Goal: Submit feedback/report problem: Provide input to the site owners about the experience or issues

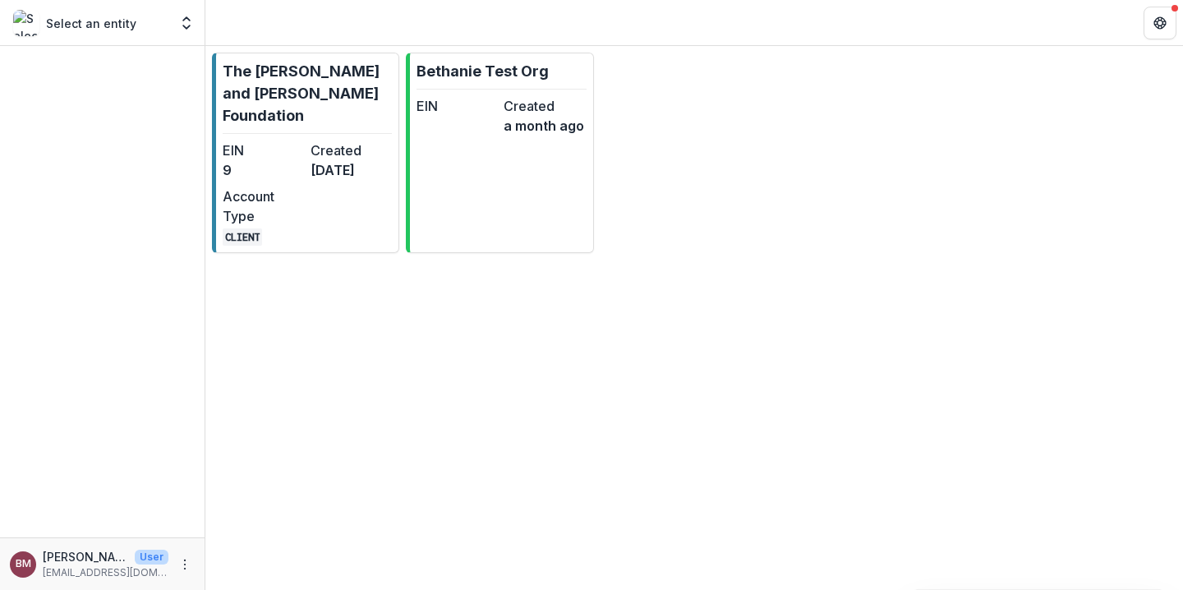
click at [115, 25] on p "Select an entity" at bounding box center [91, 23] width 90 height 17
click at [187, 28] on polyline "Open entity switcher" at bounding box center [186, 26] width 7 height 3
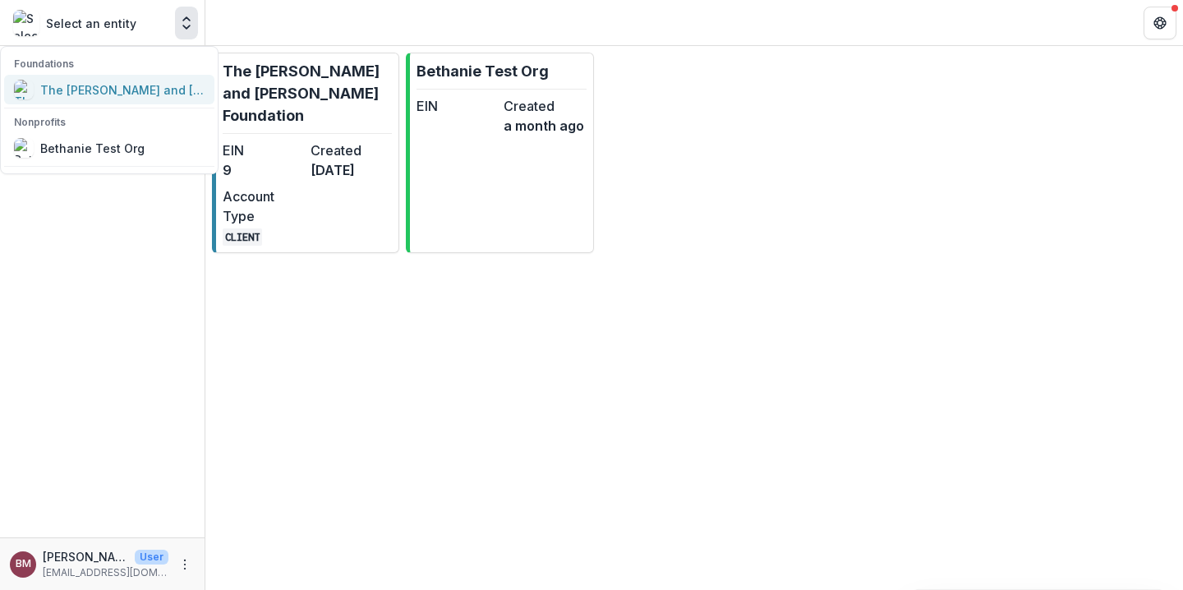
click at [113, 97] on div "The [PERSON_NAME] and [PERSON_NAME] Foundation" at bounding box center [122, 89] width 164 height 17
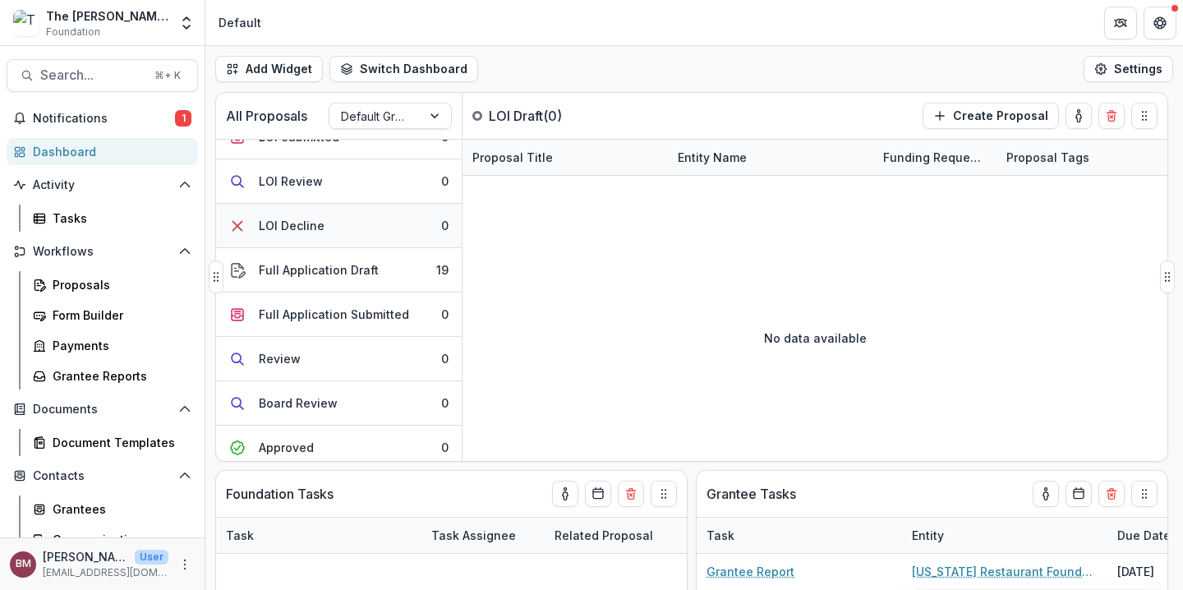
scroll to position [79, 0]
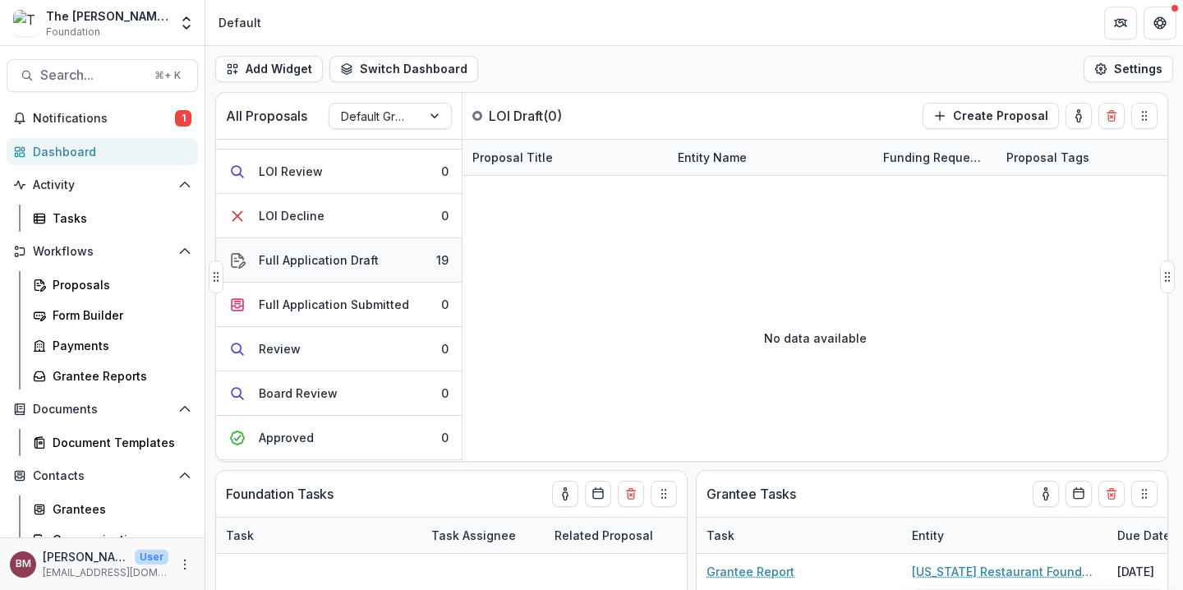
click at [307, 266] on div "Full Application Draft" at bounding box center [319, 259] width 120 height 17
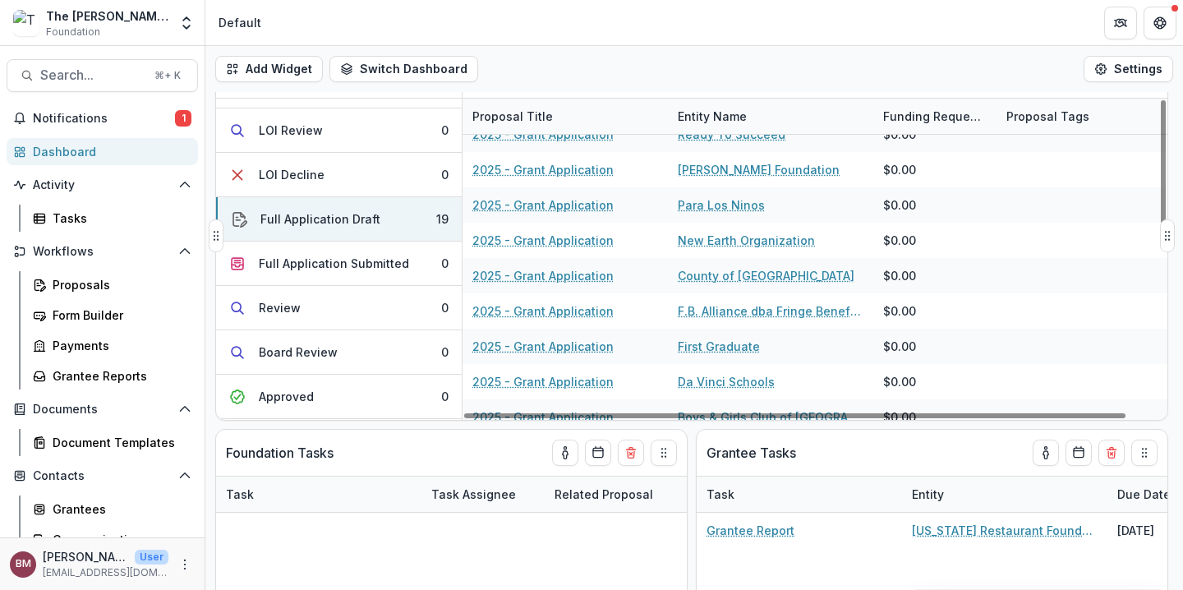
scroll to position [185, 0]
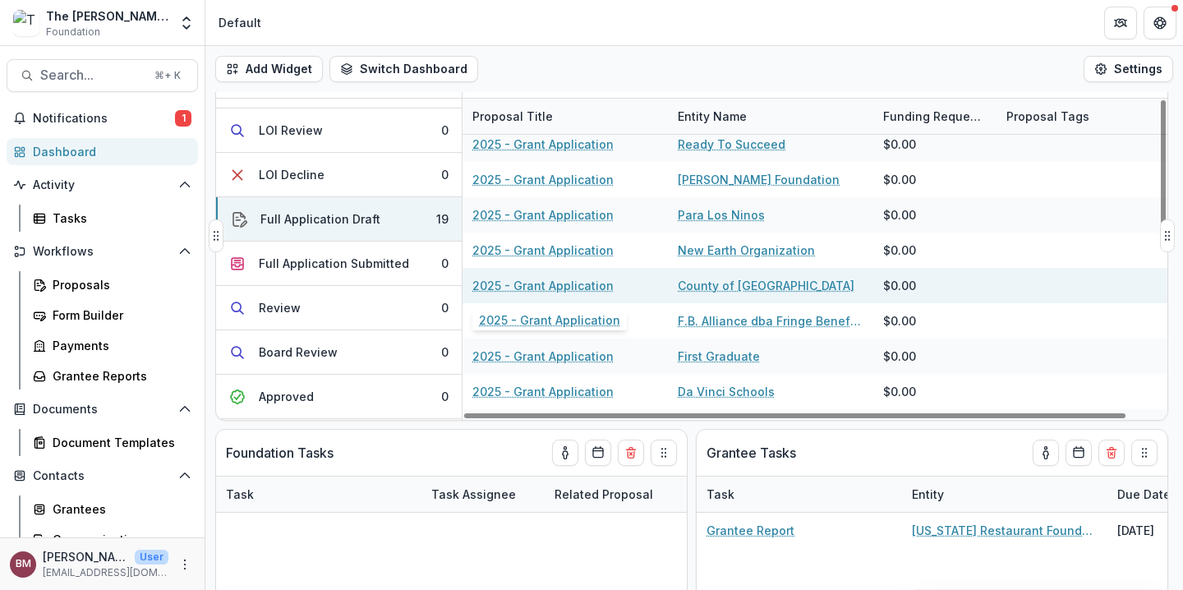
click at [585, 287] on link "2025 - Grant Application" at bounding box center [542, 285] width 141 height 17
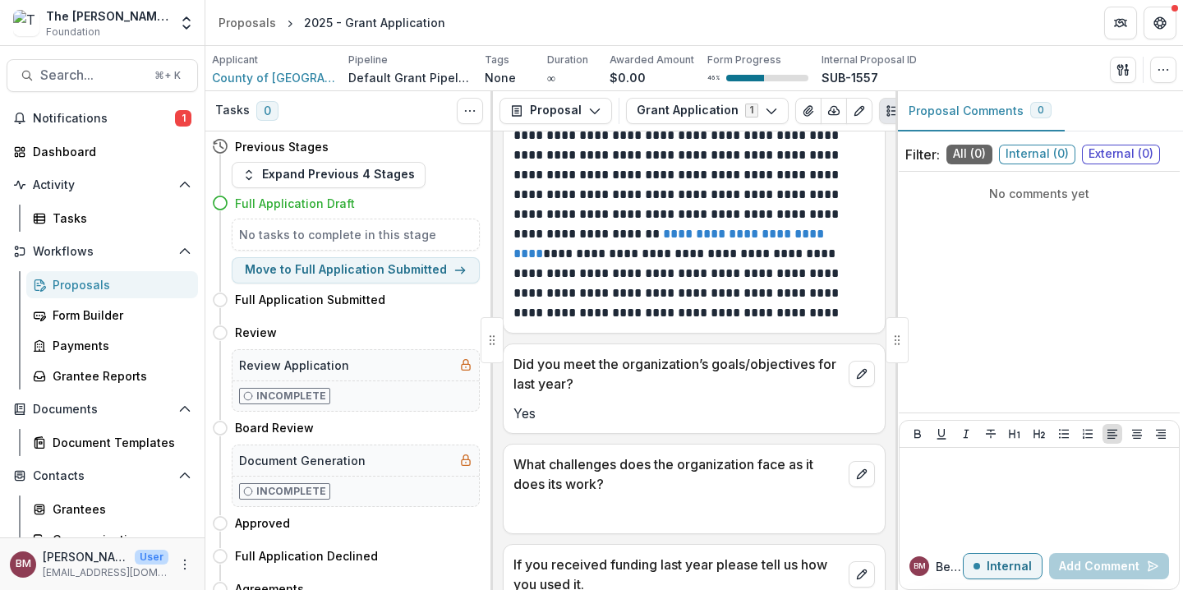
scroll to position [2474, 0]
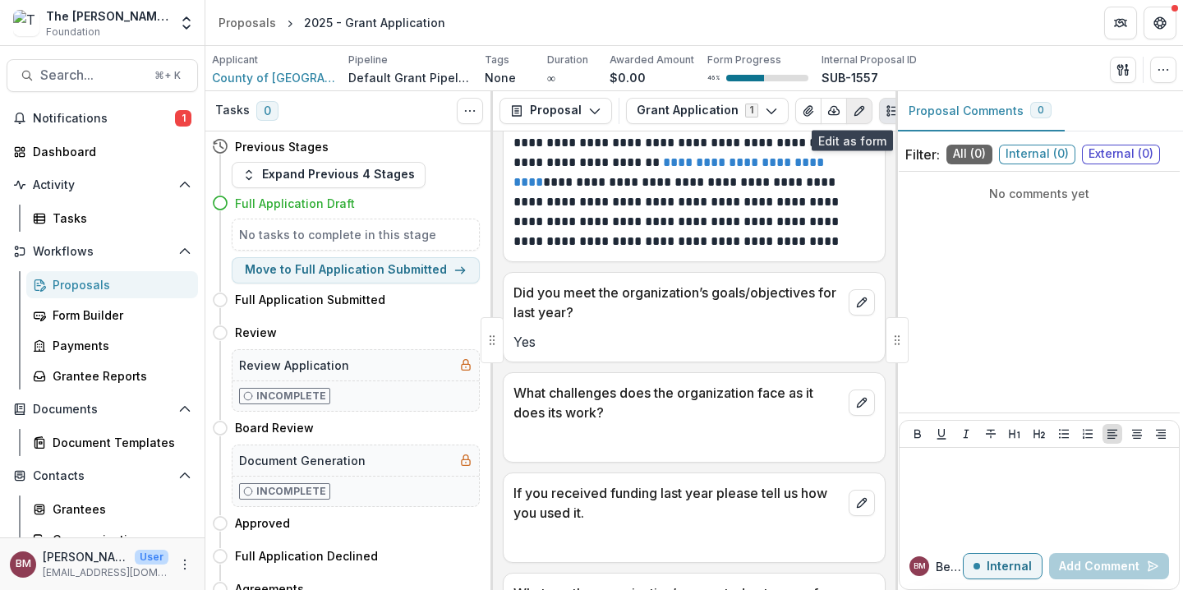
click at [852, 114] on icon "Edit as form" at bounding box center [858, 110] width 13 height 13
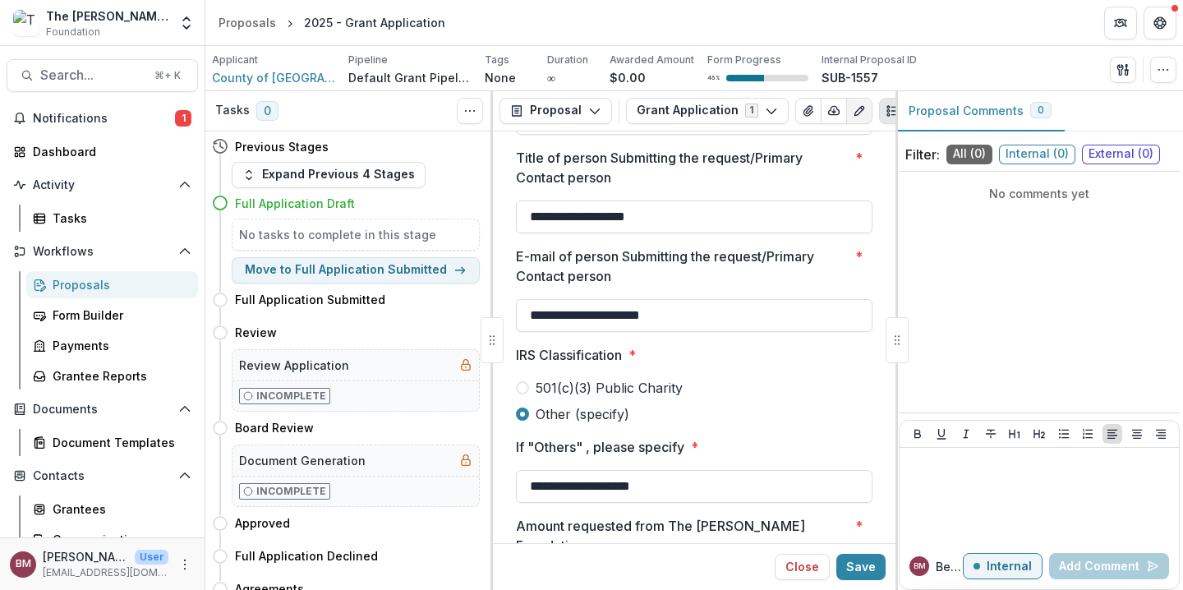
scroll to position [1436, 0]
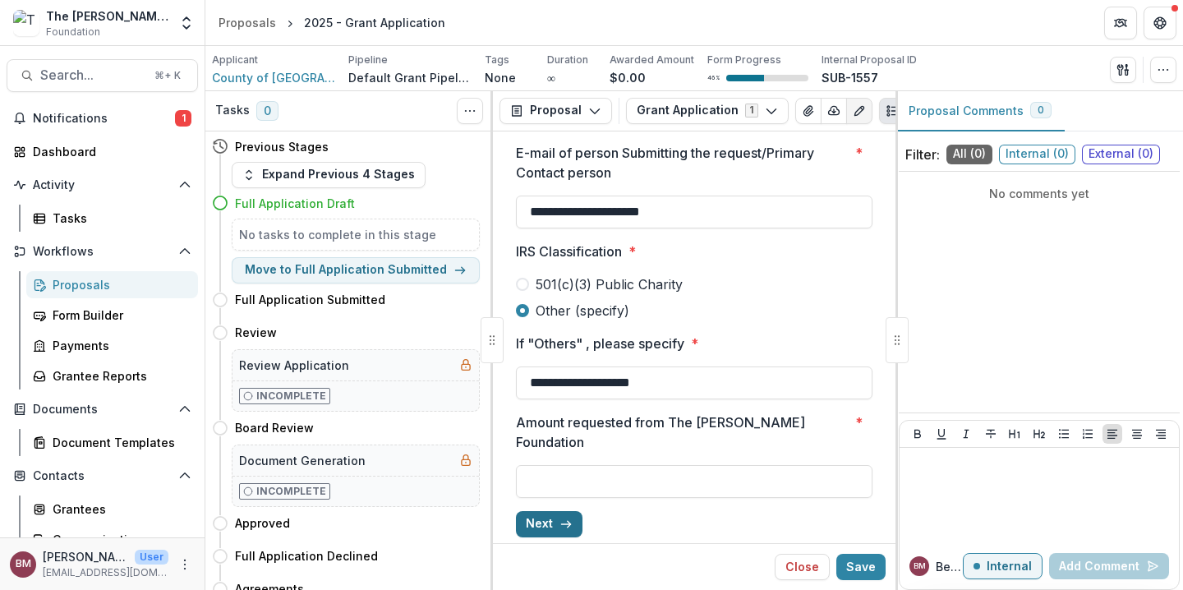
click at [559, 516] on button "Next" at bounding box center [549, 524] width 67 height 26
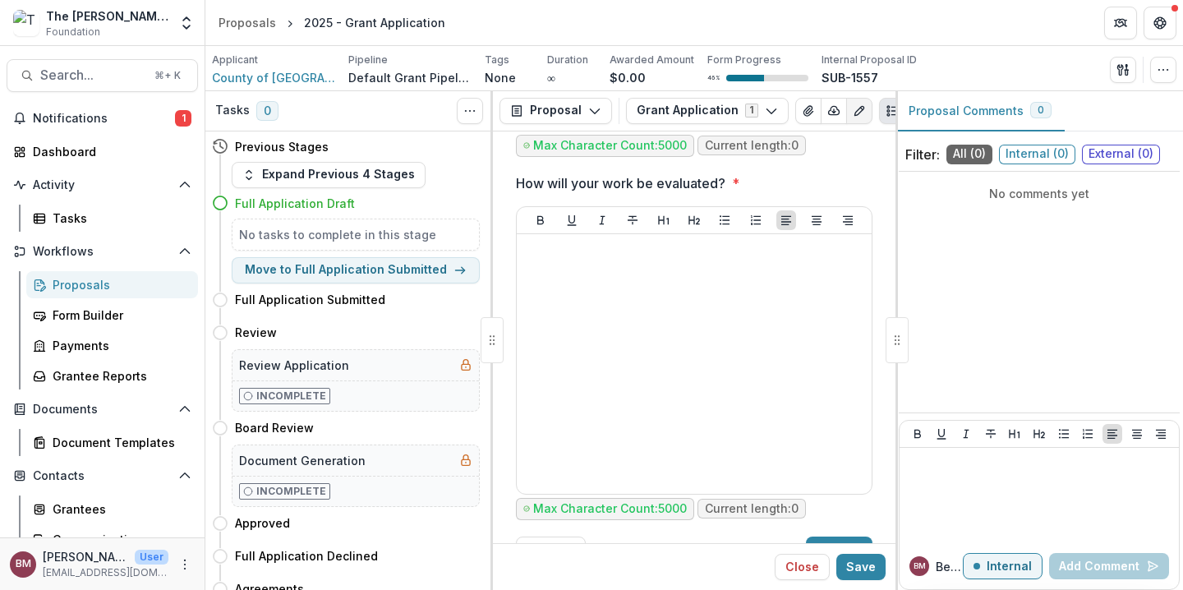
scroll to position [2035, 0]
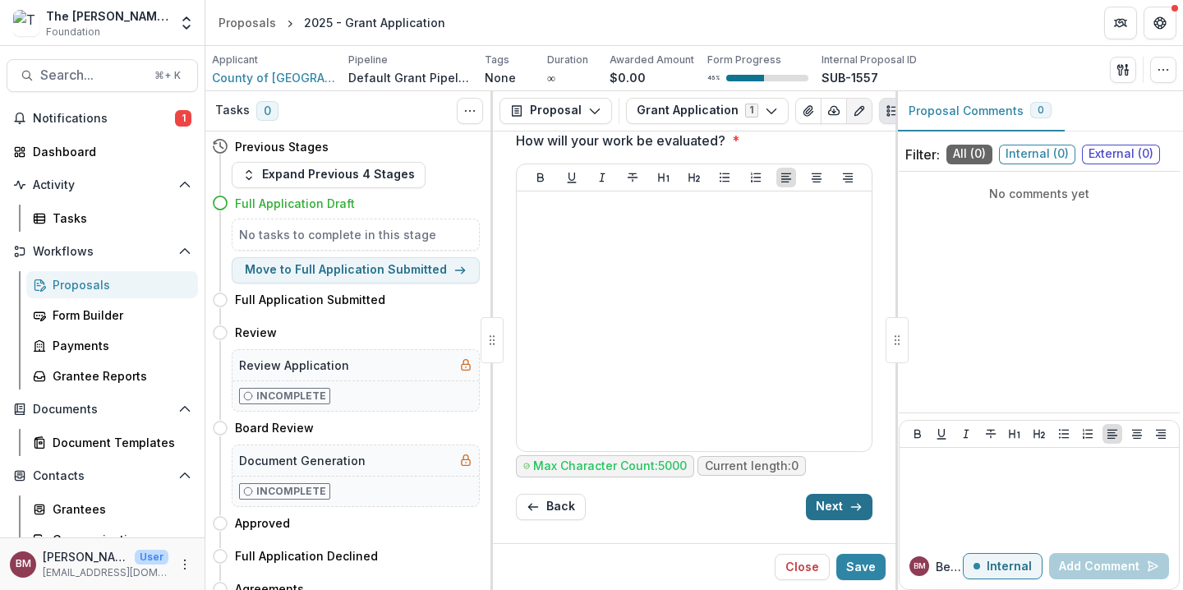
click at [835, 499] on button "Next" at bounding box center [839, 507] width 67 height 26
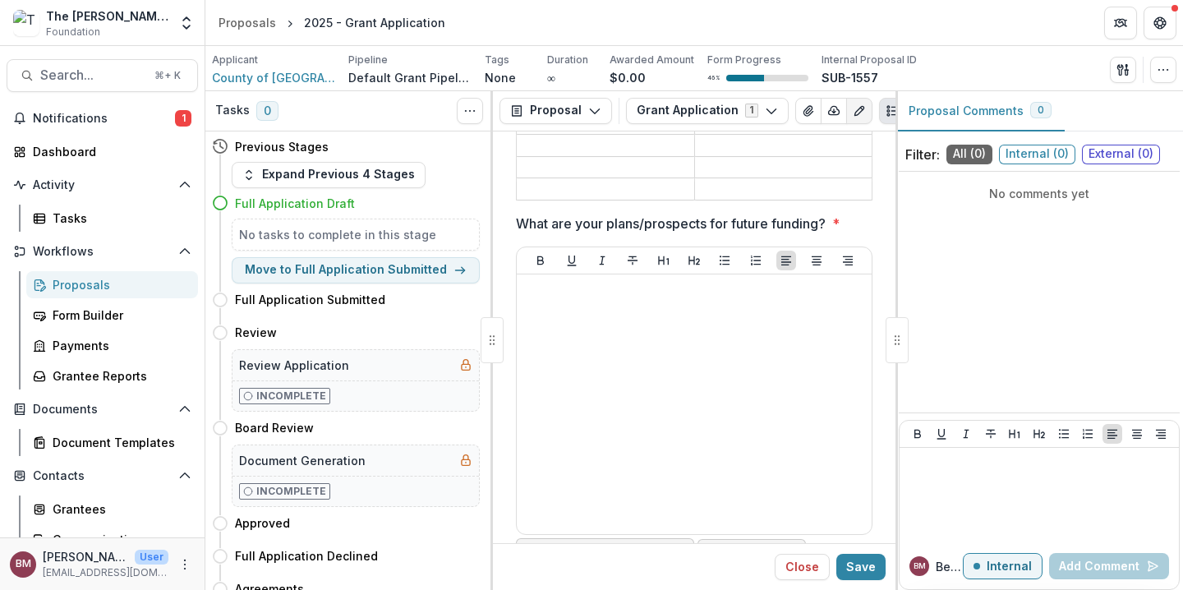
scroll to position [1413, 0]
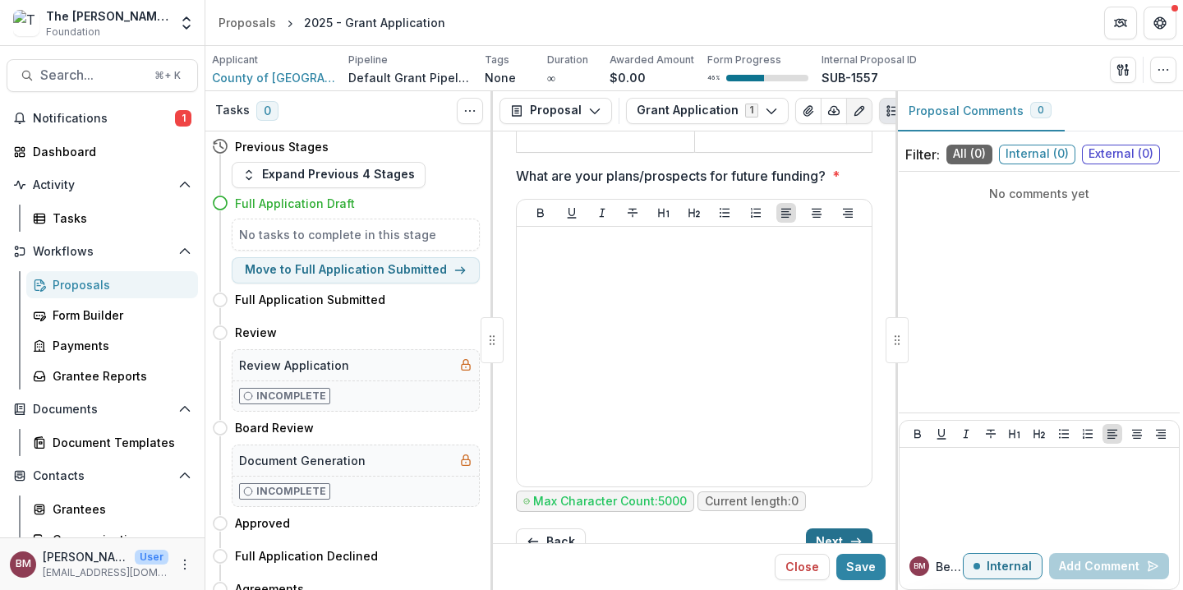
click at [837, 528] on button "Next" at bounding box center [839, 541] width 67 height 26
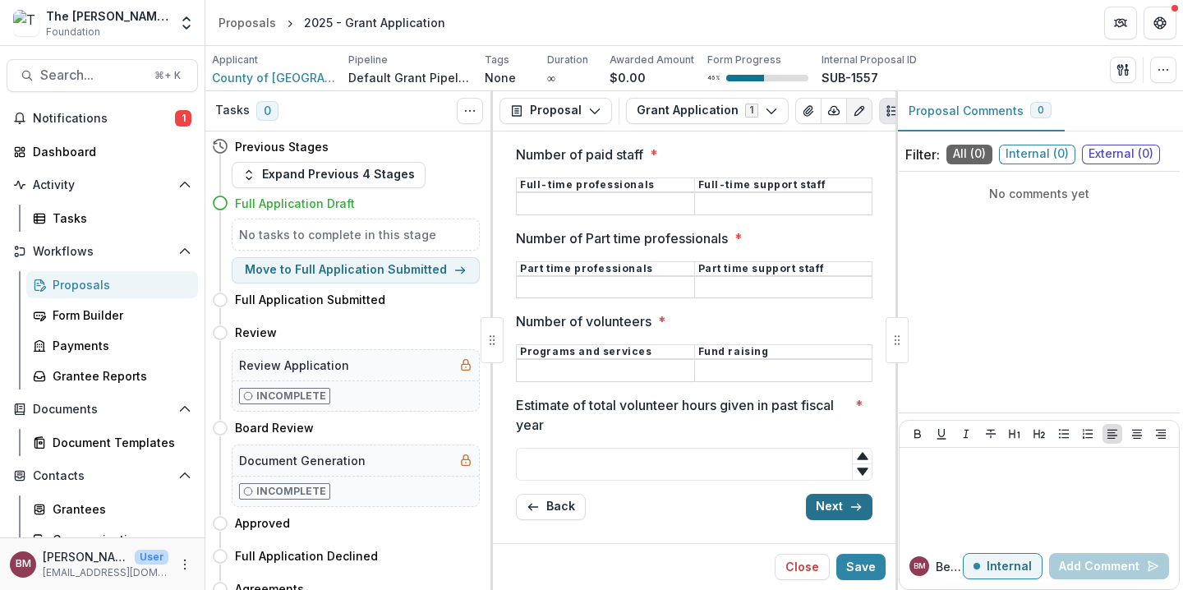
scroll to position [665, 0]
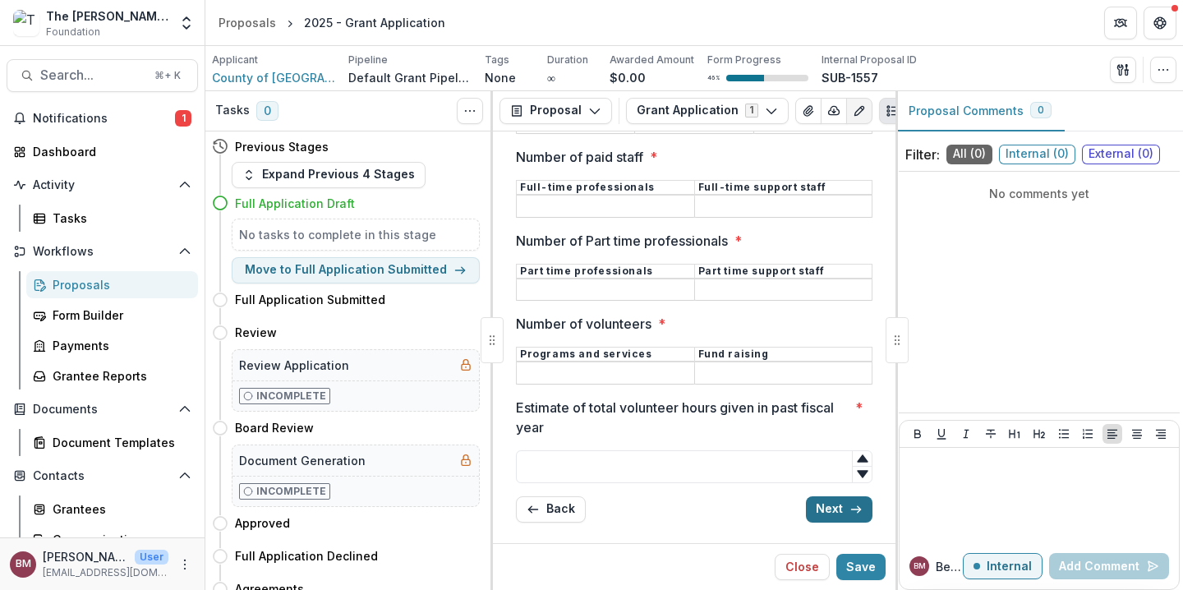
click at [830, 516] on button "Next" at bounding box center [839, 509] width 67 height 26
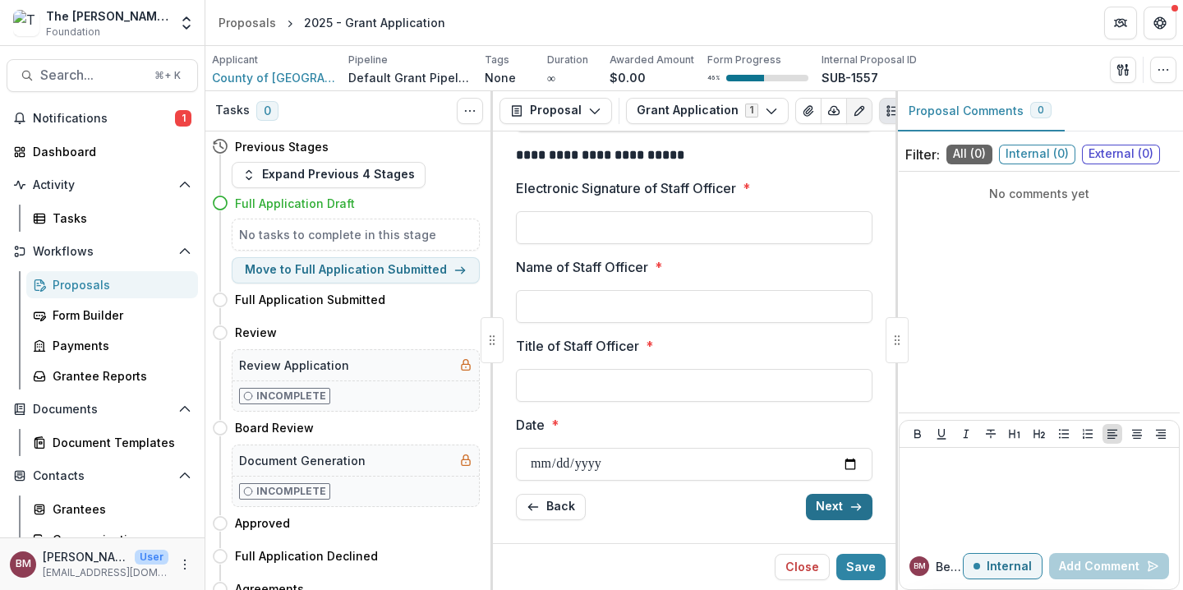
click at [837, 512] on button "Next" at bounding box center [839, 507] width 67 height 26
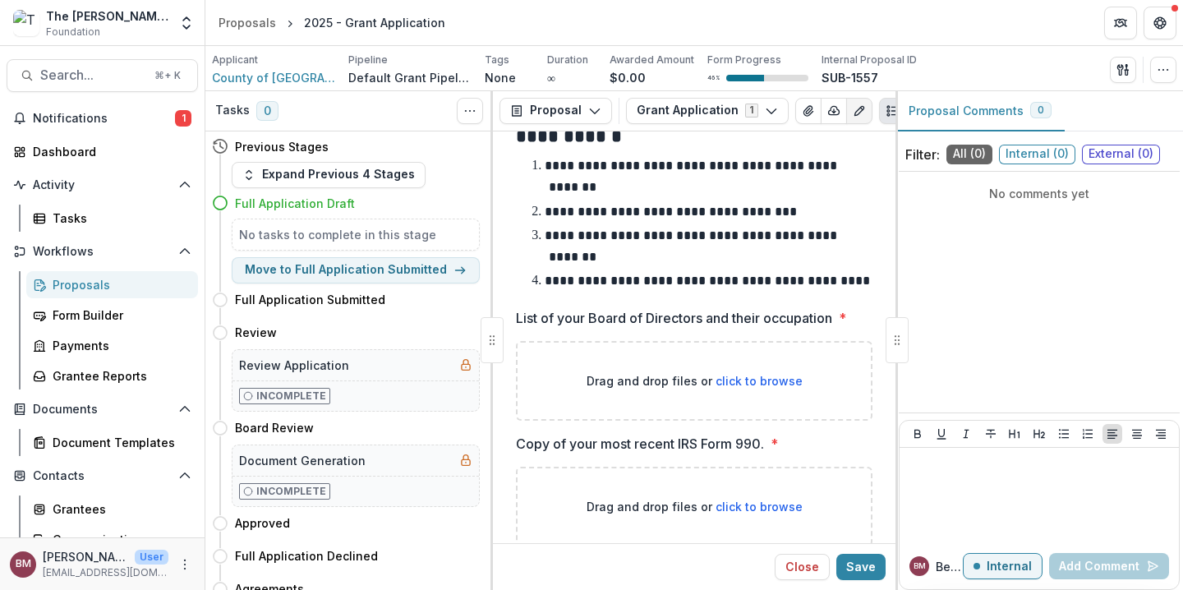
scroll to position [0, 0]
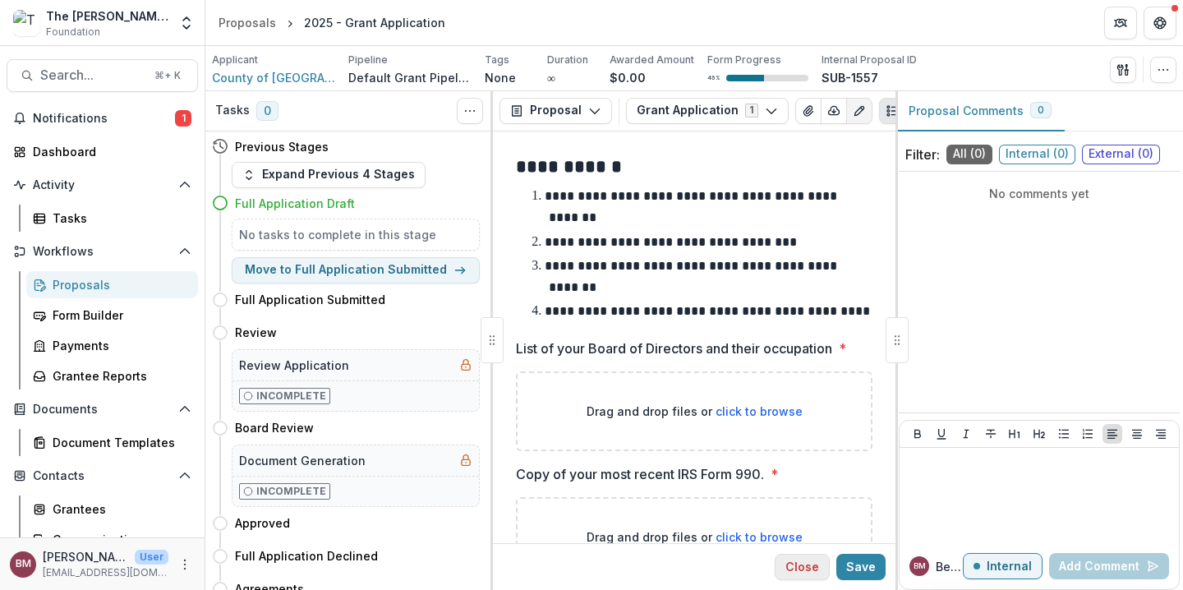
click at [804, 570] on button "Close" at bounding box center [801, 567] width 55 height 26
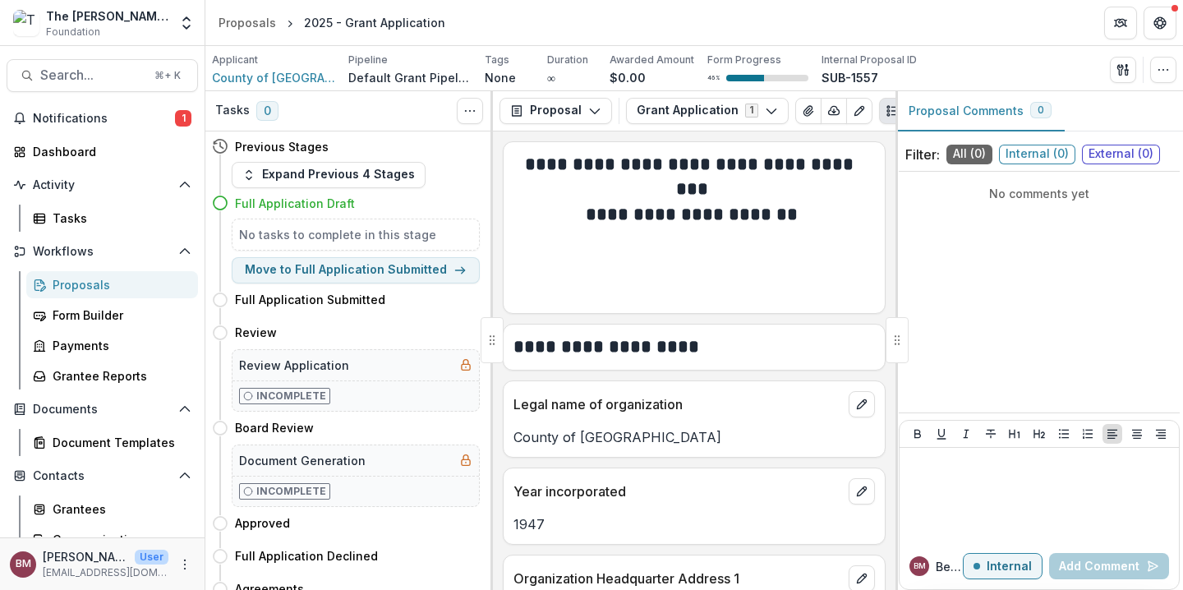
click at [78, 134] on div "Notifications 1 Dashboard Activity Tasks Workflows Proposals Form Builder Payme…" at bounding box center [102, 377] width 204 height 545
click at [78, 122] on span "Notifications" at bounding box center [104, 119] width 142 height 14
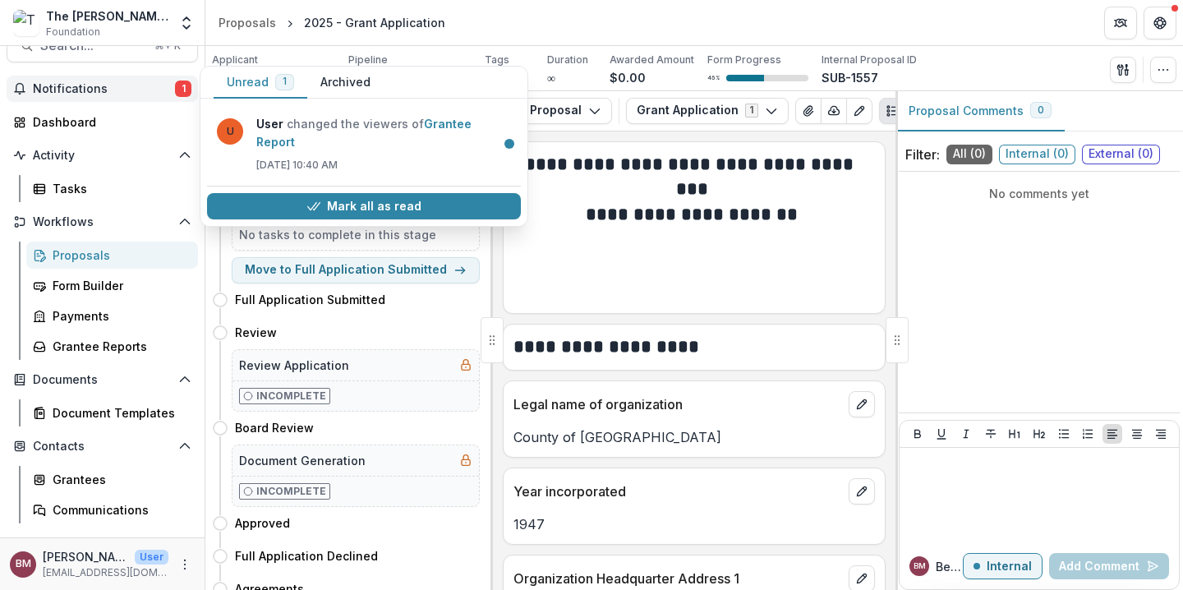
scroll to position [31, 0]
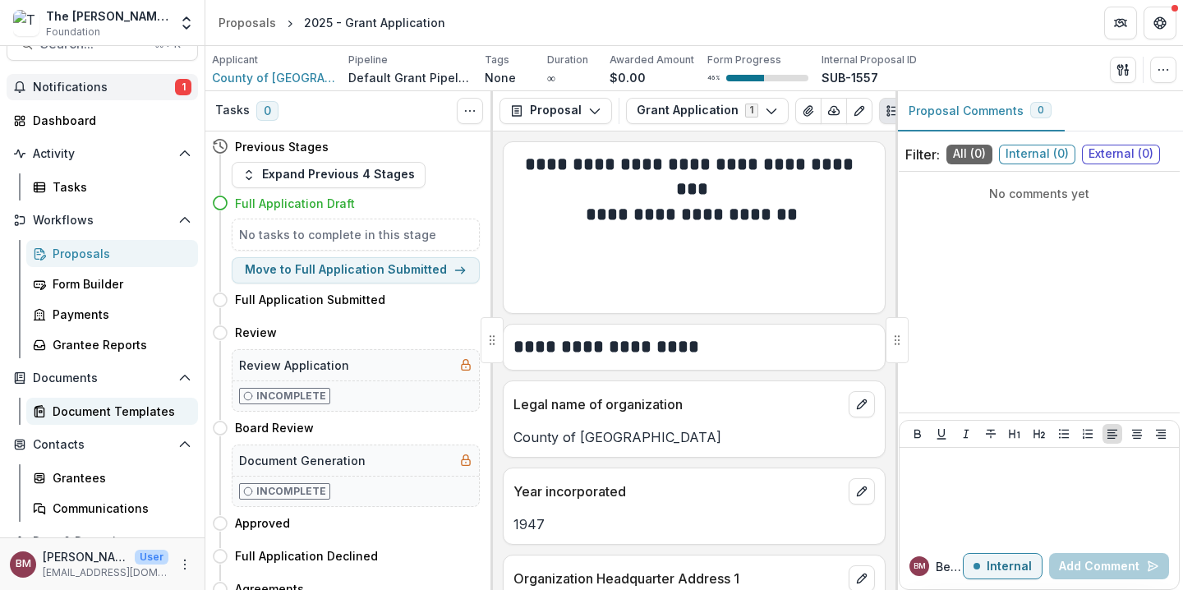
click at [109, 414] on div "Document Templates" at bounding box center [119, 410] width 132 height 17
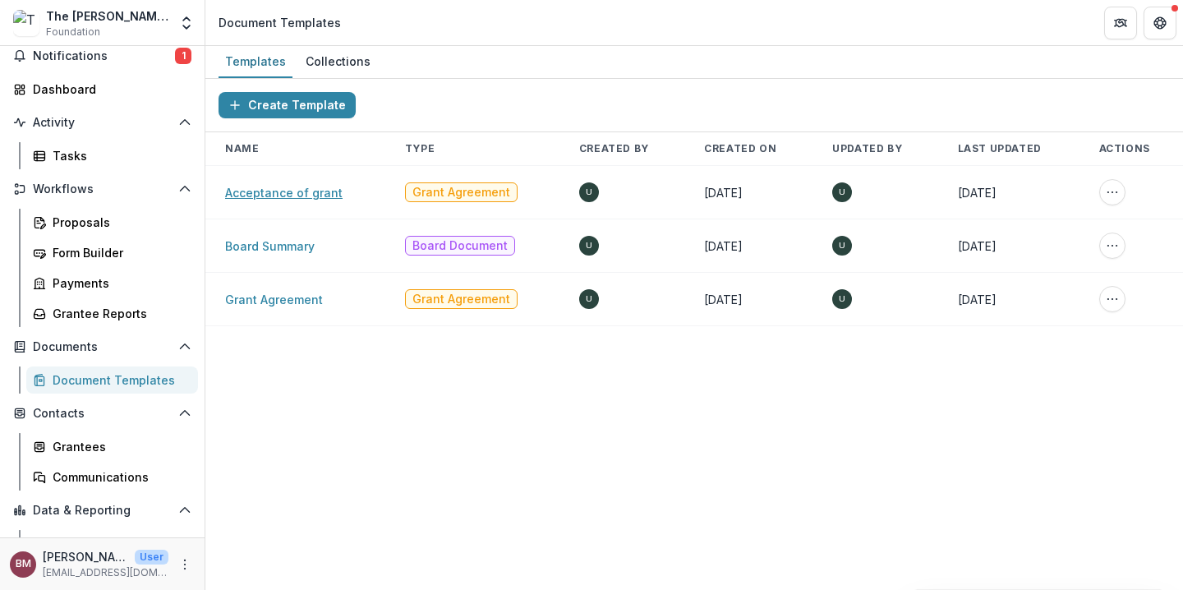
scroll to position [113, 0]
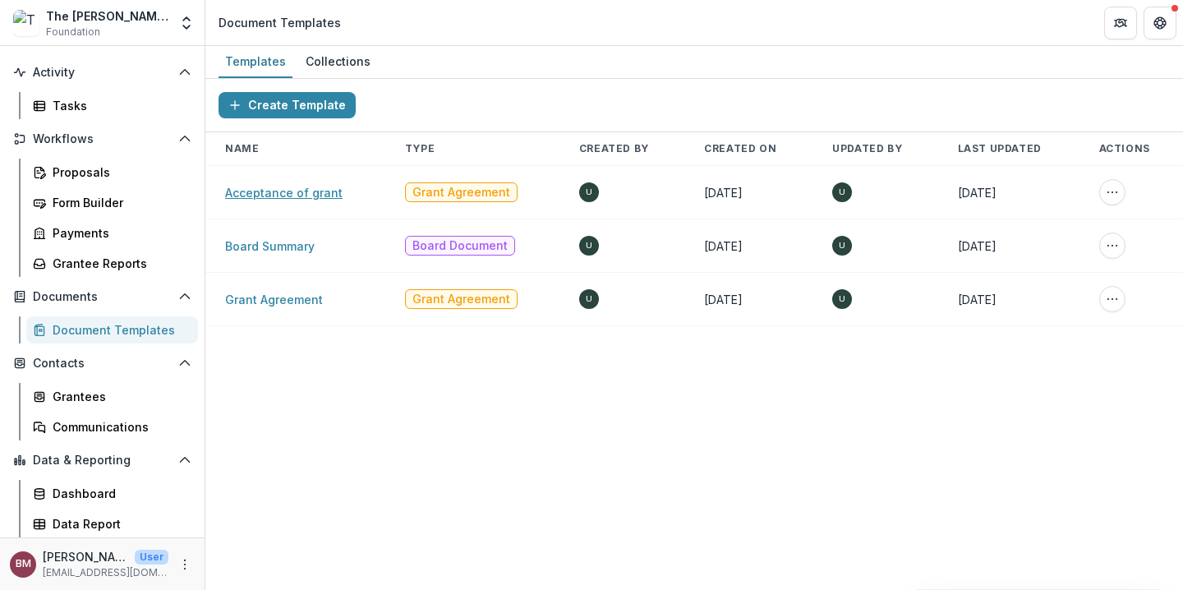
click at [302, 194] on link "Acceptance of grant" at bounding box center [283, 193] width 117 height 14
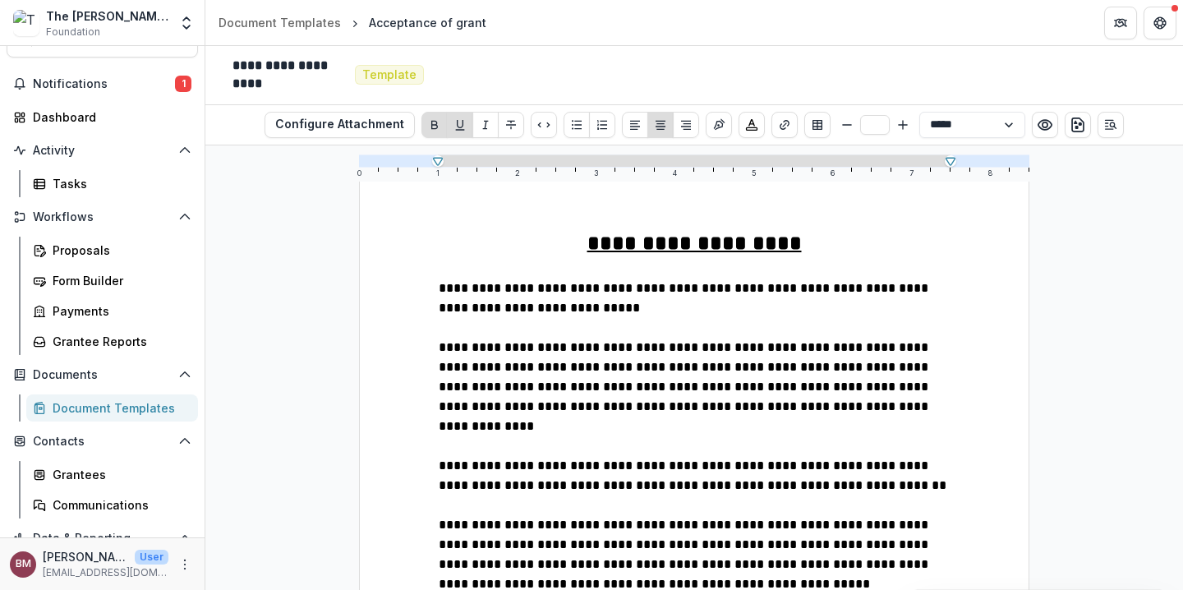
scroll to position [91, 0]
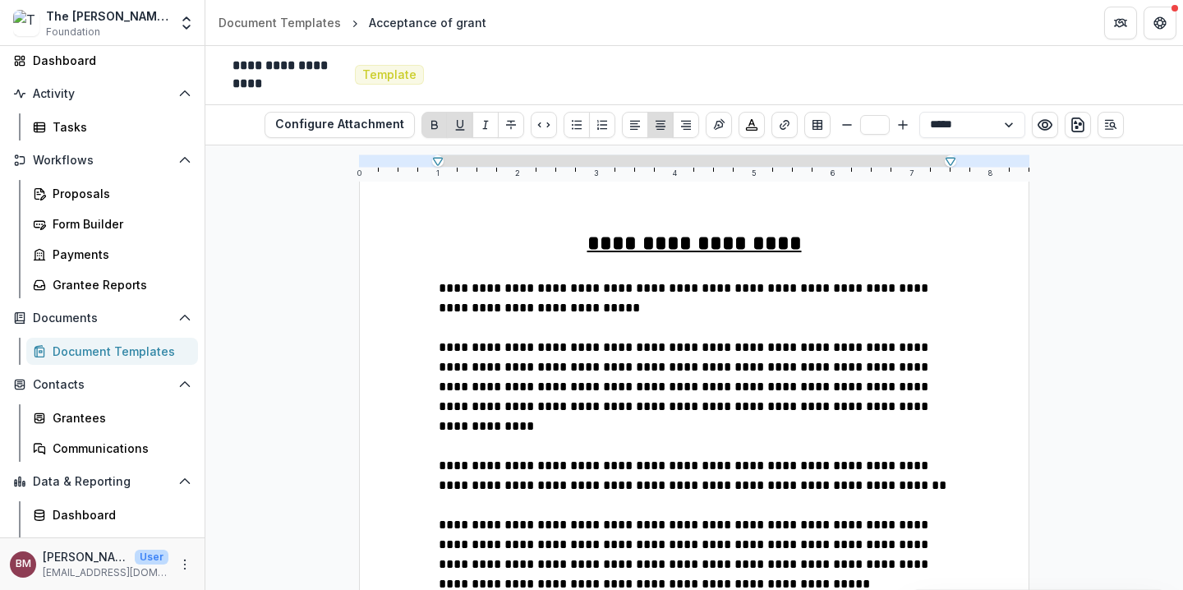
click at [102, 352] on div "Document Templates" at bounding box center [119, 350] width 132 height 17
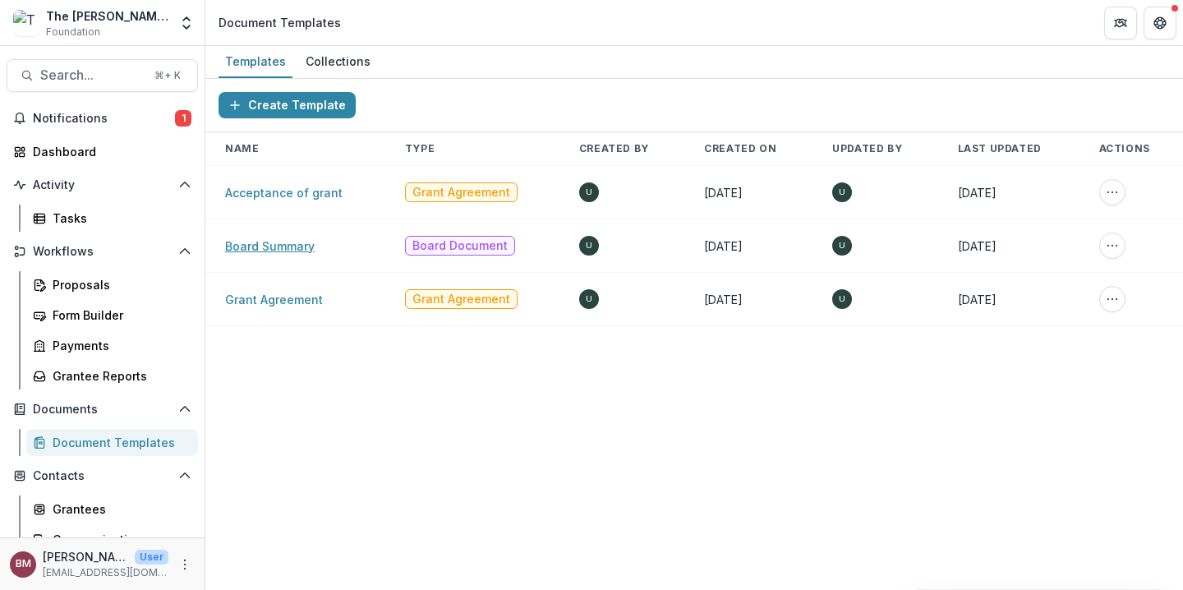
click at [280, 248] on link "Board Summary" at bounding box center [270, 246] width 90 height 14
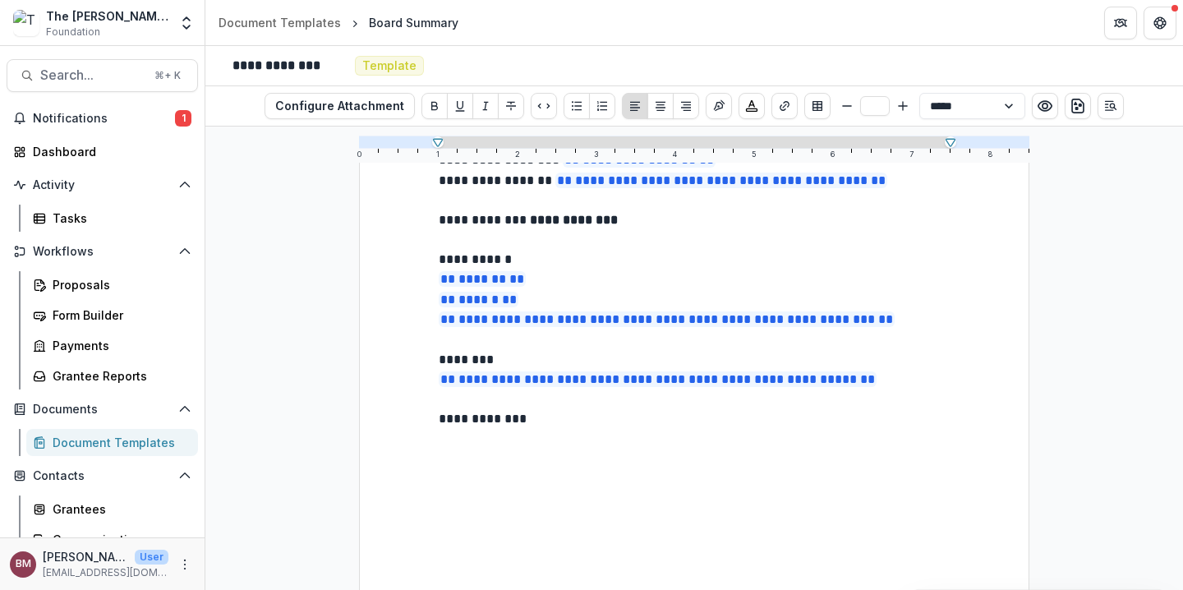
scroll to position [163, 0]
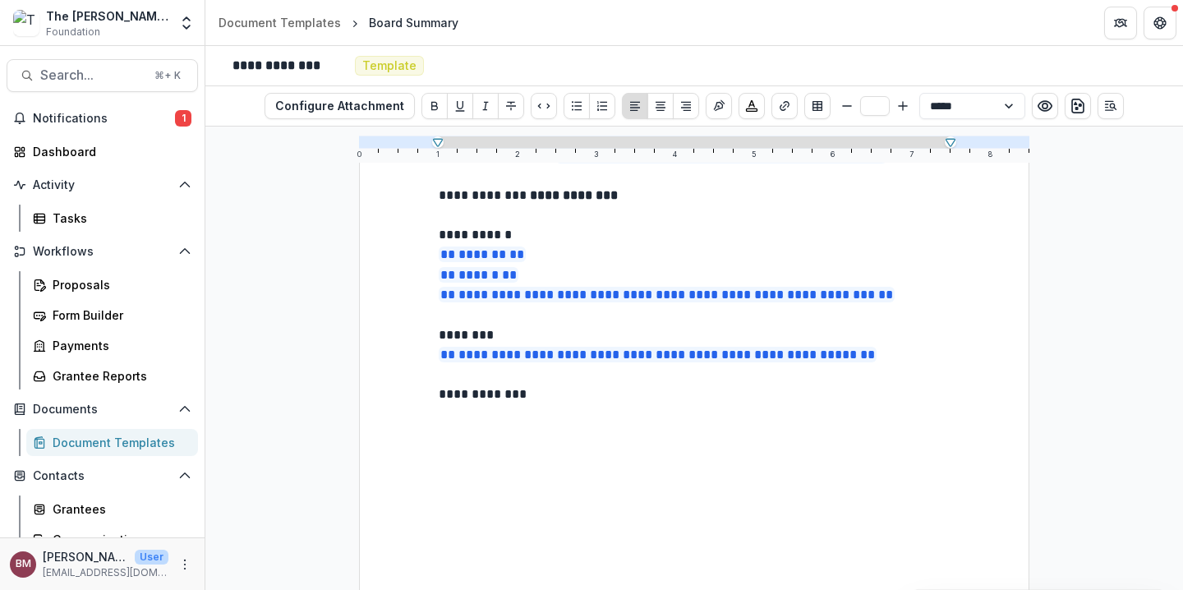
click at [108, 438] on div "Document Templates" at bounding box center [119, 442] width 132 height 17
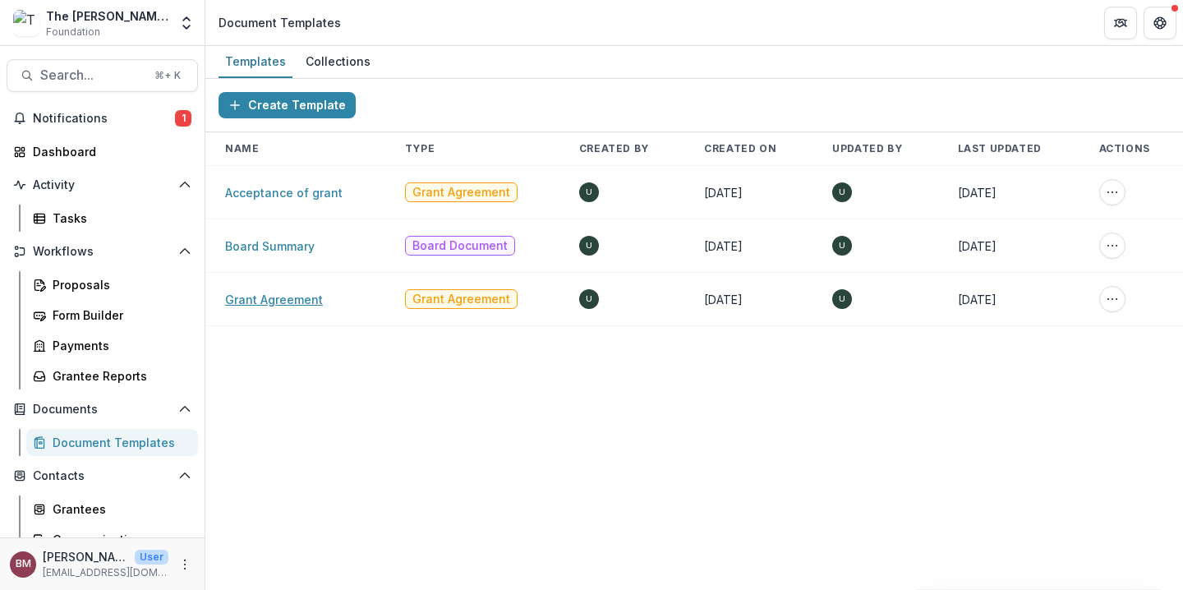
click at [263, 296] on link "Grant Agreement" at bounding box center [274, 299] width 98 height 14
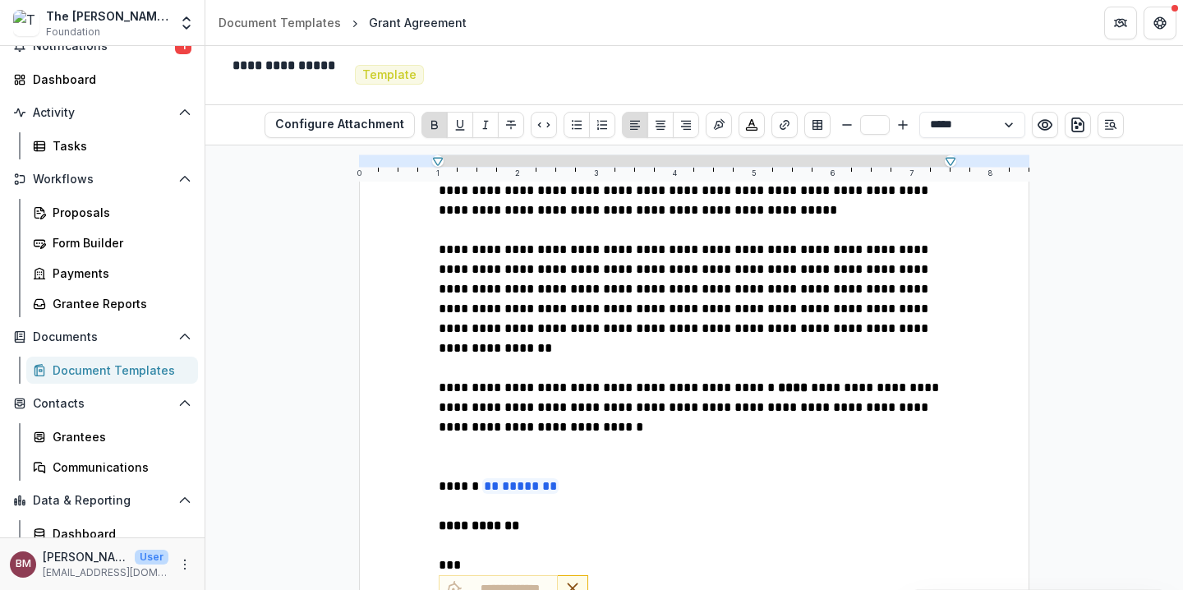
scroll to position [113, 0]
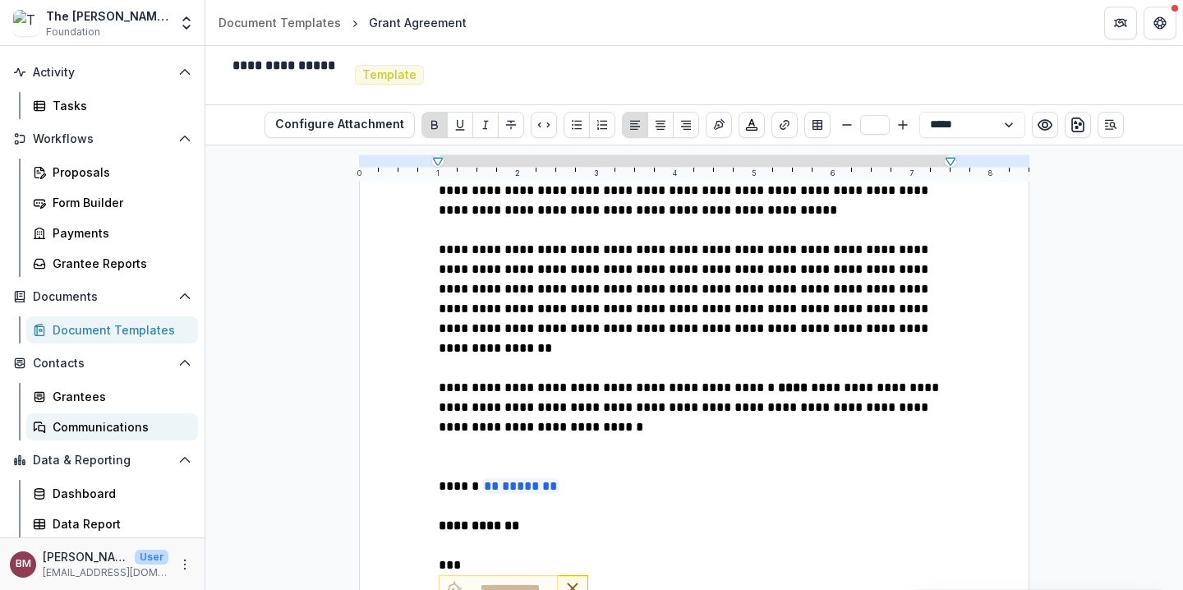
click at [101, 425] on div "Communications" at bounding box center [119, 426] width 132 height 17
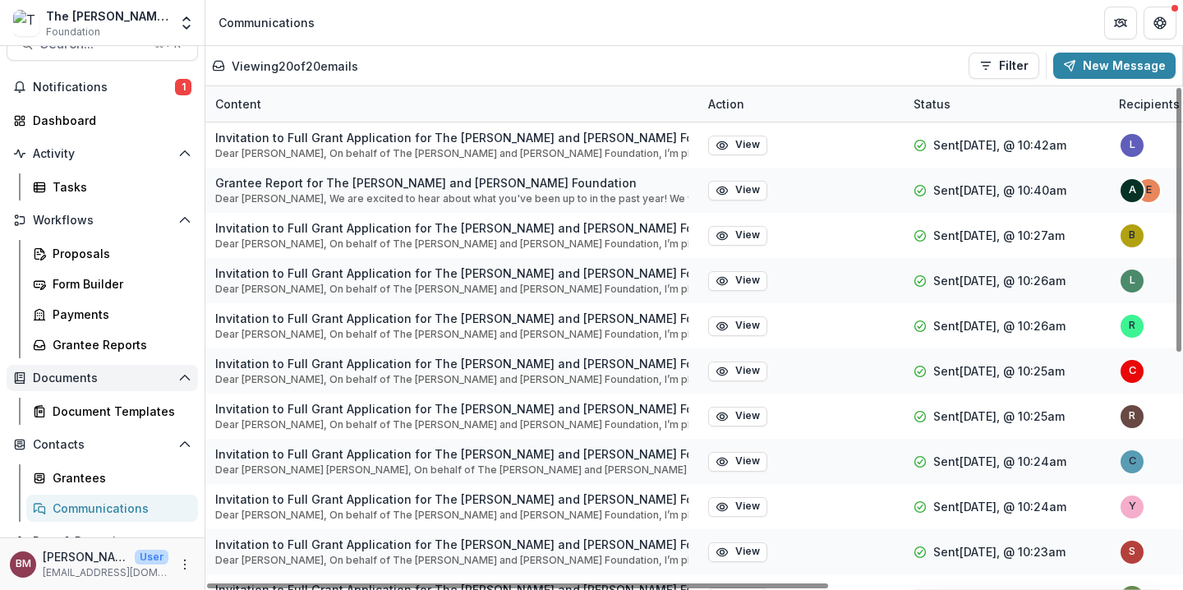
scroll to position [113, 0]
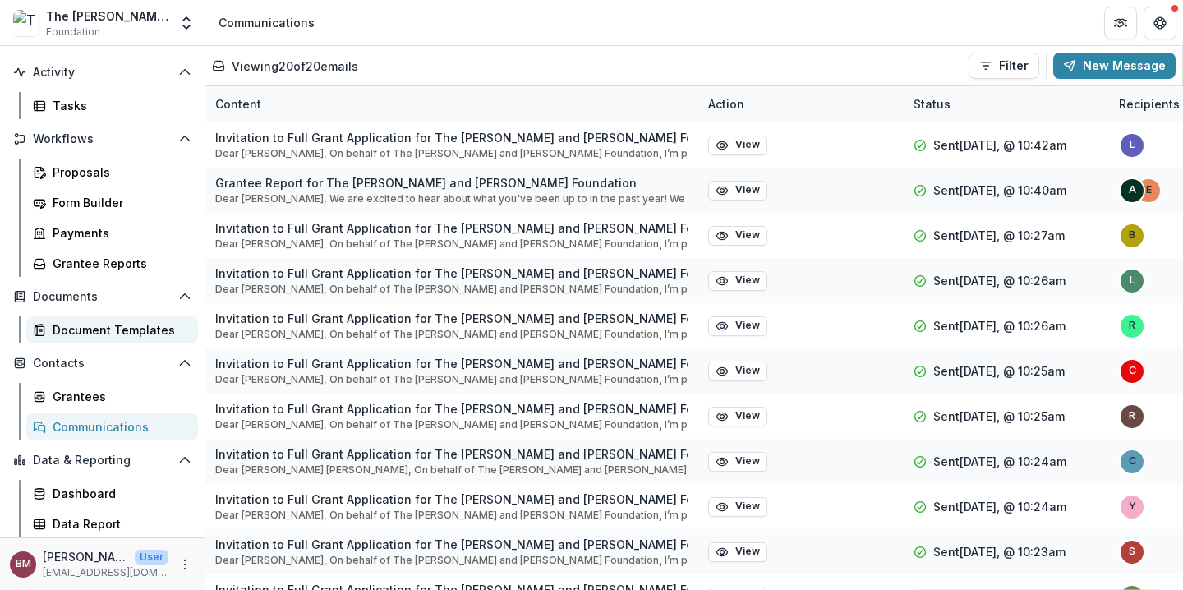
click at [102, 329] on div "Document Templates" at bounding box center [119, 329] width 132 height 17
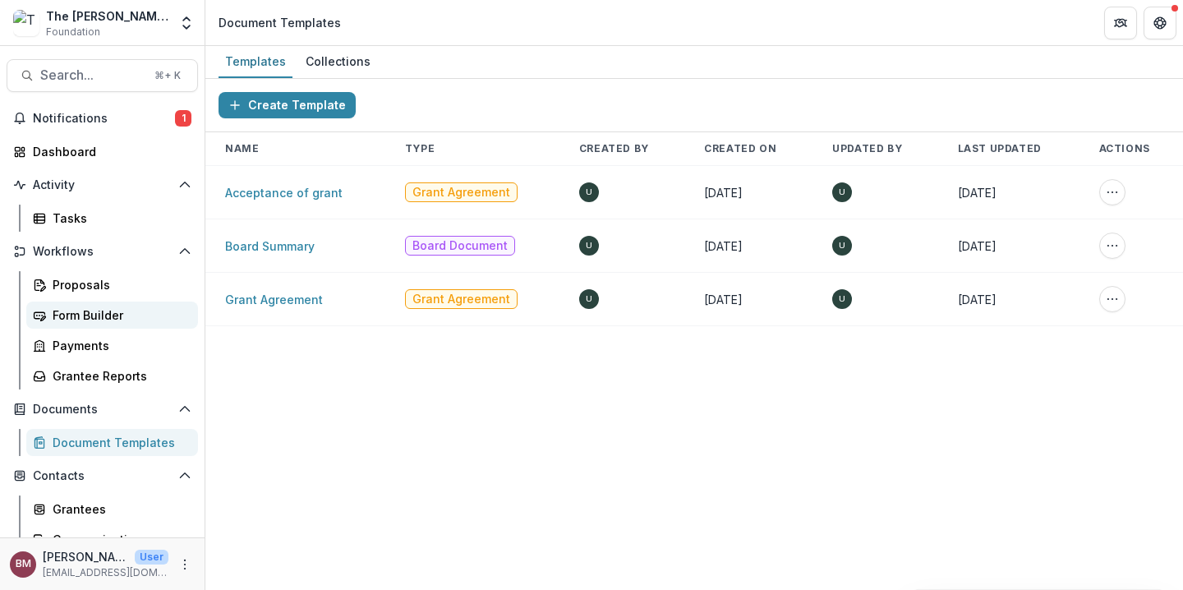
click at [111, 319] on div "Form Builder" at bounding box center [119, 314] width 132 height 17
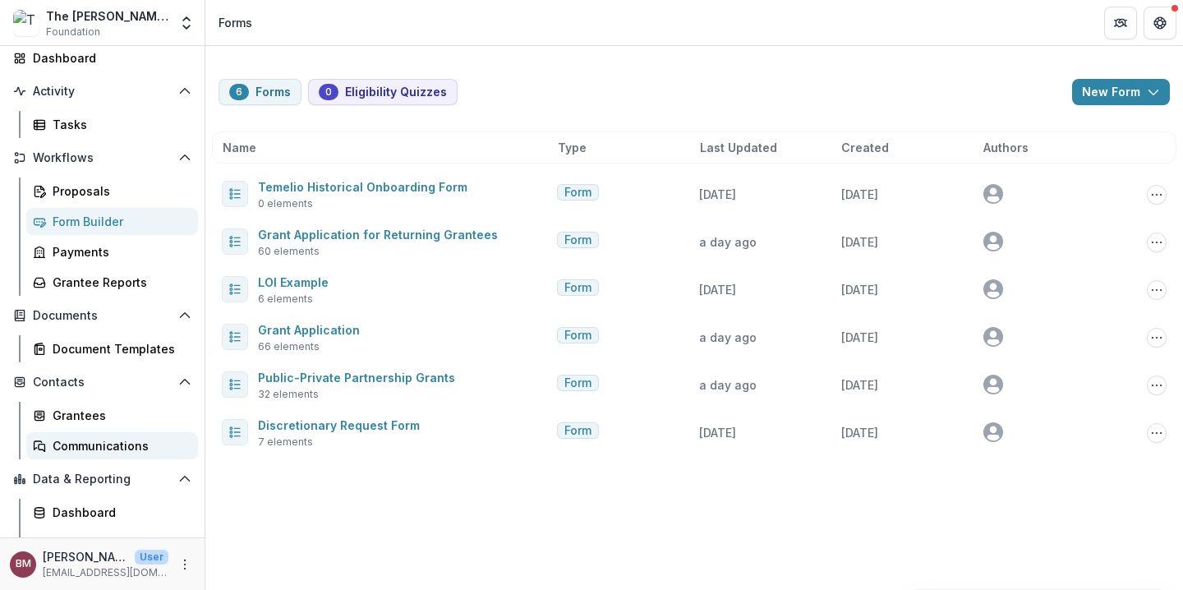
scroll to position [113, 0]
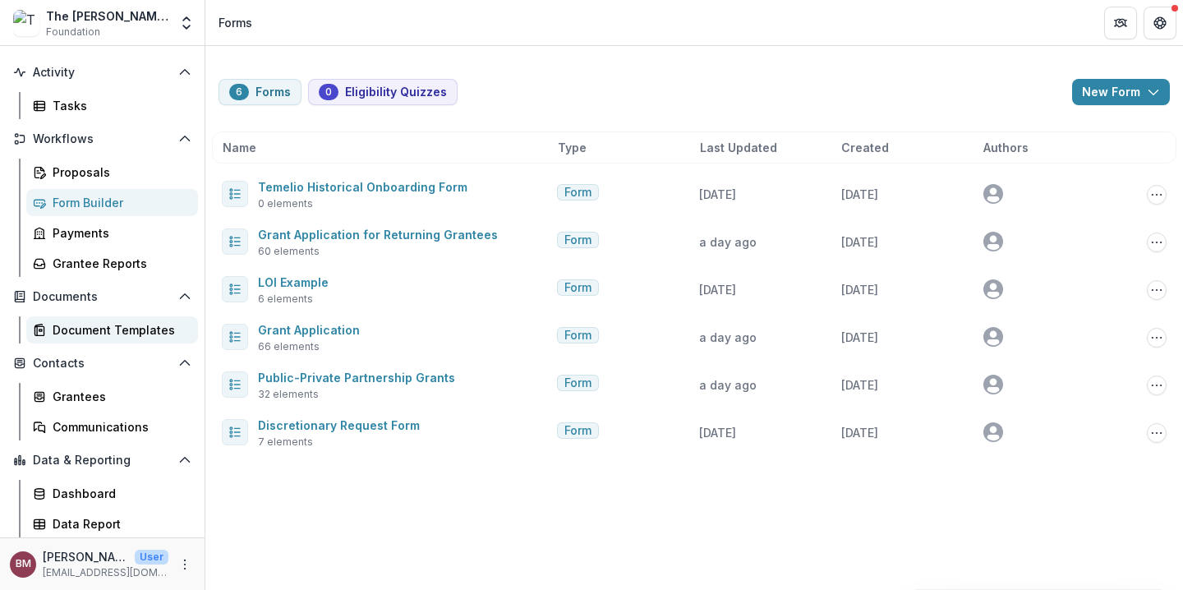
click at [127, 336] on div "Document Templates" at bounding box center [119, 329] width 132 height 17
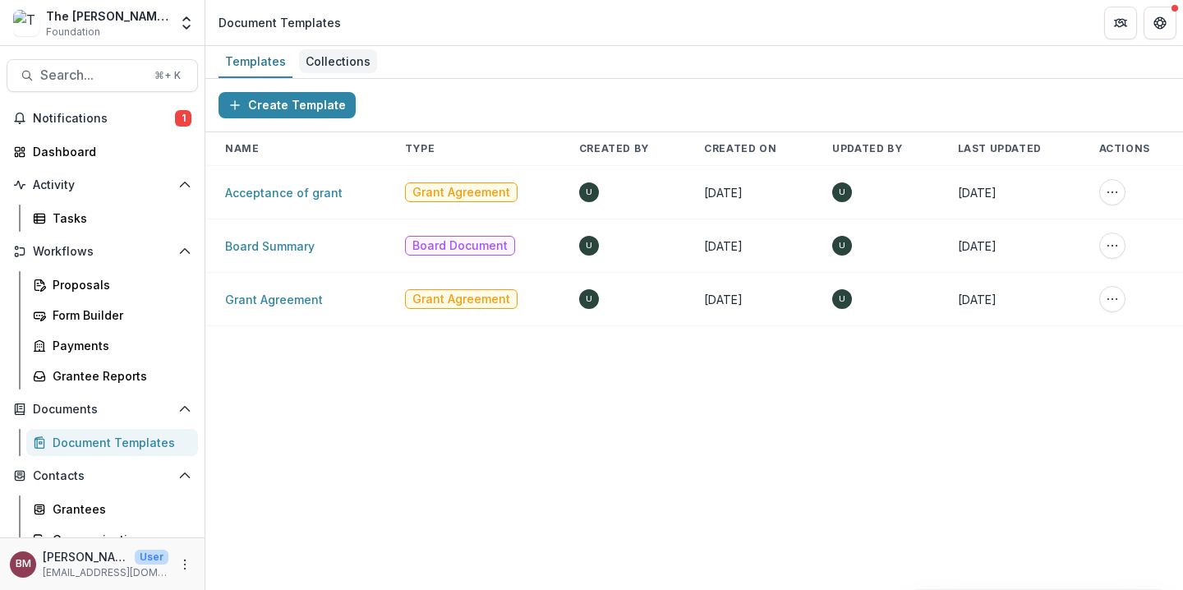
click at [332, 65] on div "Collections" at bounding box center [338, 61] width 78 height 24
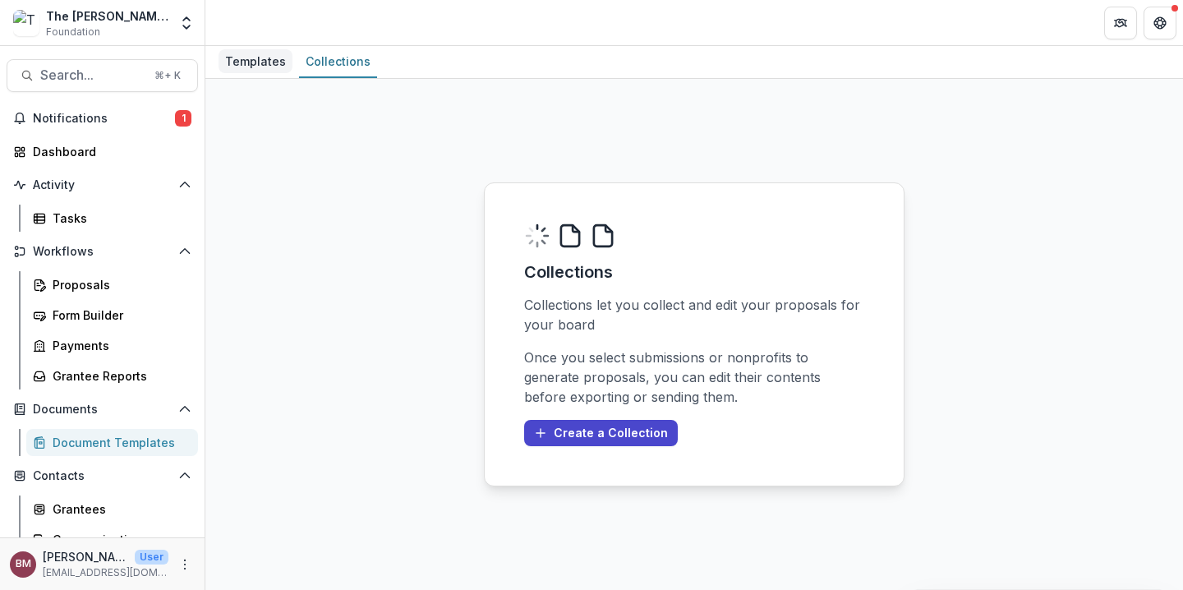
click at [268, 69] on div "Templates" at bounding box center [255, 61] width 74 height 24
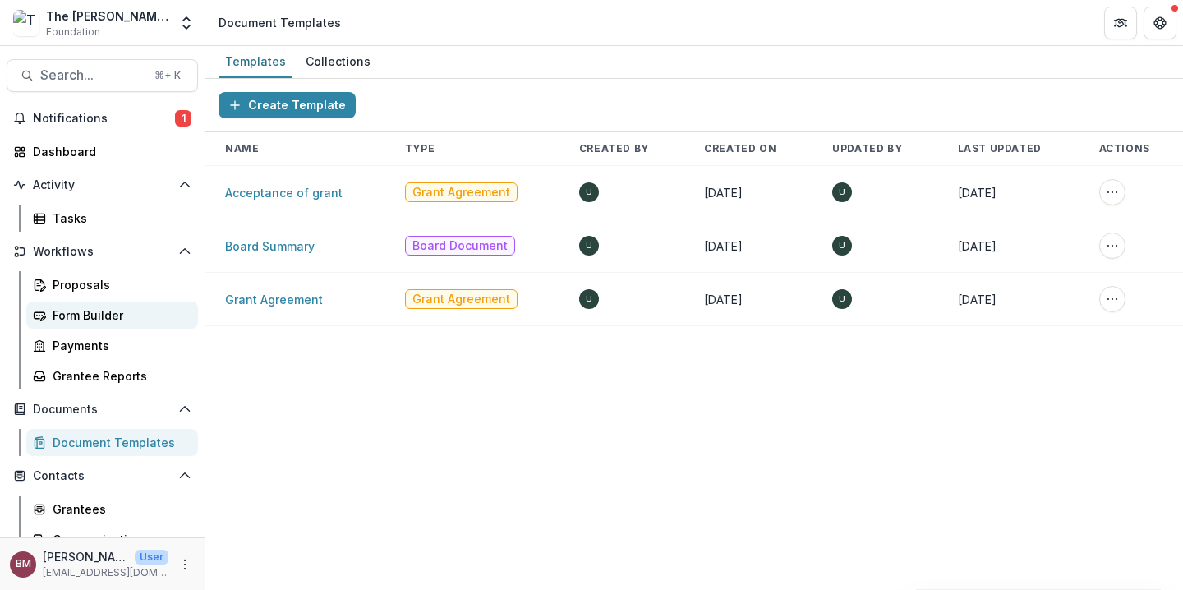
click at [113, 314] on div "Form Builder" at bounding box center [119, 314] width 132 height 17
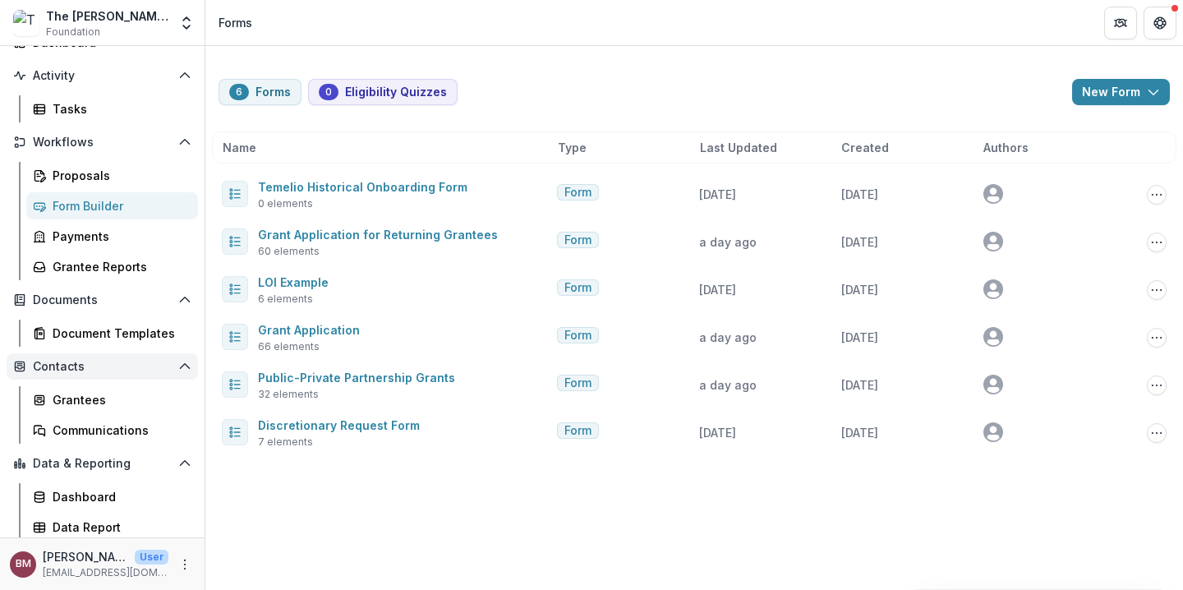
scroll to position [113, 0]
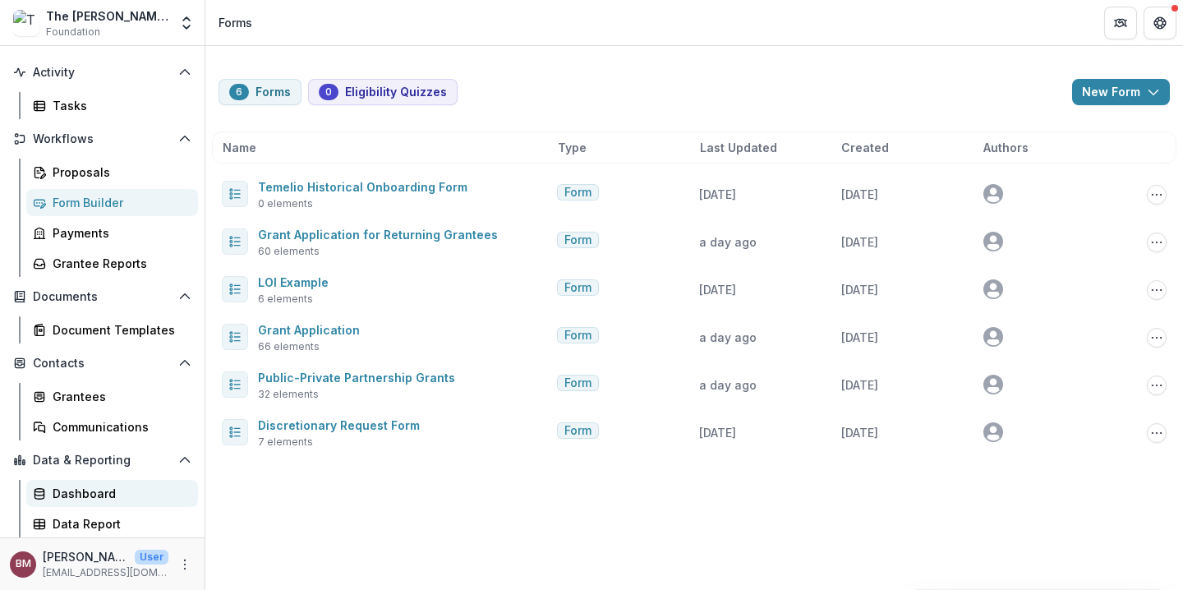
click at [101, 500] on div "Dashboard" at bounding box center [119, 493] width 132 height 17
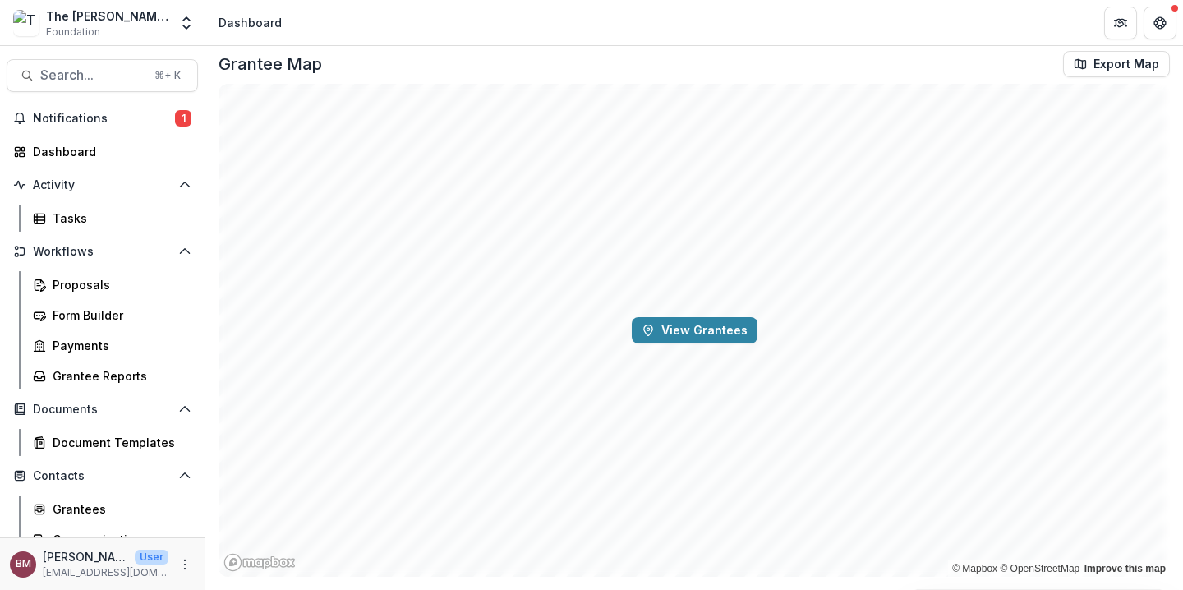
click at [122, 25] on div "The [PERSON_NAME] and [PERSON_NAME] Foundation Foundation" at bounding box center [107, 23] width 122 height 32
click at [117, 17] on div "The [PERSON_NAME] and [PERSON_NAME] Foundation" at bounding box center [107, 15] width 122 height 17
click at [182, 28] on icon "Open entity switcher" at bounding box center [186, 23] width 16 height 16
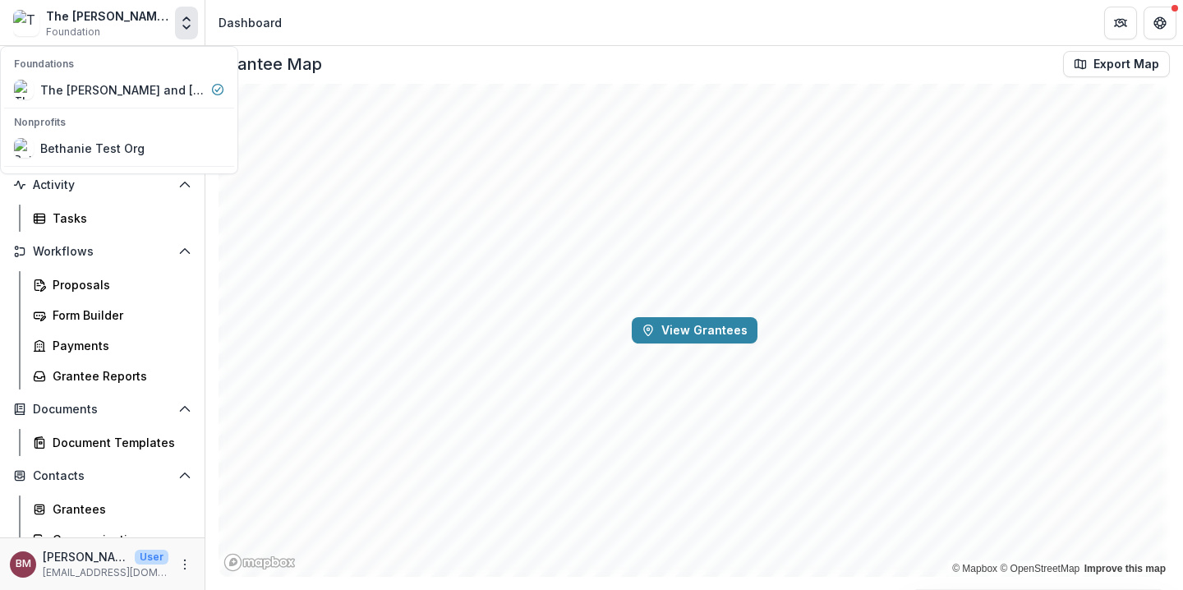
click at [366, 73] on div "Grantee Map Export Map" at bounding box center [693, 64] width 951 height 26
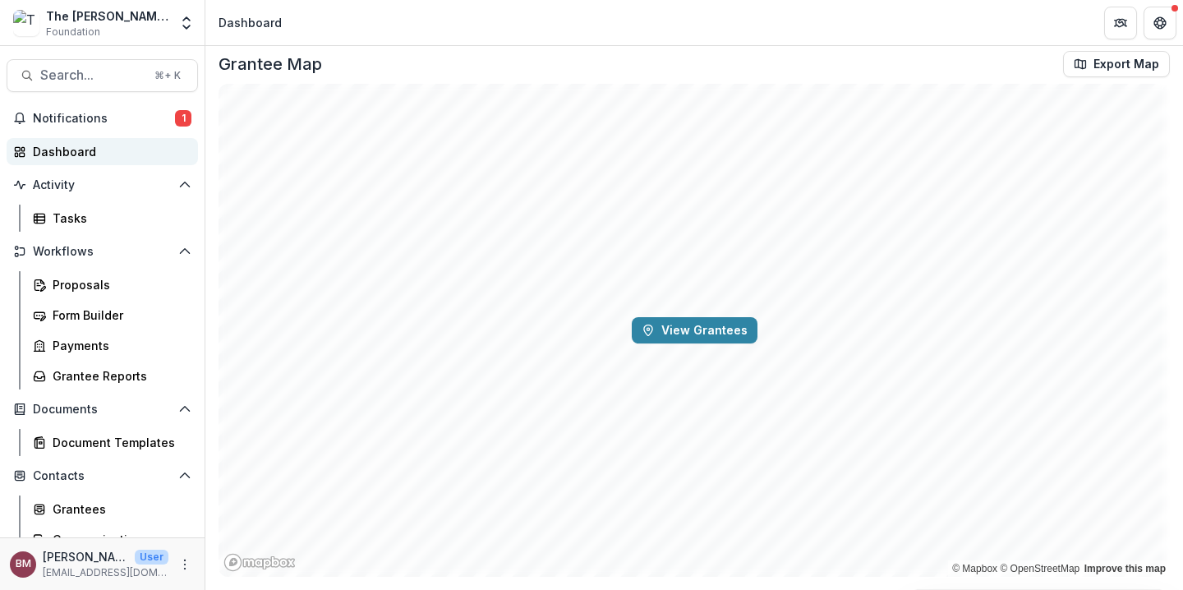
click at [95, 154] on div "Dashboard" at bounding box center [109, 151] width 152 height 17
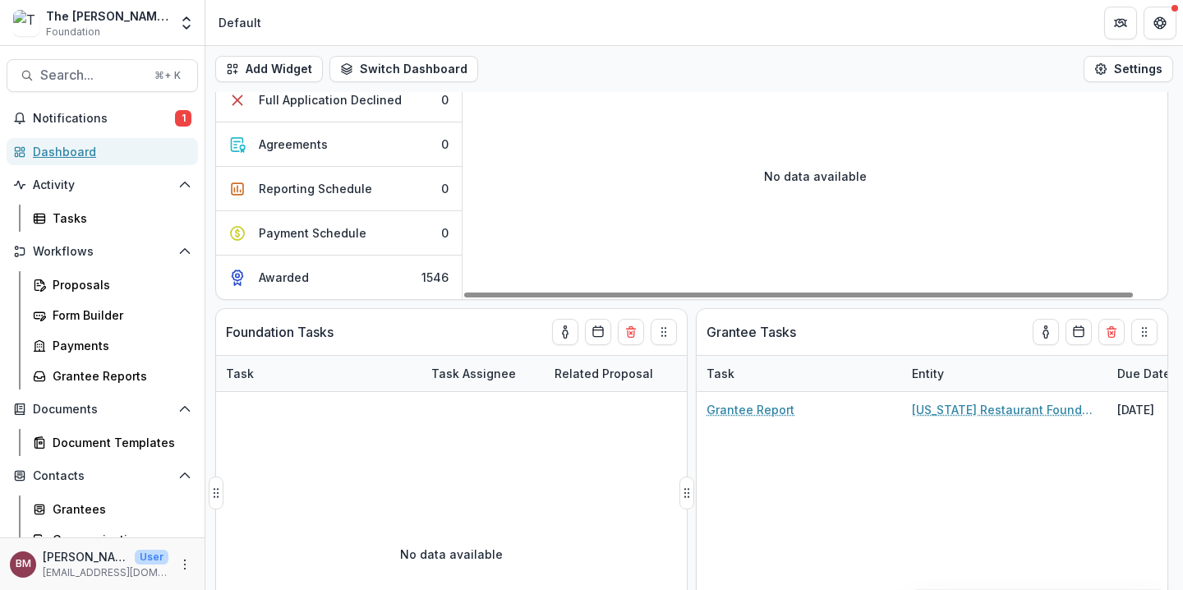
scroll to position [175, 0]
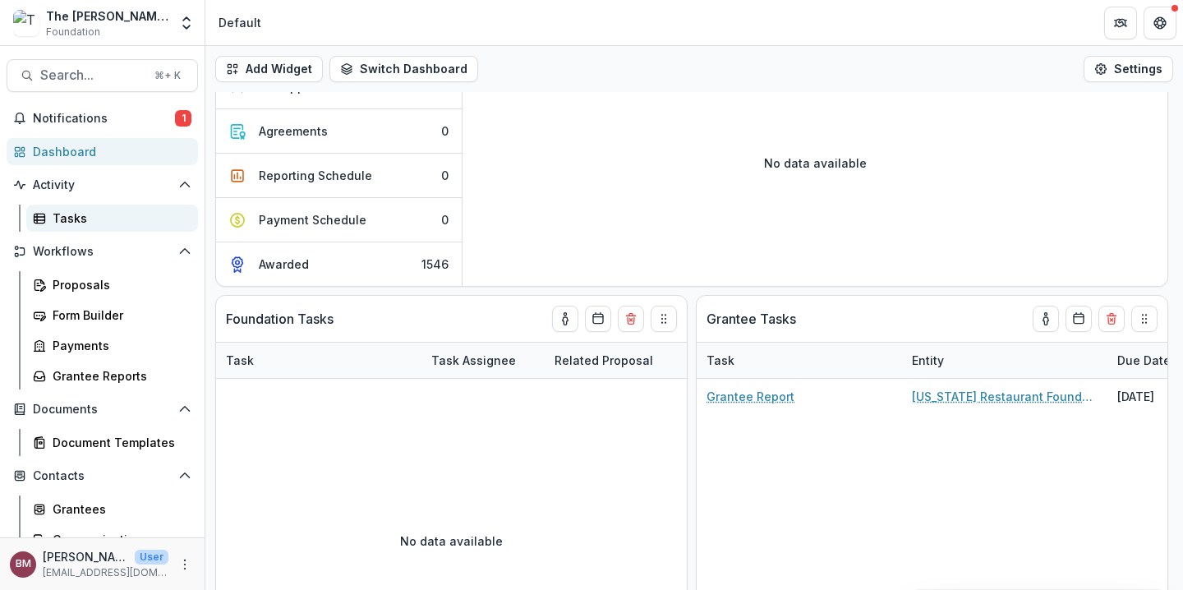
click at [79, 224] on div "Tasks" at bounding box center [119, 217] width 132 height 17
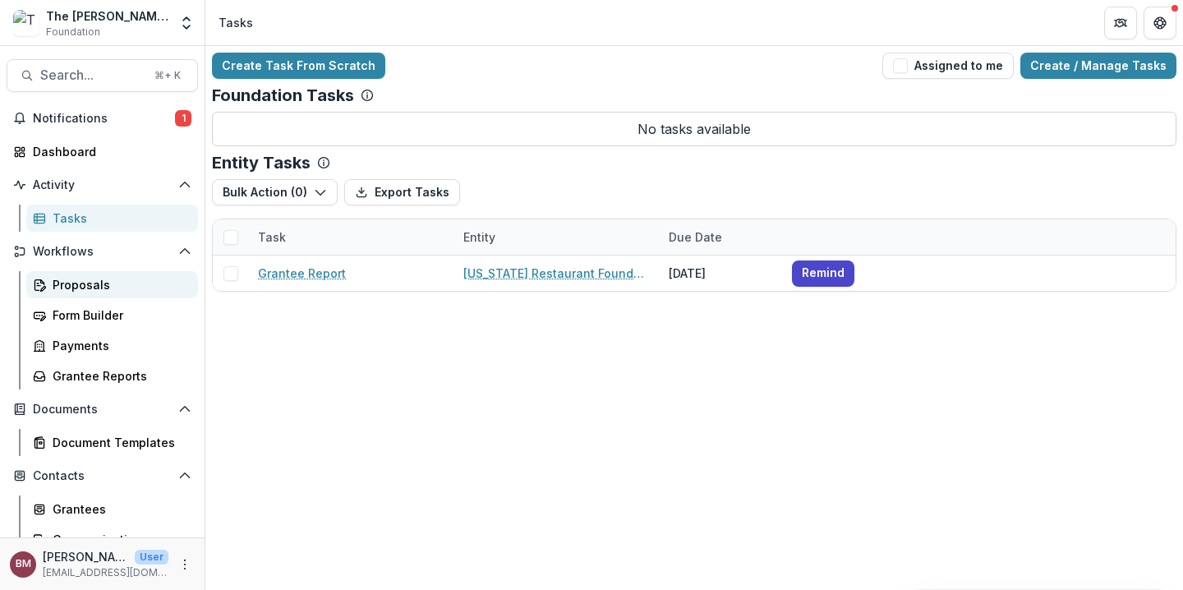
click at [91, 283] on div "Proposals" at bounding box center [119, 284] width 132 height 17
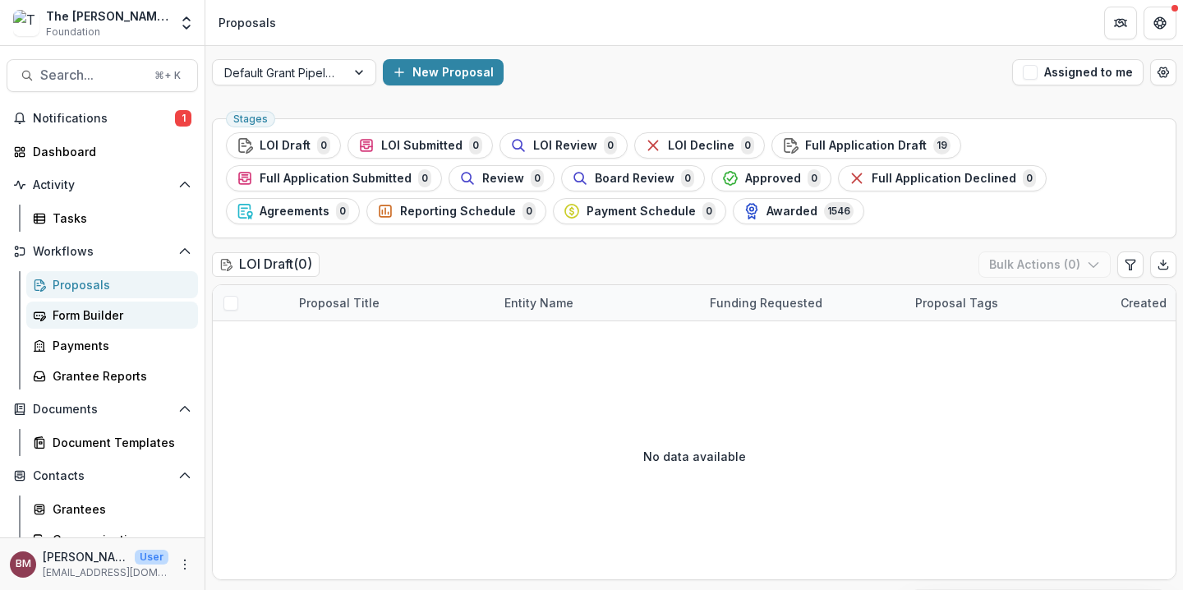
click at [88, 317] on div "Form Builder" at bounding box center [119, 314] width 132 height 17
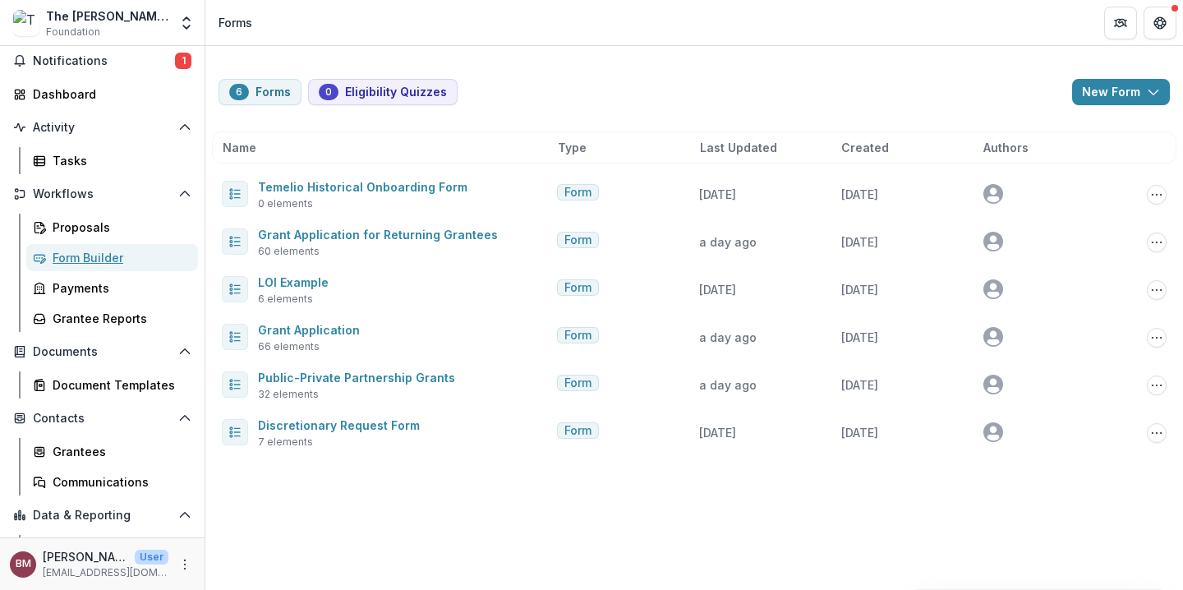
scroll to position [63, 0]
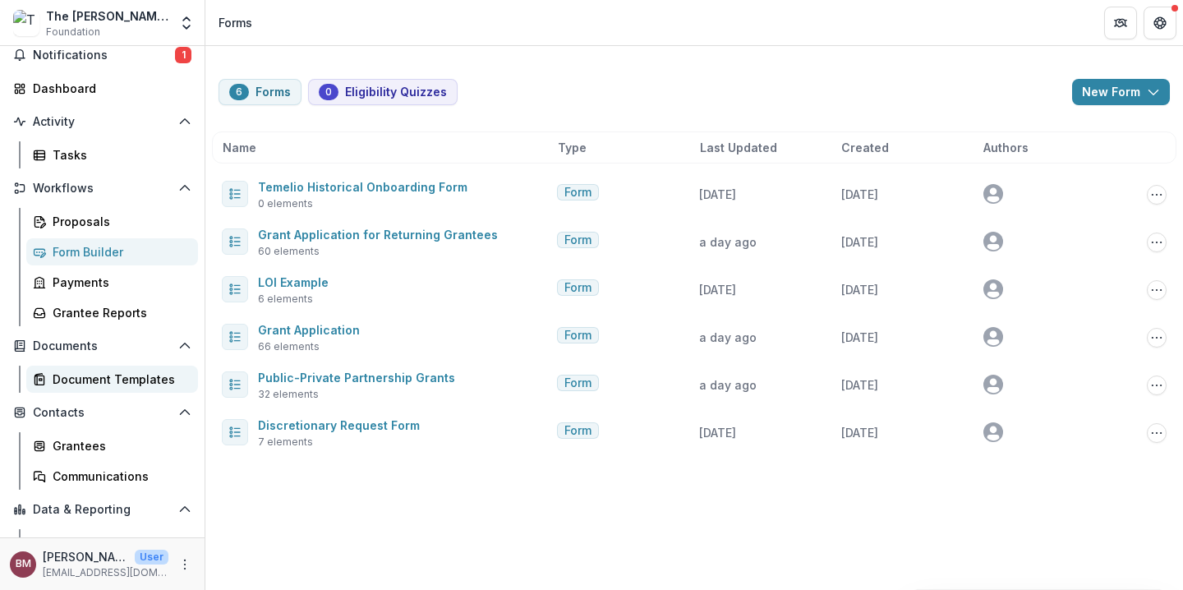
click at [99, 379] on div "Document Templates" at bounding box center [119, 378] width 132 height 17
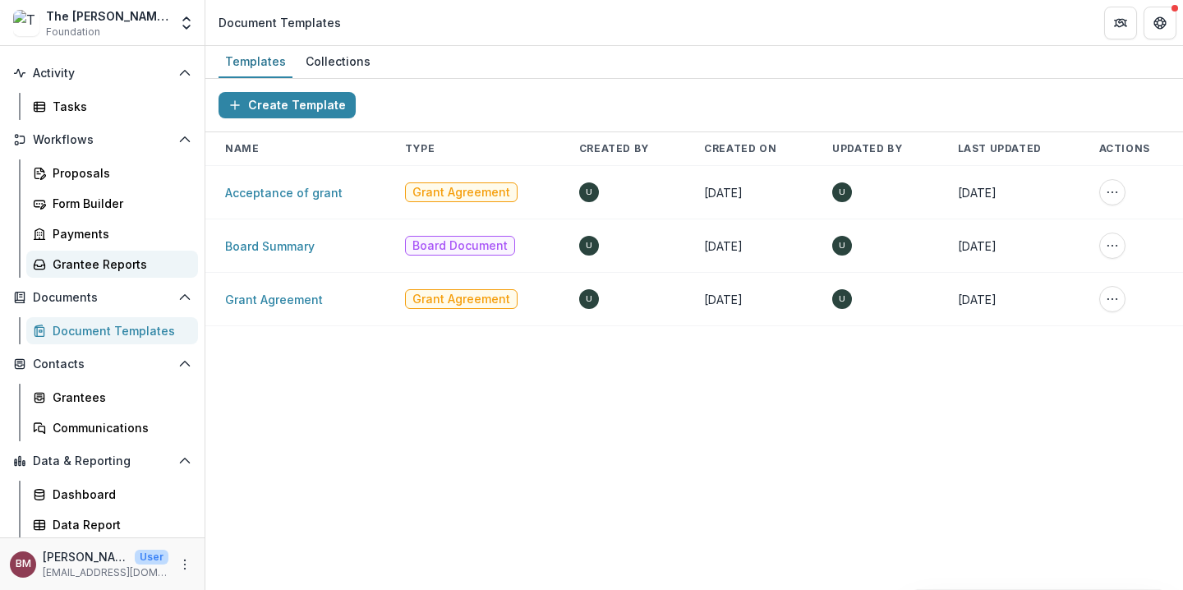
scroll to position [113, 0]
click at [108, 432] on div "Communications" at bounding box center [119, 426] width 132 height 17
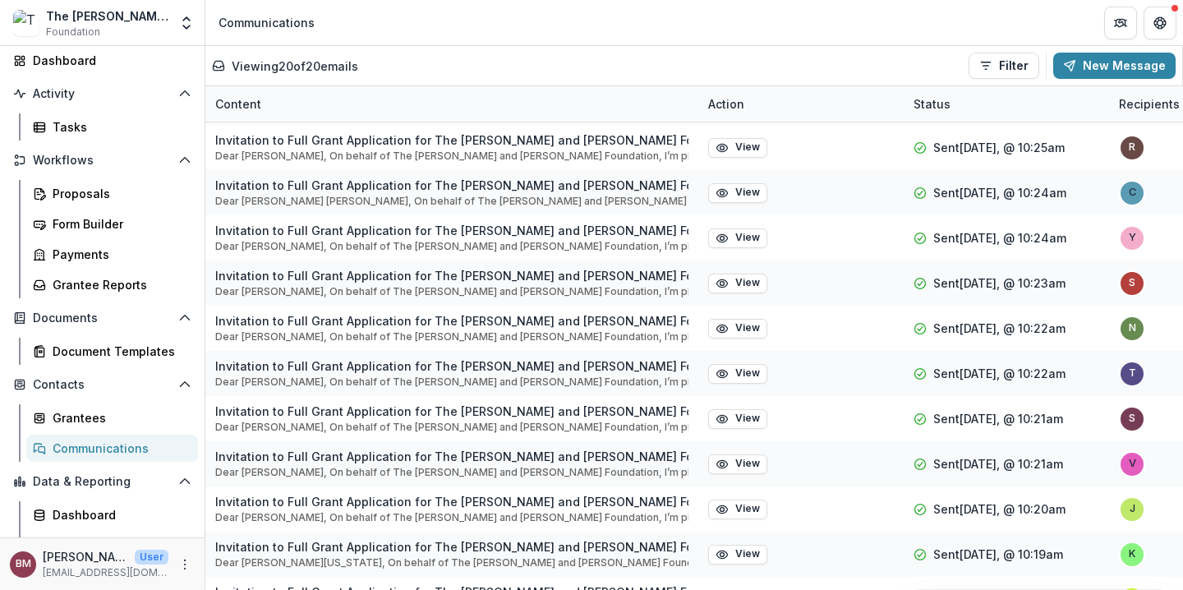
scroll to position [86, 0]
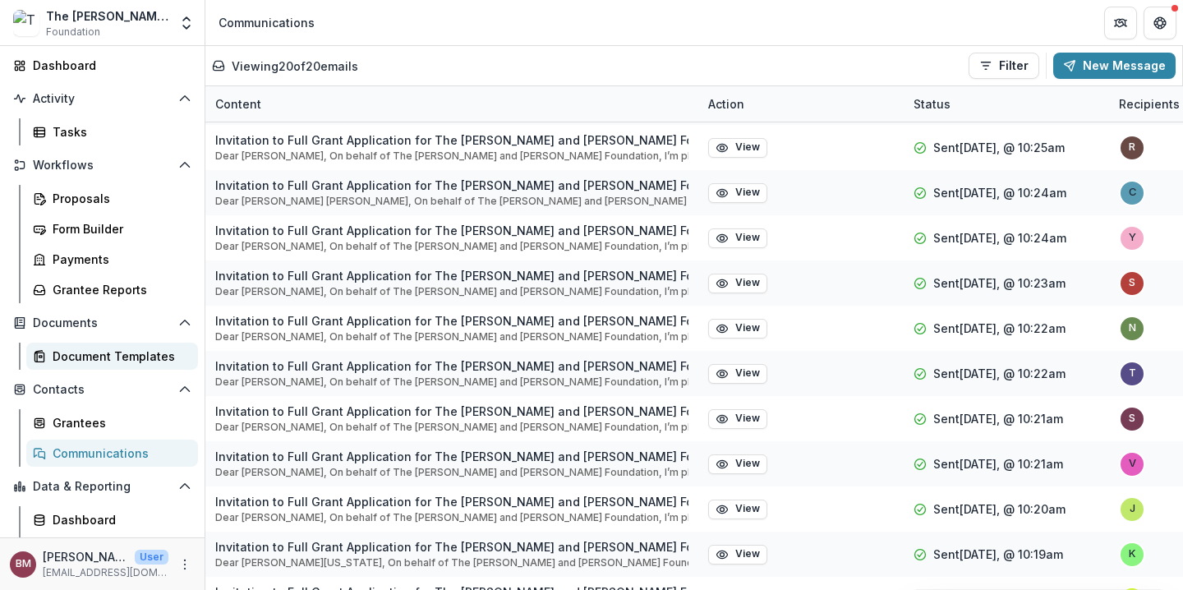
click at [99, 357] on div "Document Templates" at bounding box center [119, 355] width 132 height 17
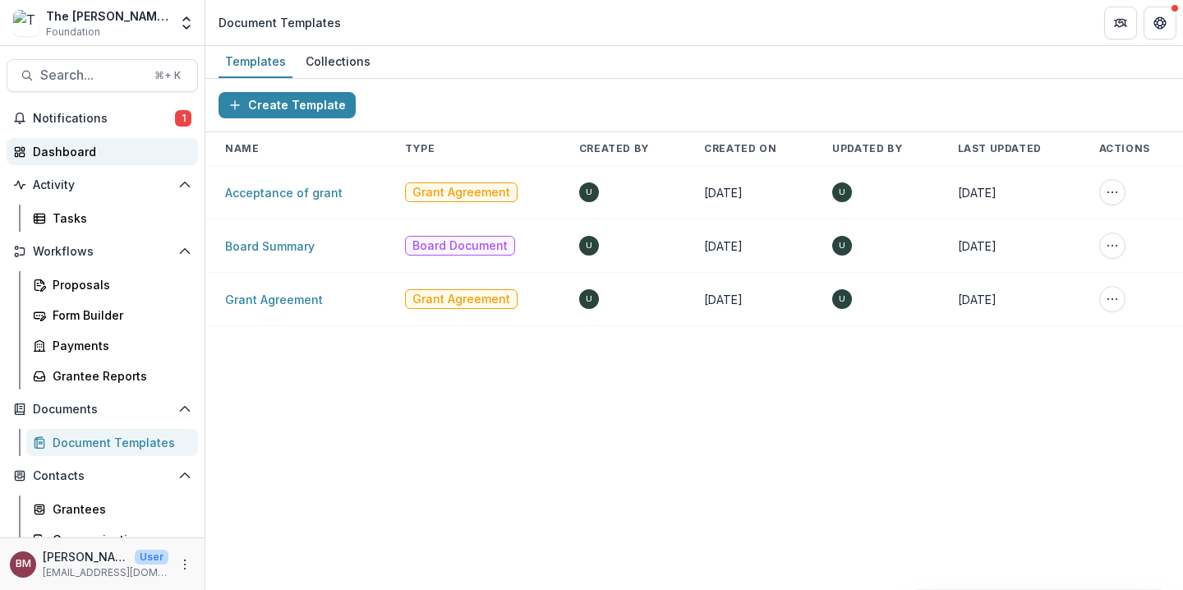
click at [92, 158] on div "Dashboard" at bounding box center [109, 151] width 152 height 17
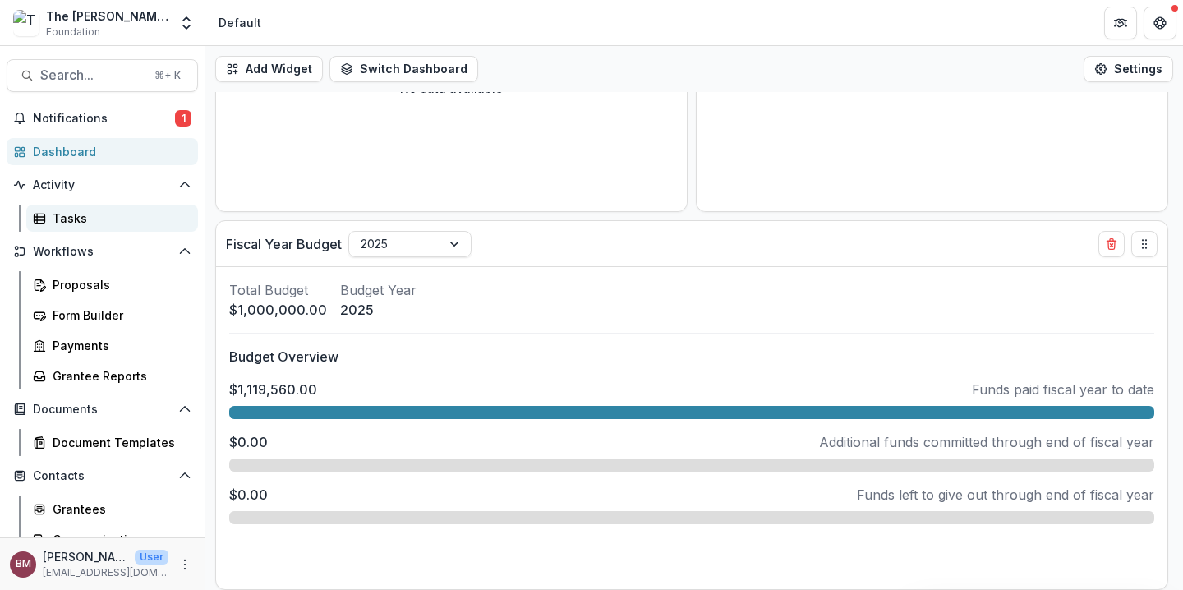
click at [99, 215] on div "Tasks" at bounding box center [119, 217] width 132 height 17
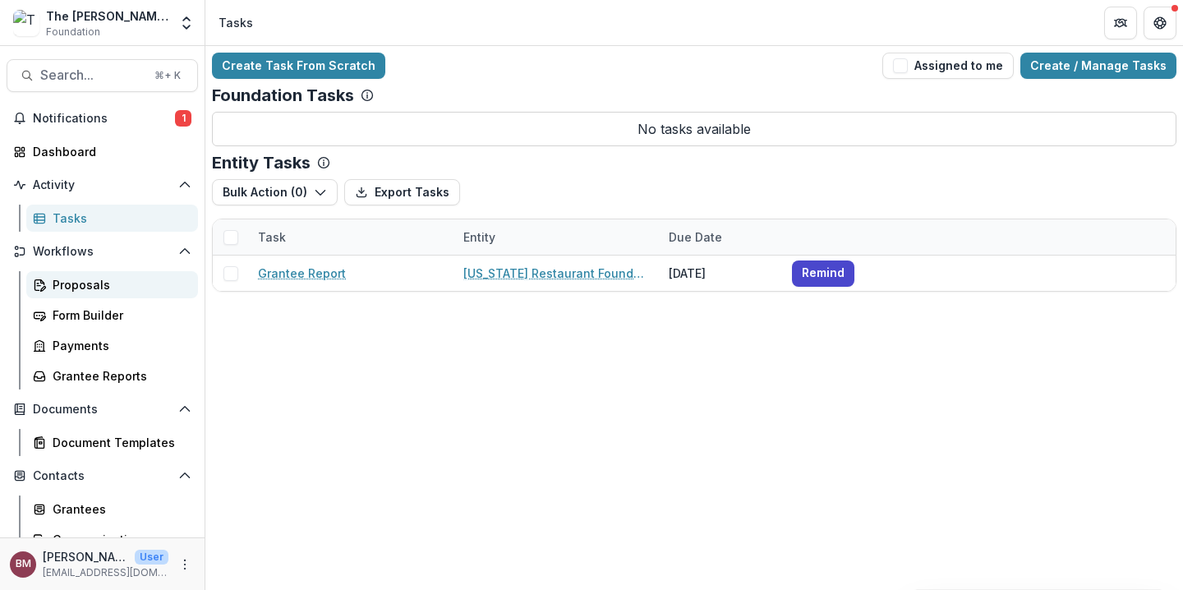
click at [75, 290] on div "Proposals" at bounding box center [119, 284] width 132 height 17
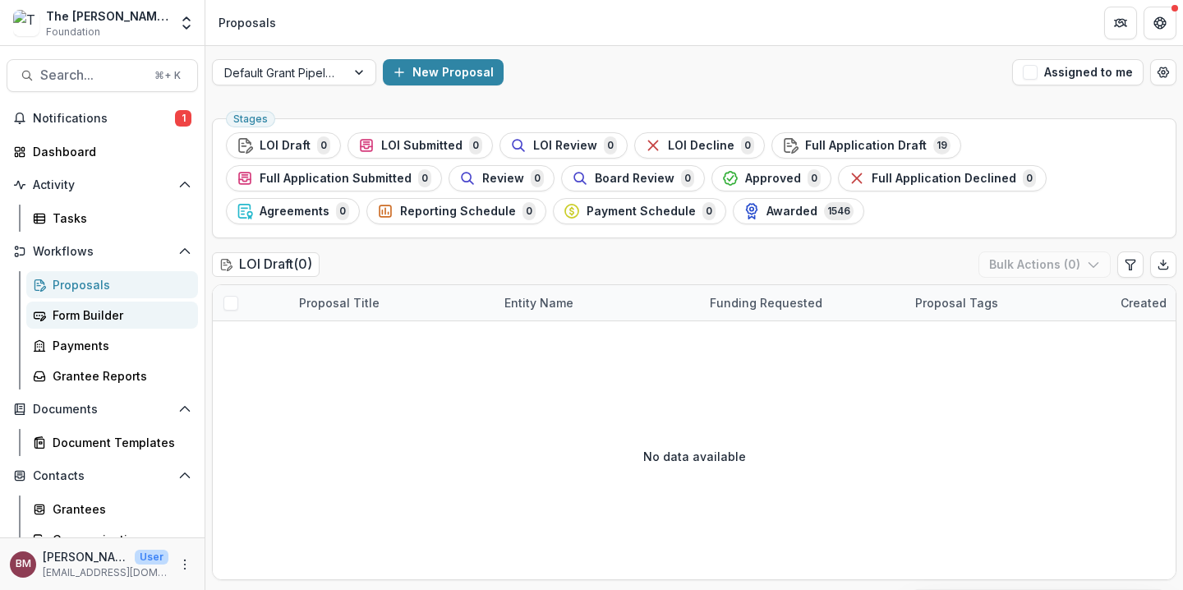
click at [76, 315] on div "Form Builder" at bounding box center [119, 314] width 132 height 17
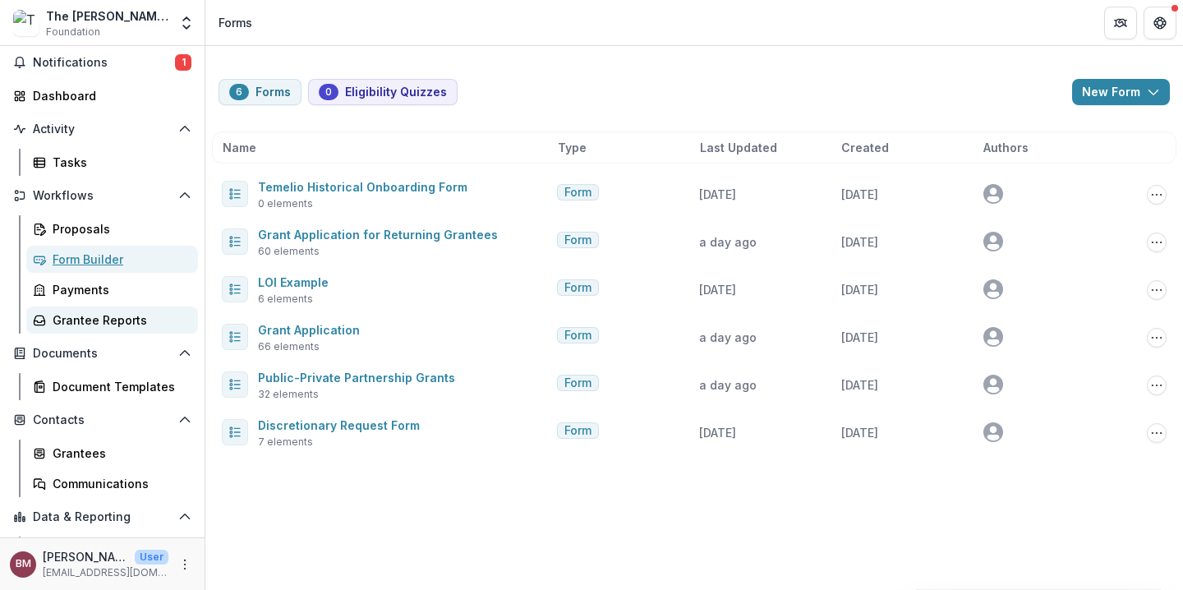
scroll to position [113, 0]
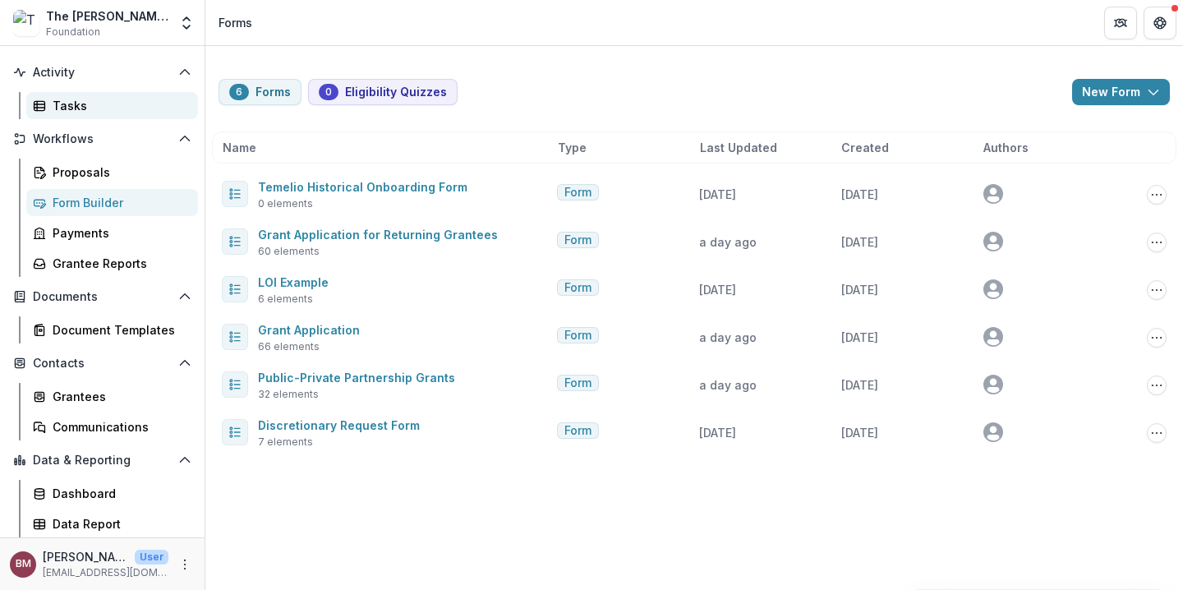
click at [79, 96] on link "Tasks" at bounding box center [112, 105] width 172 height 27
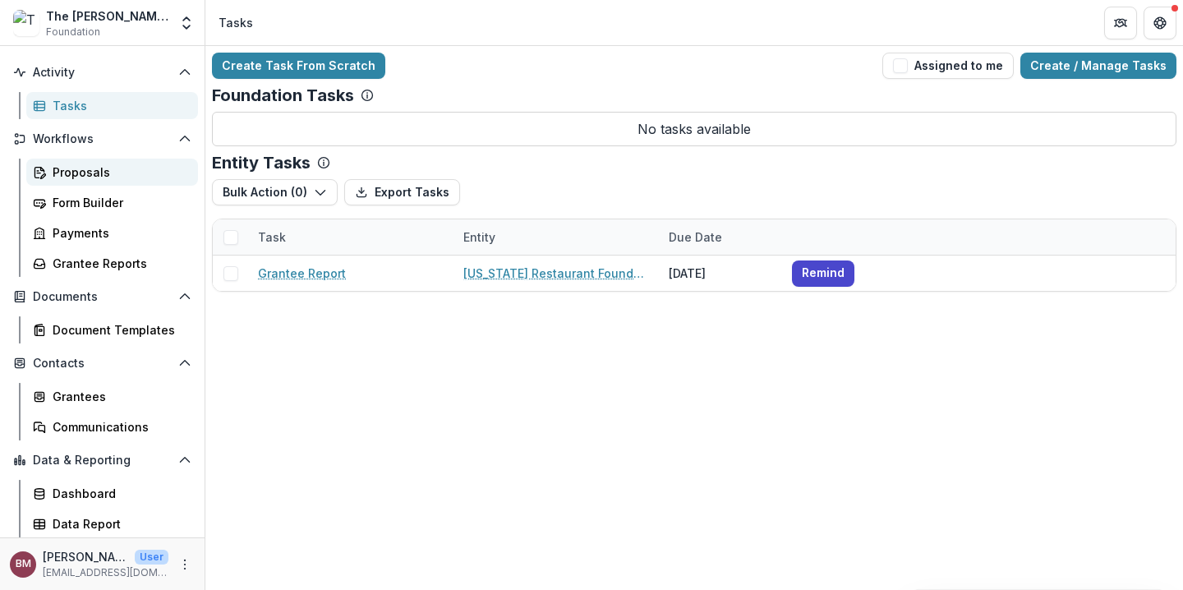
click at [75, 174] on div "Proposals" at bounding box center [119, 171] width 132 height 17
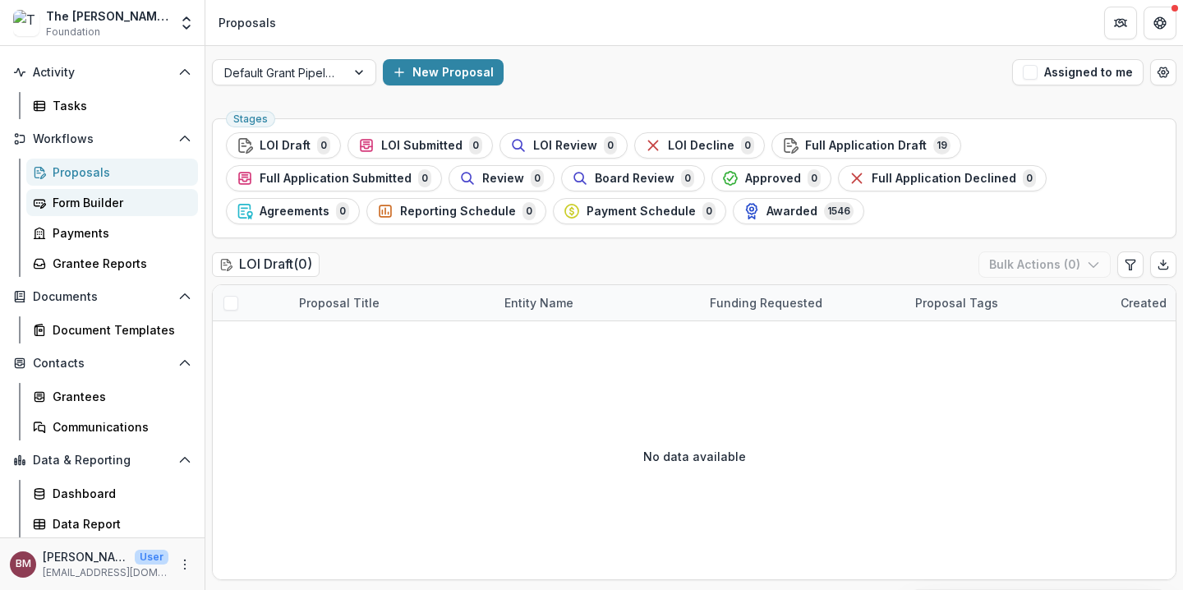
click at [90, 204] on div "Form Builder" at bounding box center [119, 202] width 132 height 17
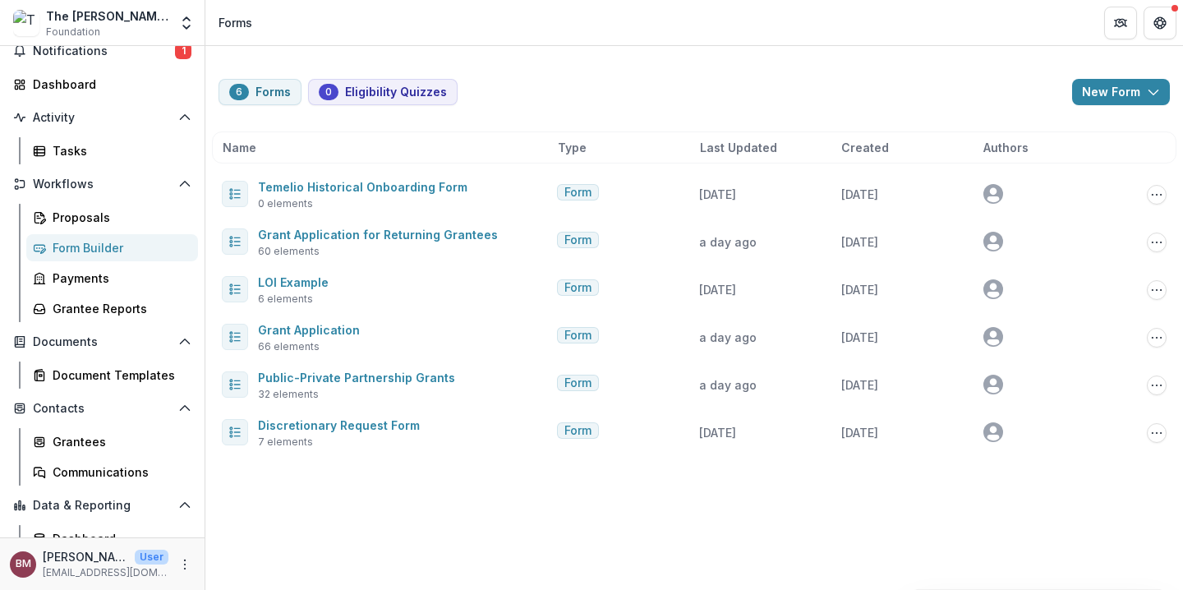
scroll to position [113, 0]
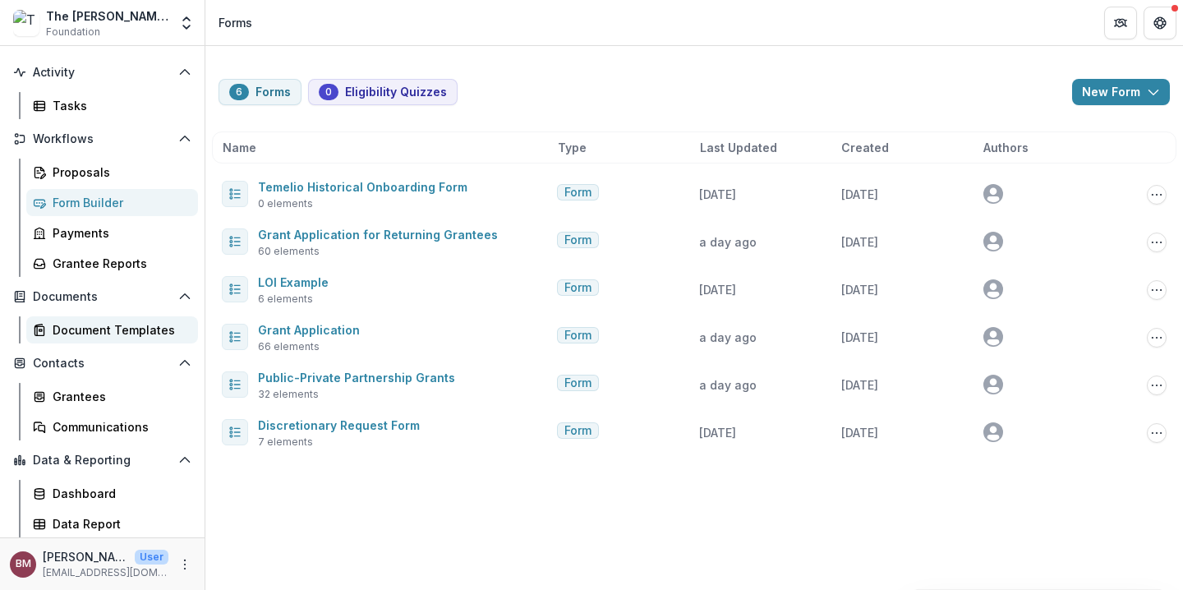
click at [107, 333] on div "Document Templates" at bounding box center [119, 329] width 132 height 17
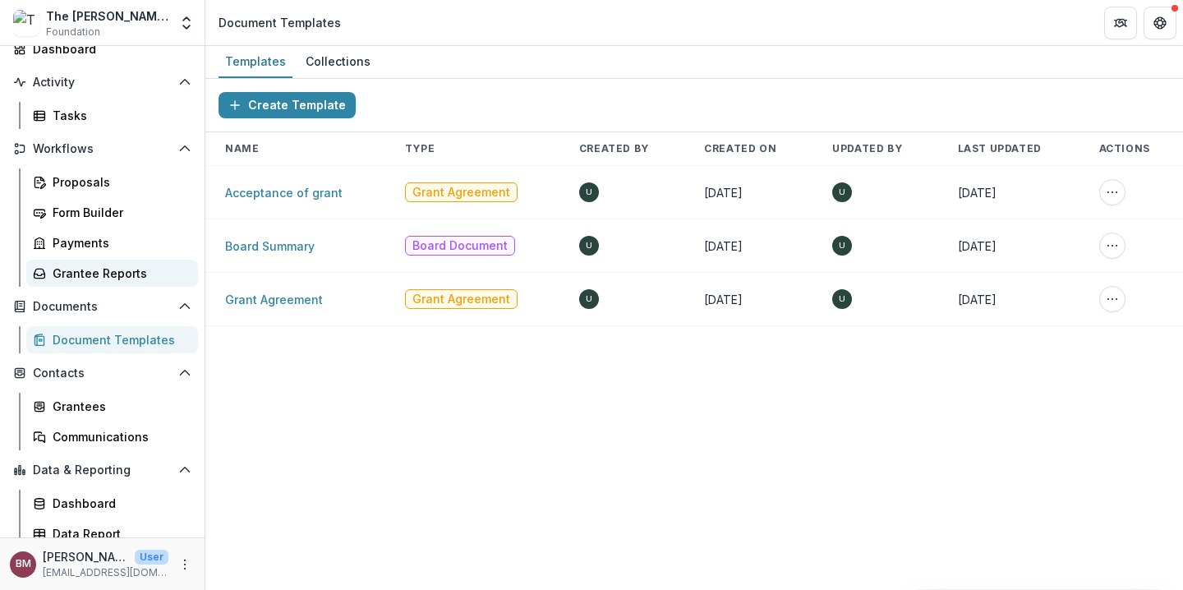
scroll to position [113, 0]
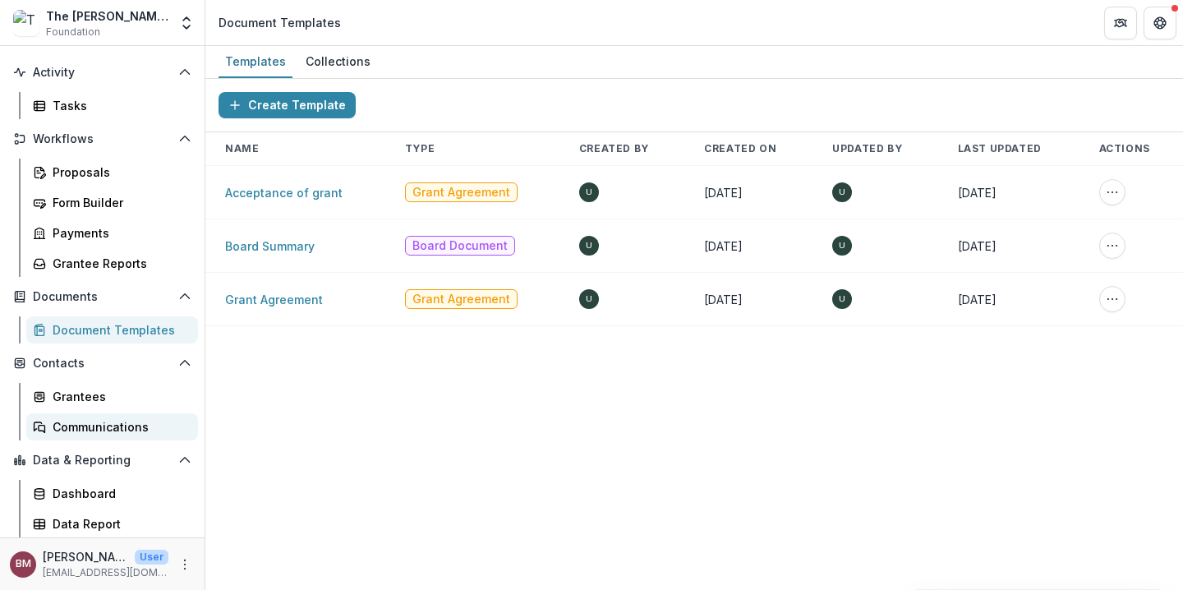
click at [99, 425] on div "Communications" at bounding box center [119, 426] width 132 height 17
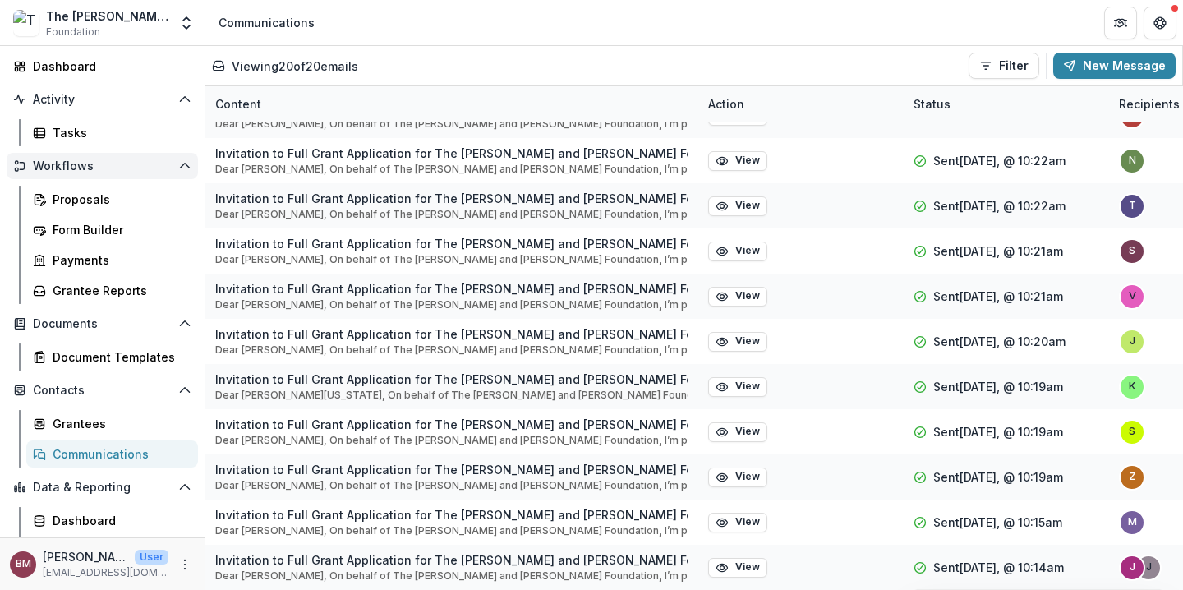
scroll to position [89, 0]
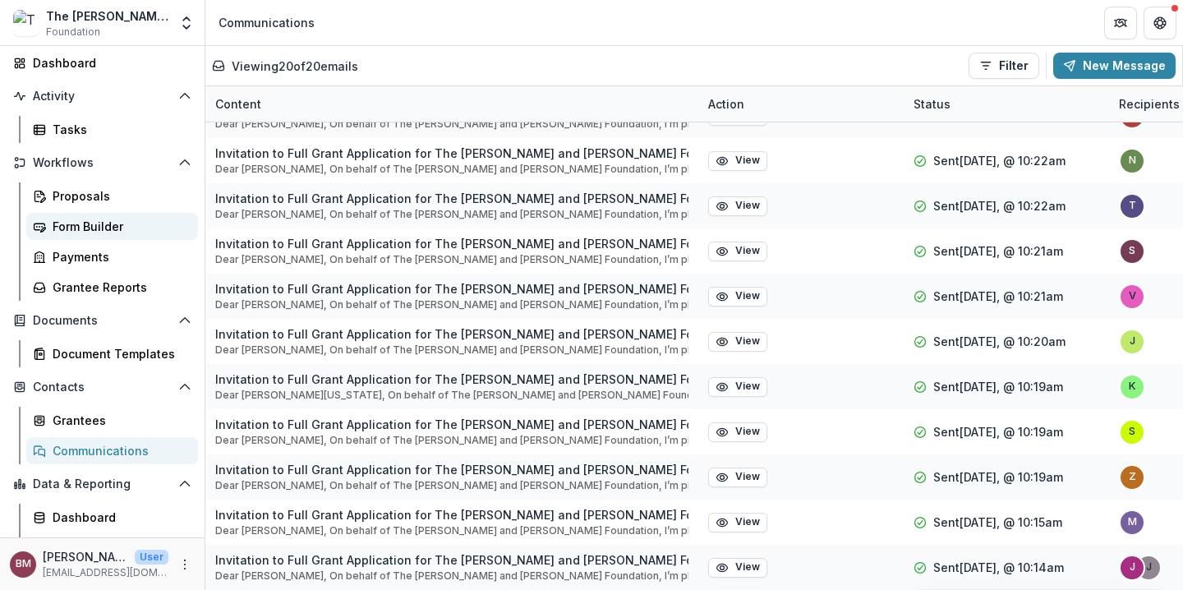
click at [98, 226] on div "Form Builder" at bounding box center [119, 226] width 132 height 17
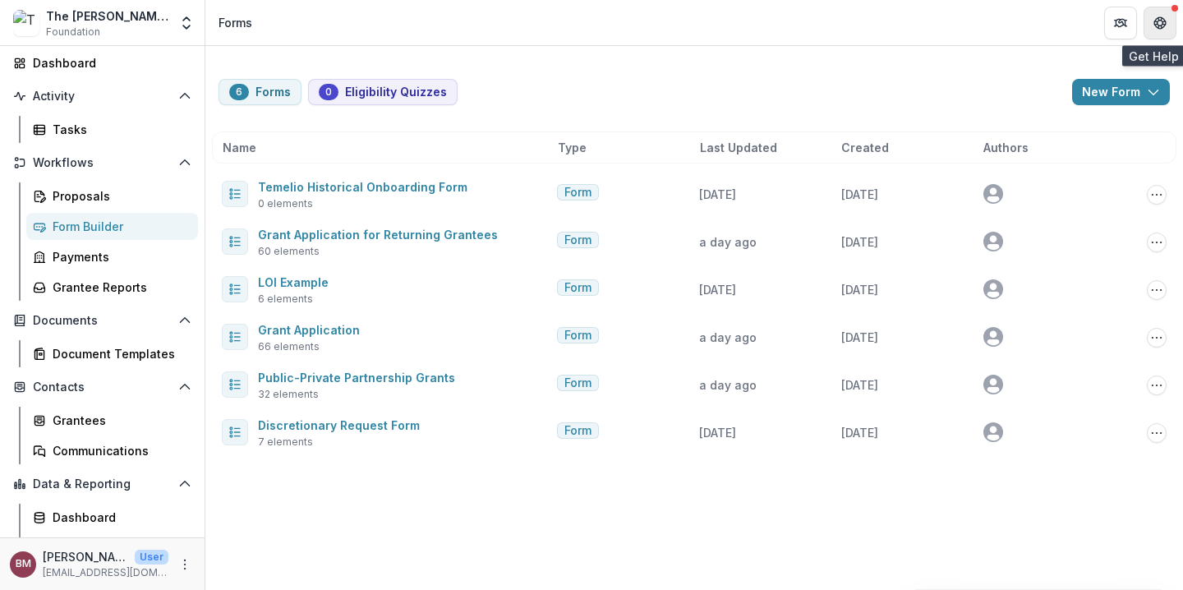
click at [1152, 26] on button "Get Help" at bounding box center [1159, 23] width 33 height 33
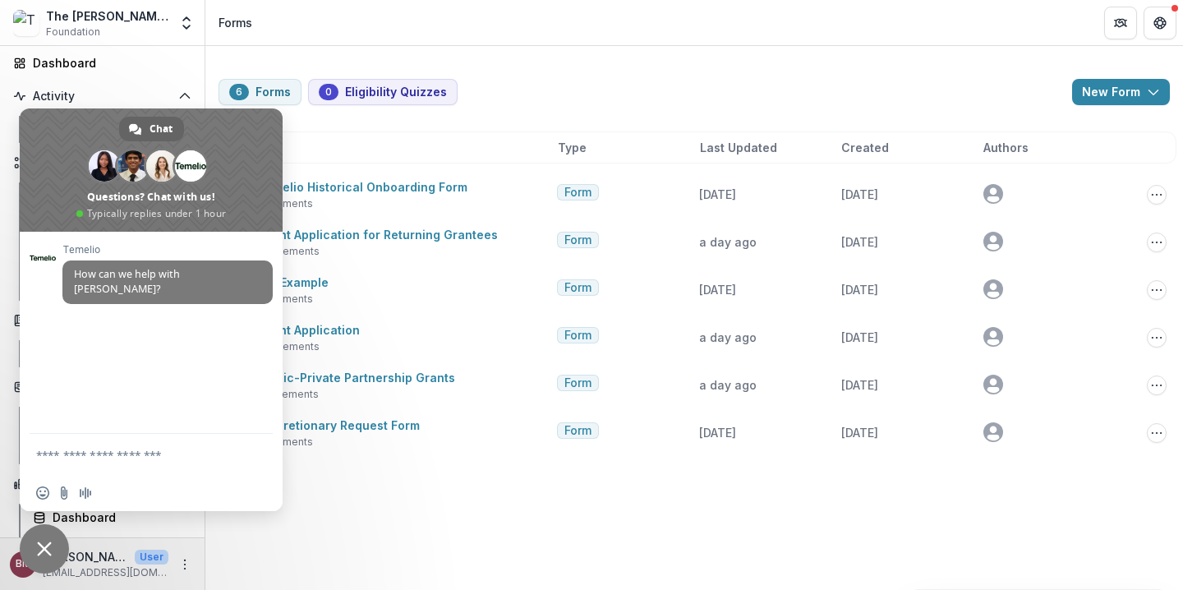
click at [115, 460] on textarea "Compose your message..." at bounding box center [133, 455] width 194 height 15
click at [54, 451] on textarea "**********" at bounding box center [133, 460] width 194 height 30
drag, startPoint x: 99, startPoint y: 453, endPoint x: 52, endPoint y: 448, distance: 47.9
click at [52, 448] on textarea "**********" at bounding box center [133, 460] width 194 height 30
click at [69, 454] on textarea "**********" at bounding box center [133, 452] width 194 height 44
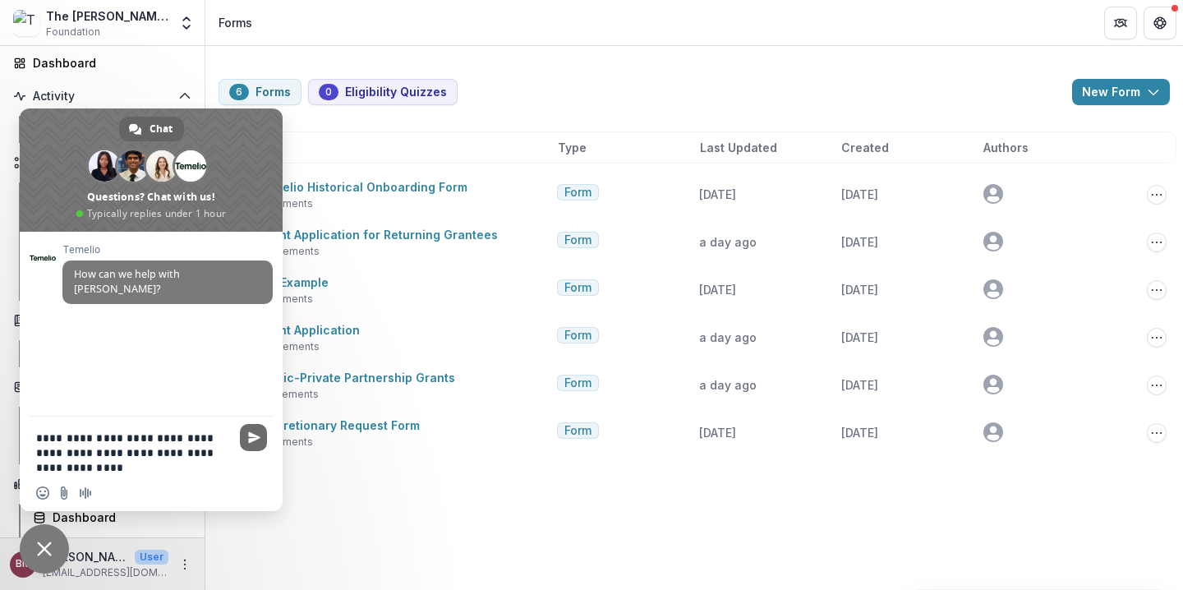
type textarea "**********"
click at [260, 438] on span "Send" at bounding box center [253, 437] width 27 height 27
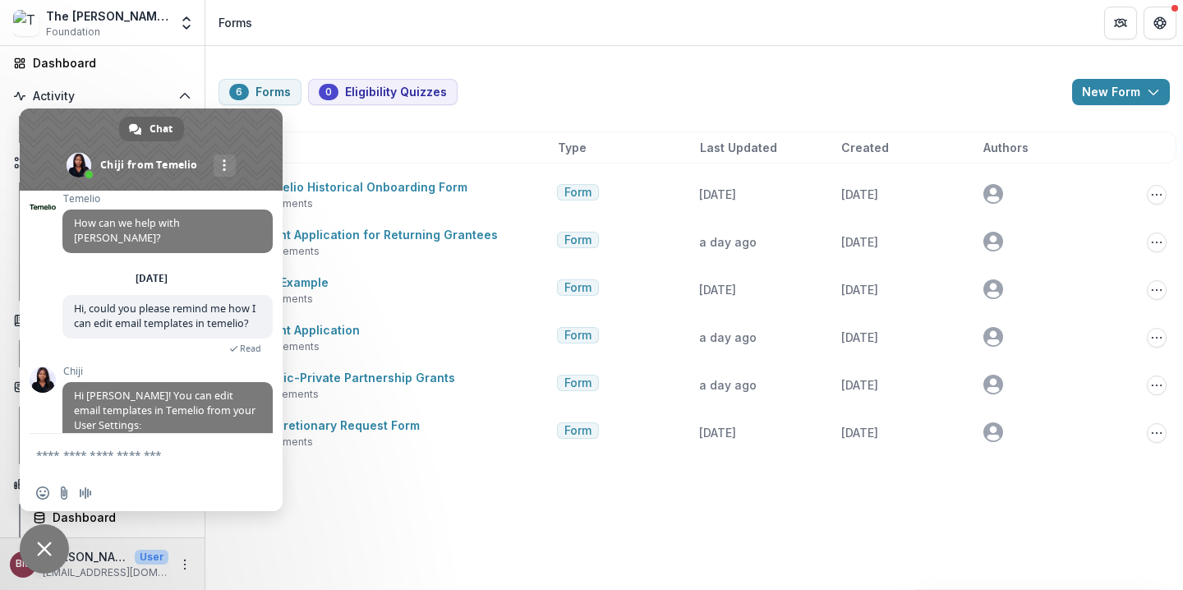
scroll to position [172, 0]
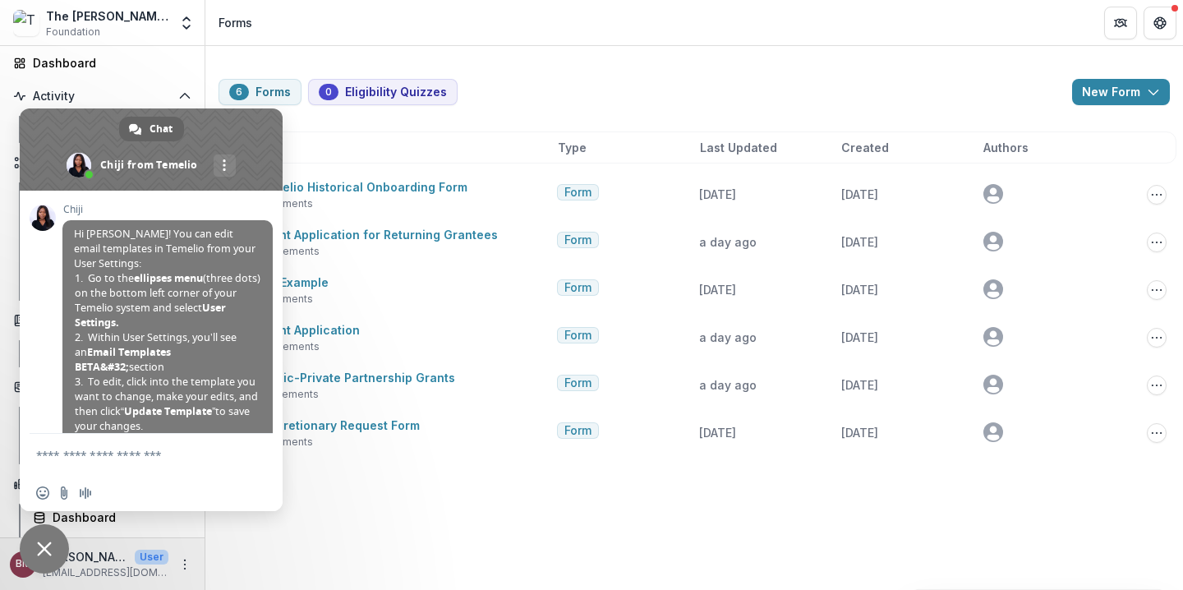
click at [157, 458] on textarea "Compose your message..." at bounding box center [133, 455] width 194 height 15
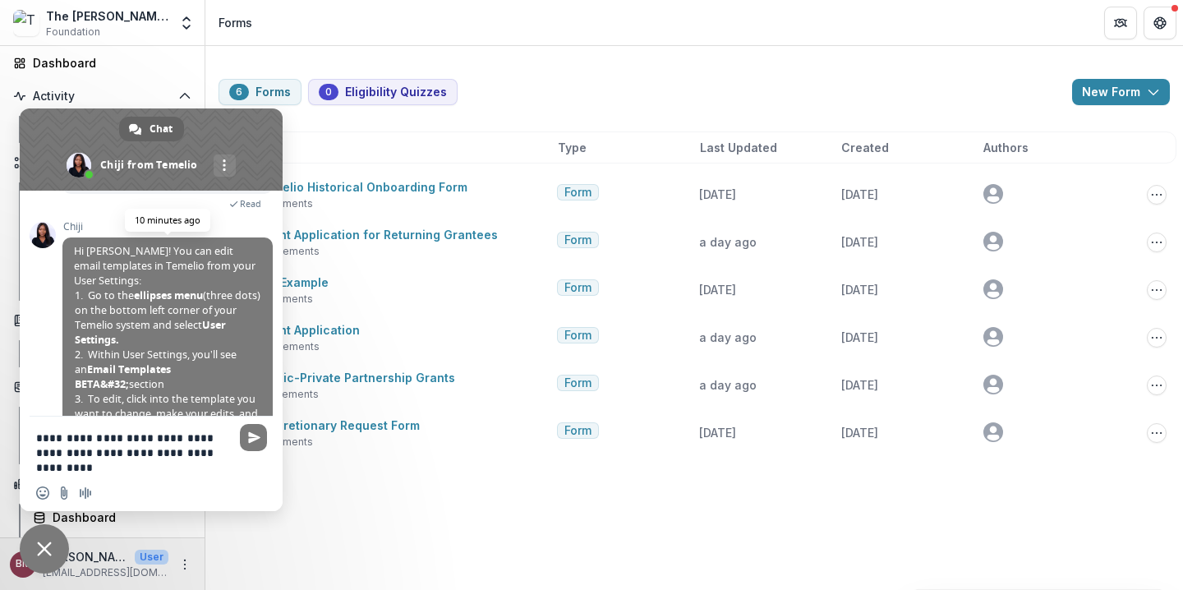
scroll to position [189, 0]
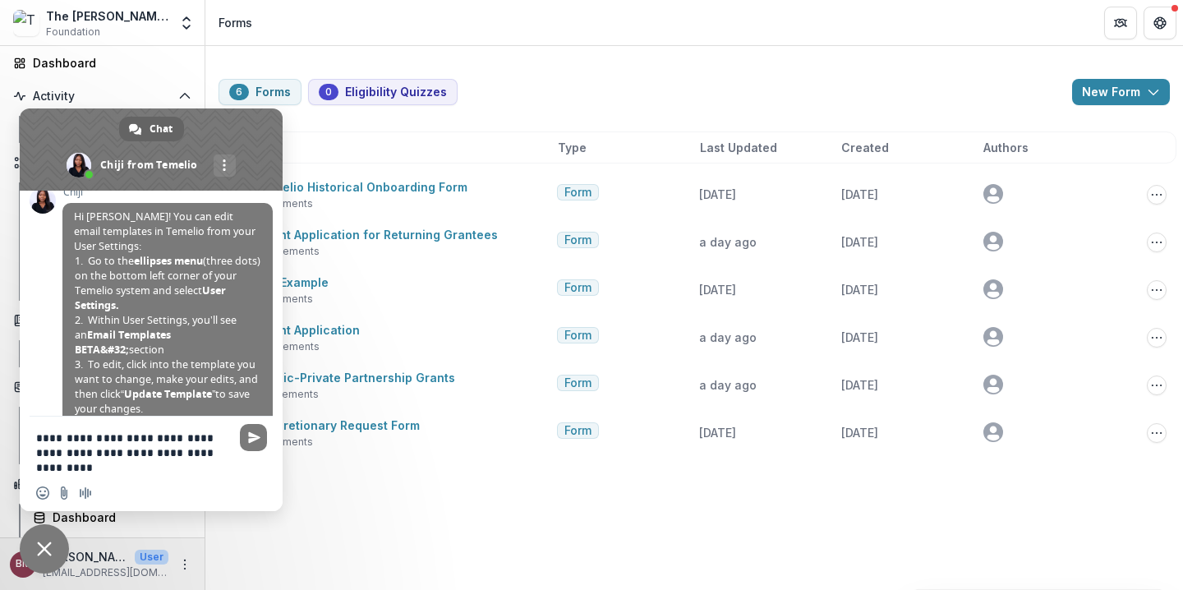
click at [168, 436] on textarea "**********" at bounding box center [133, 452] width 194 height 44
click at [120, 475] on div "Insert an emoji Send a file Audio message" at bounding box center [151, 493] width 263 height 36
click at [103, 465] on textarea "**********" at bounding box center [133, 452] width 194 height 44
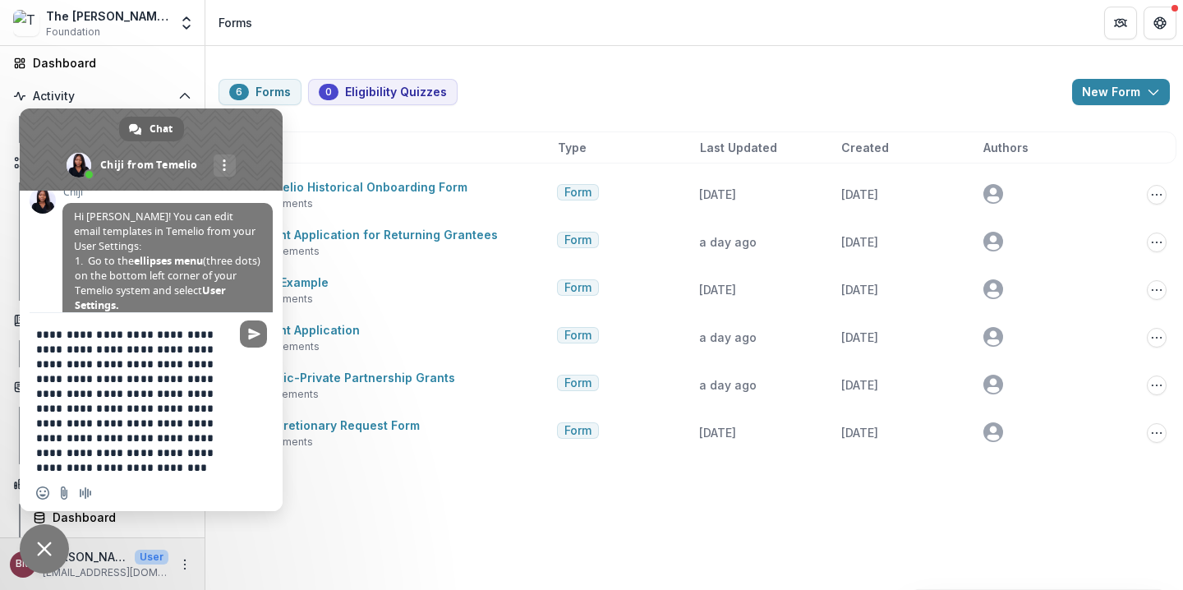
click at [222, 462] on textarea "**********" at bounding box center [133, 401] width 194 height 148
click at [149, 425] on textarea "**********" at bounding box center [133, 401] width 194 height 148
click at [90, 439] on textarea "**********" at bounding box center [133, 401] width 194 height 148
click at [231, 436] on div "**********" at bounding box center [151, 395] width 263 height 165
click at [225, 439] on textarea "**********" at bounding box center [133, 401] width 194 height 148
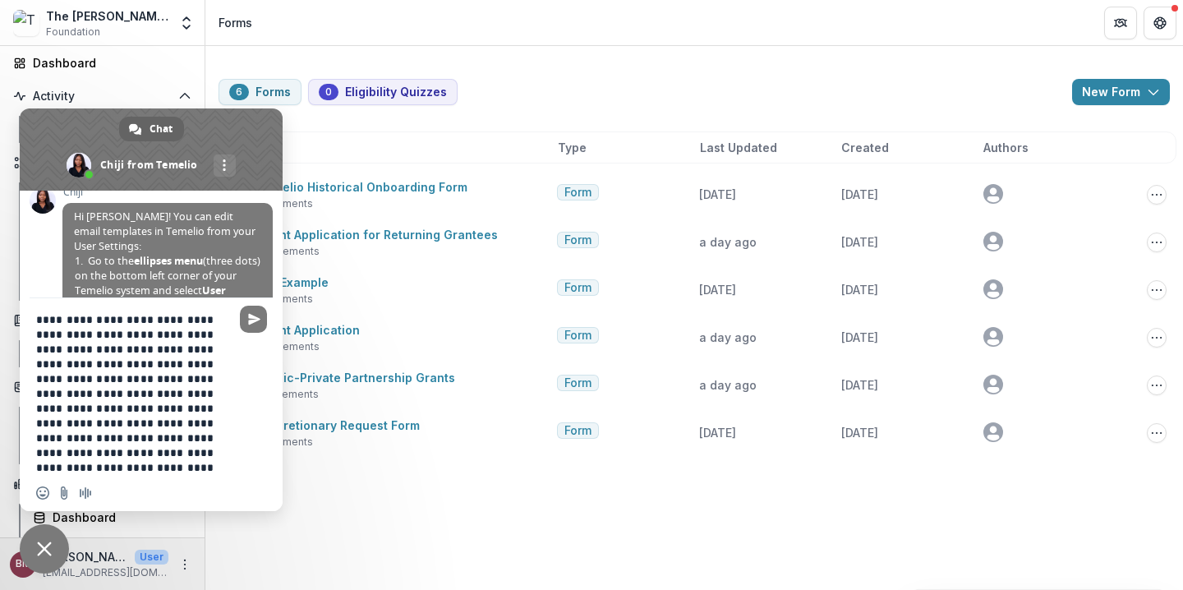
click at [88, 437] on textarea "**********" at bounding box center [133, 393] width 194 height 163
click at [227, 450] on textarea "**********" at bounding box center [133, 393] width 194 height 163
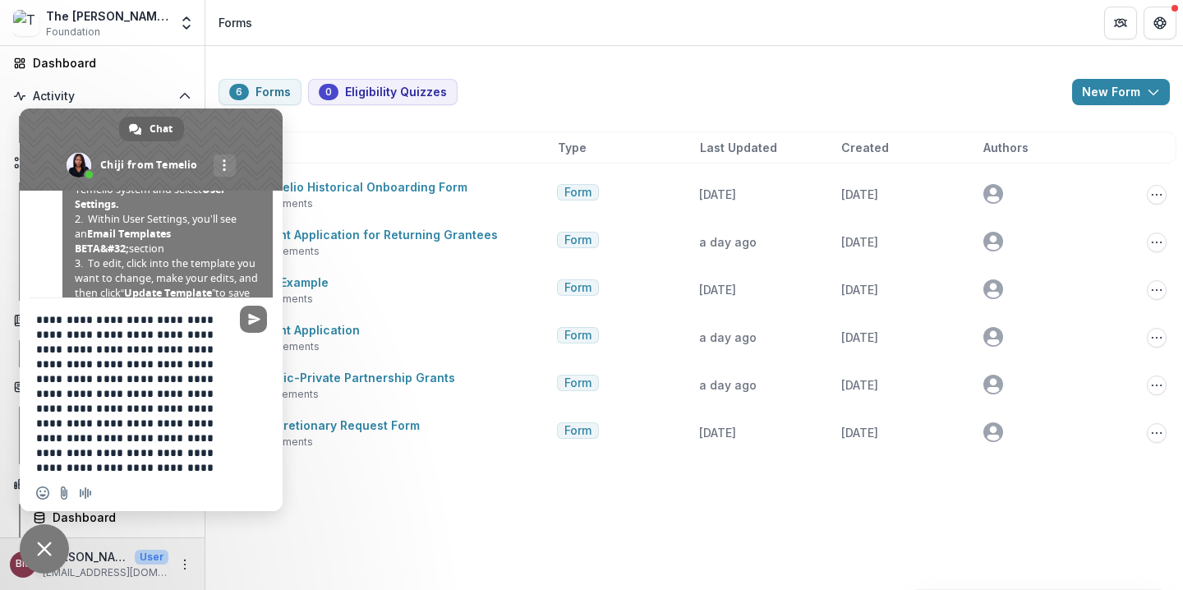
scroll to position [307, 0]
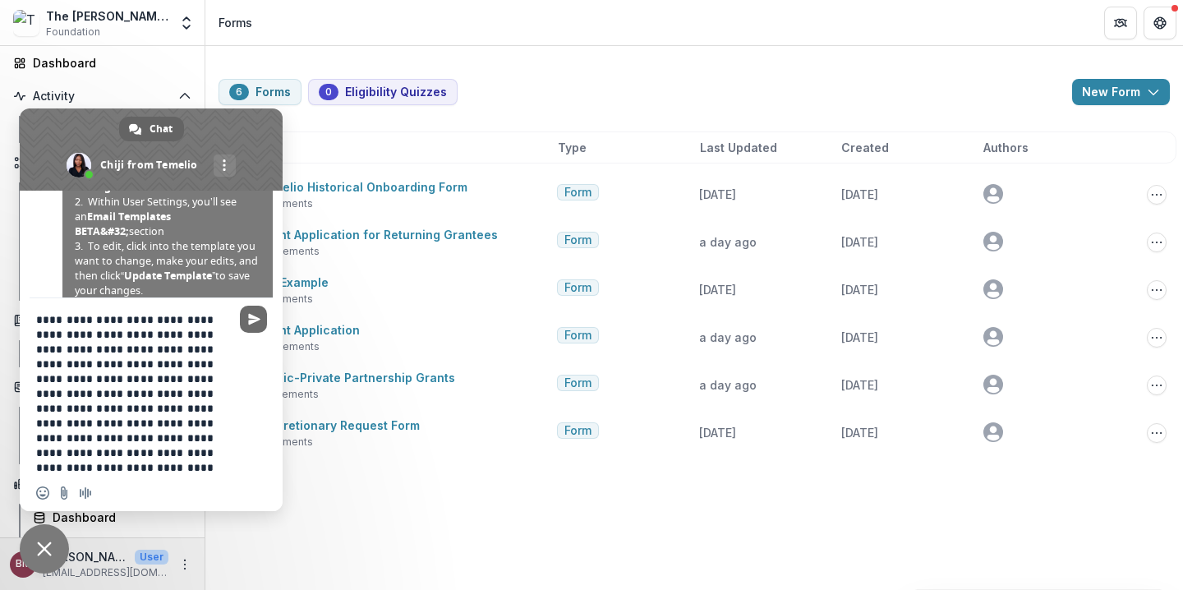
type textarea "**********"
click at [259, 326] on span "Send" at bounding box center [253, 319] width 27 height 27
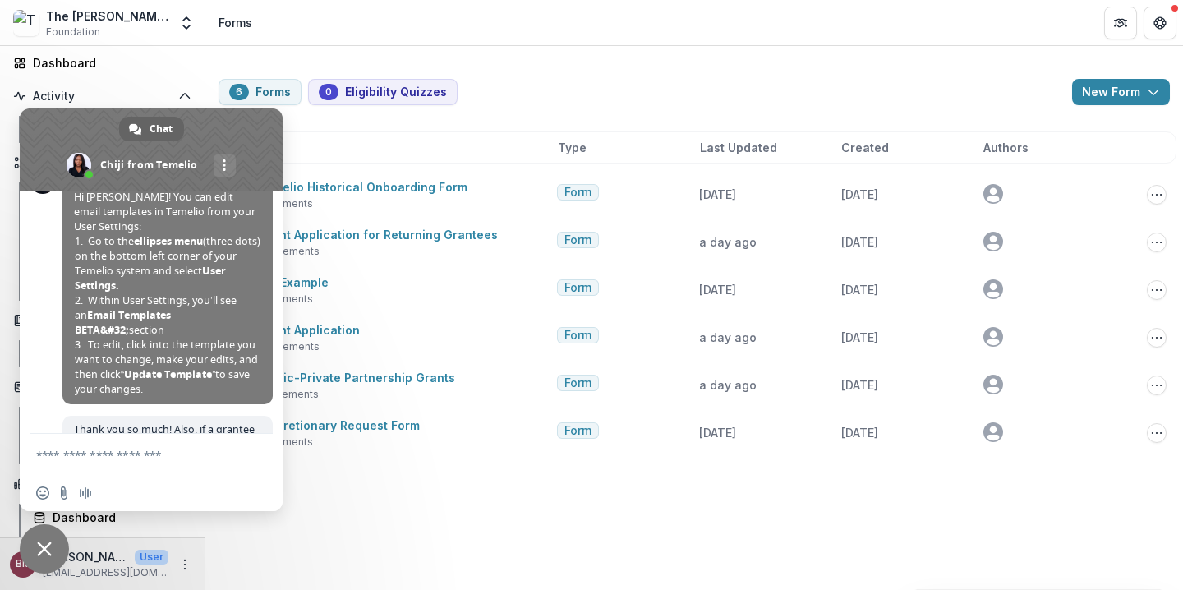
scroll to position [147, 0]
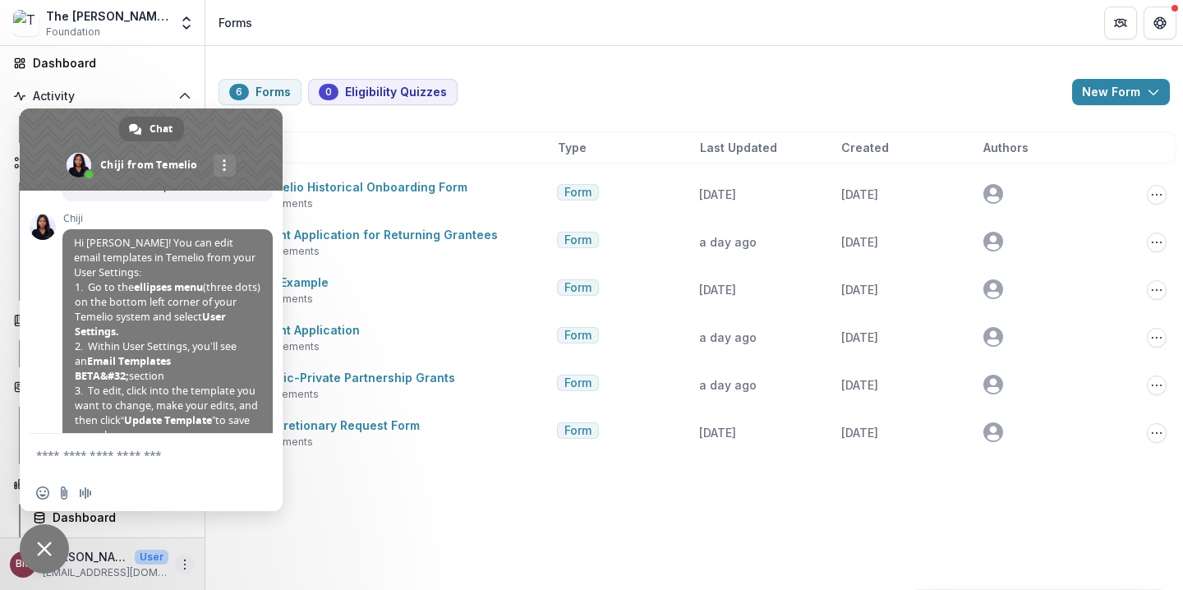
click at [182, 561] on icon "More" at bounding box center [184, 564] width 13 height 13
click at [254, 533] on link "User Settings" at bounding box center [288, 529] width 176 height 27
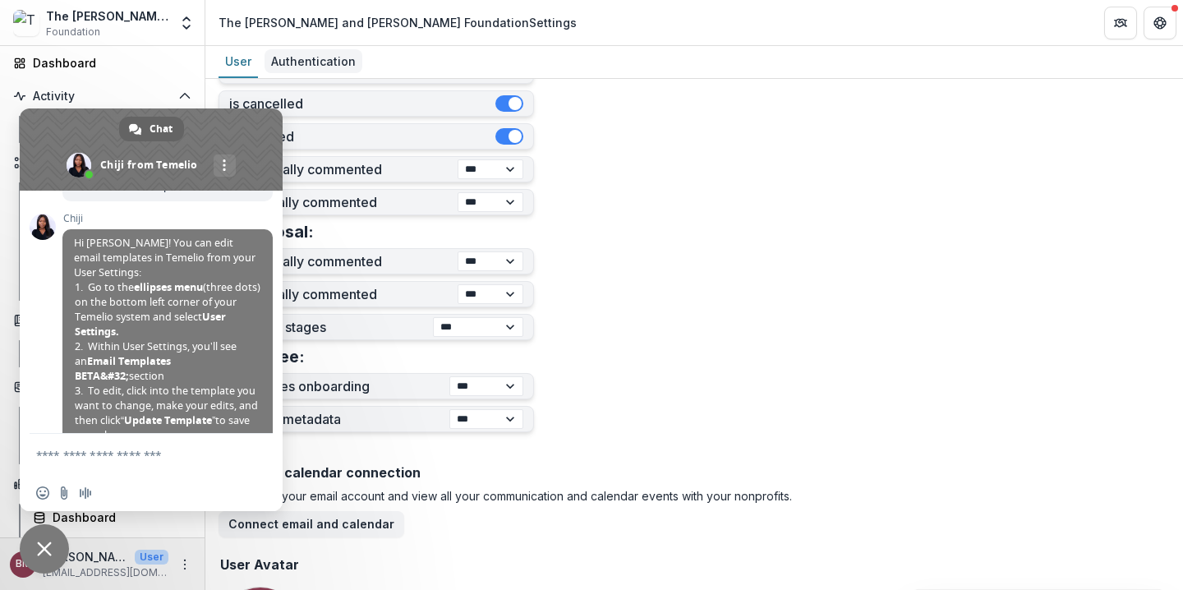
scroll to position [482, 0]
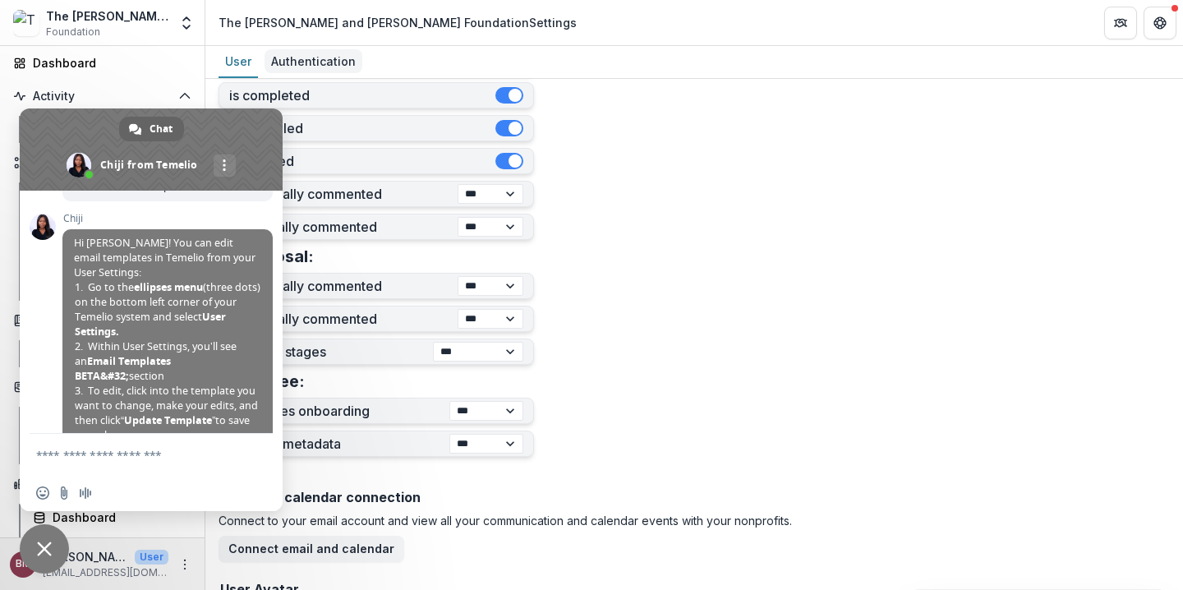
click at [323, 56] on div "Authentication" at bounding box center [313, 61] width 98 height 24
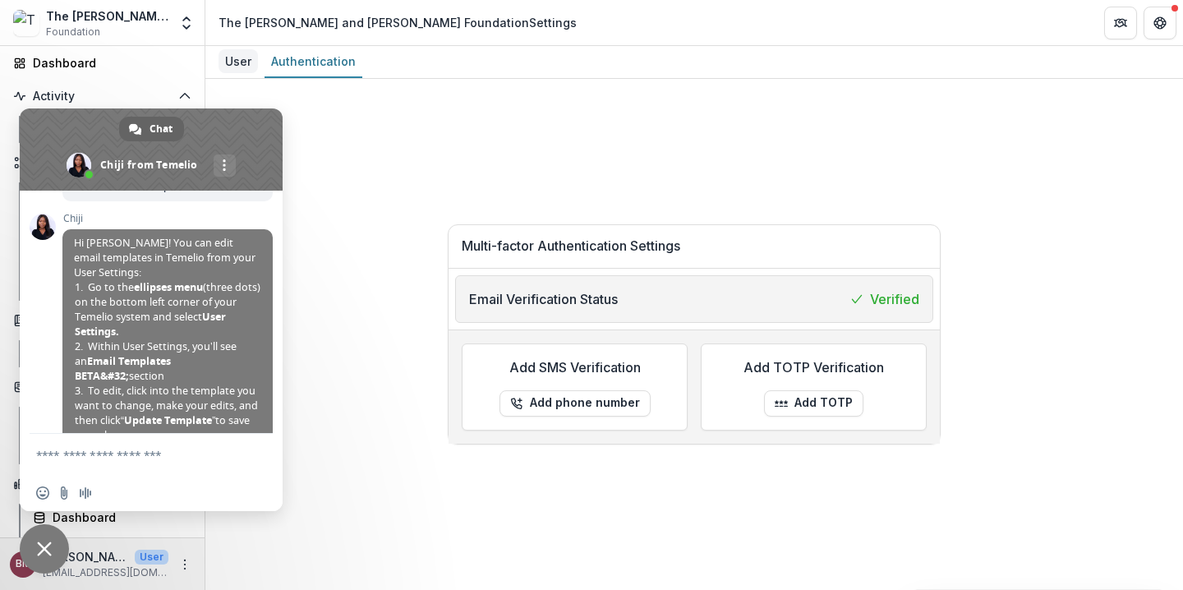
click at [251, 62] on div "User" at bounding box center [237, 61] width 39 height 24
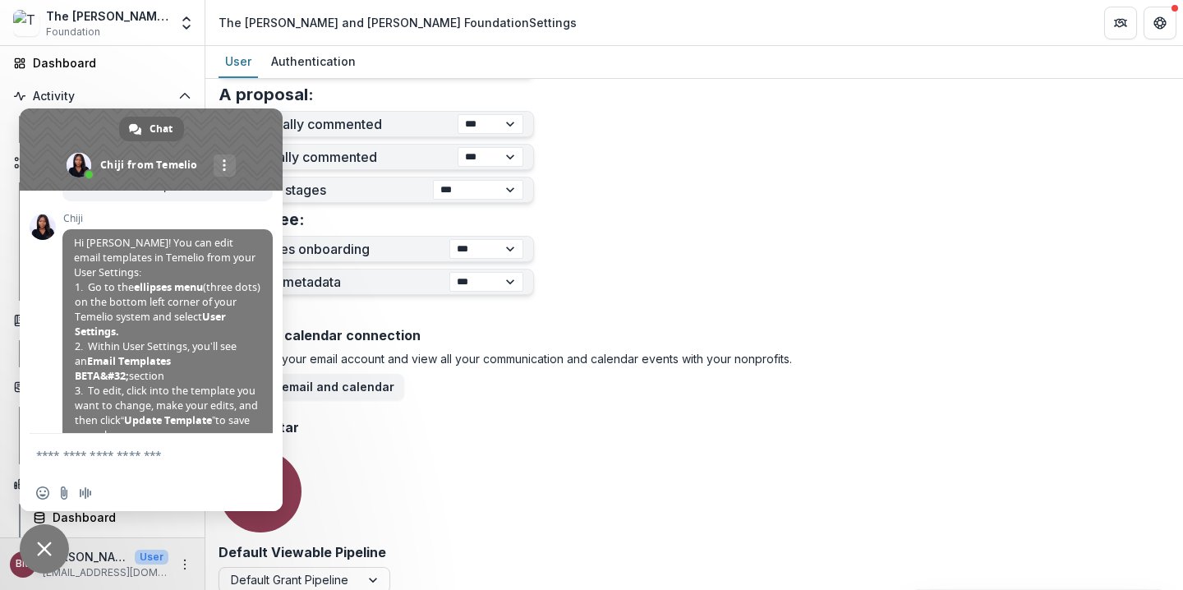
scroll to position [660, 0]
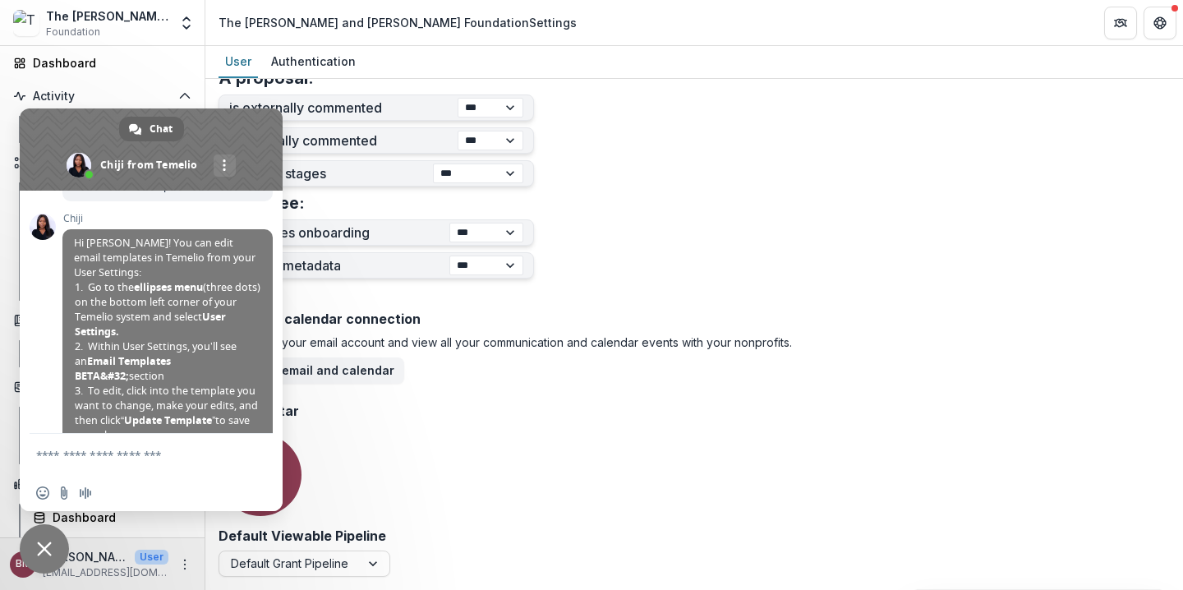
click at [443, 408] on div "Email and calendar connection Connect to your email account and view all your c…" at bounding box center [693, 416] width 951 height 223
drag, startPoint x: 65, startPoint y: 122, endPoint x: 169, endPoint y: 234, distance: 152.8
click at [169, 234] on div "Chat Chiji from Temelio More channels Temelio How can we help with [PERSON_NAME…" at bounding box center [151, 309] width 263 height 402
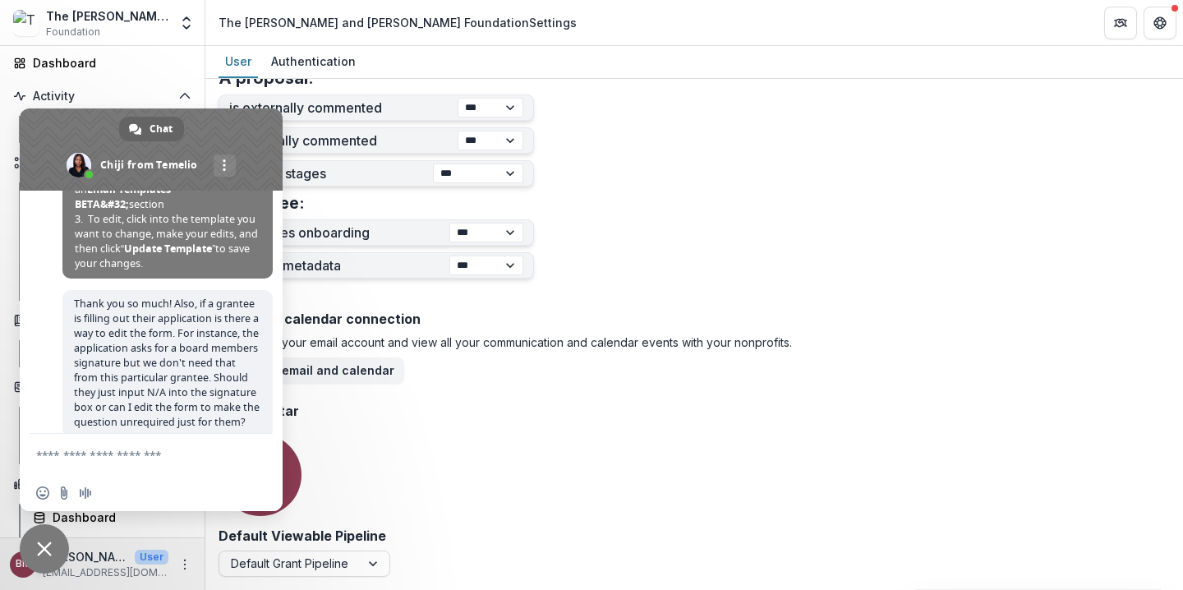
scroll to position [349, 0]
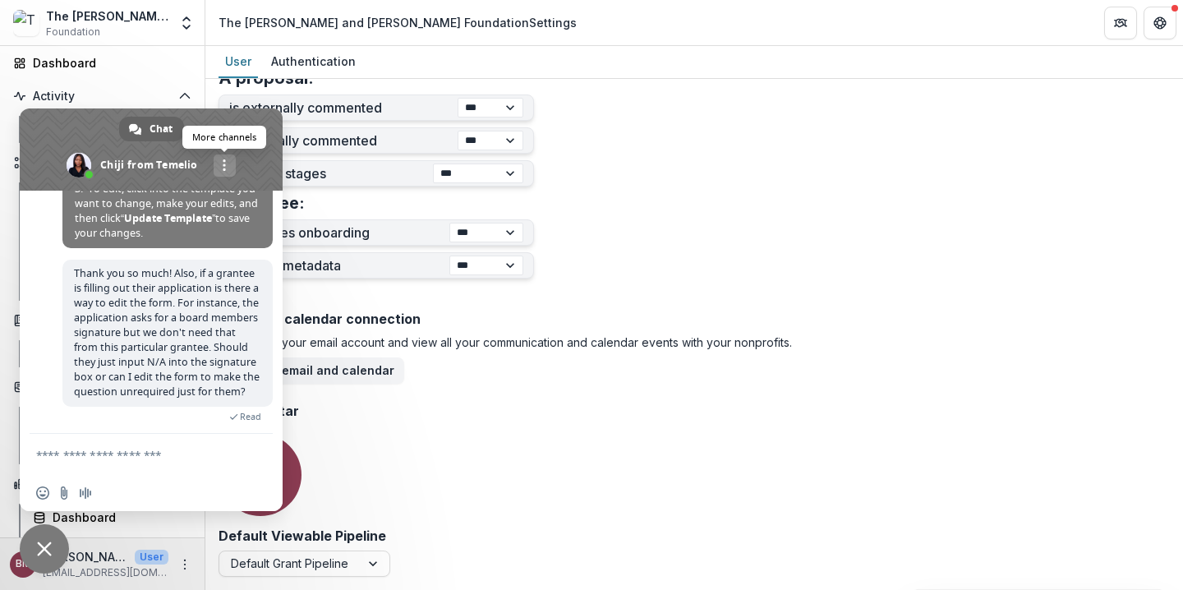
click at [231, 164] on div "More channels" at bounding box center [225, 165] width 22 height 22
click at [49, 549] on span "Close chat" at bounding box center [44, 548] width 15 height 15
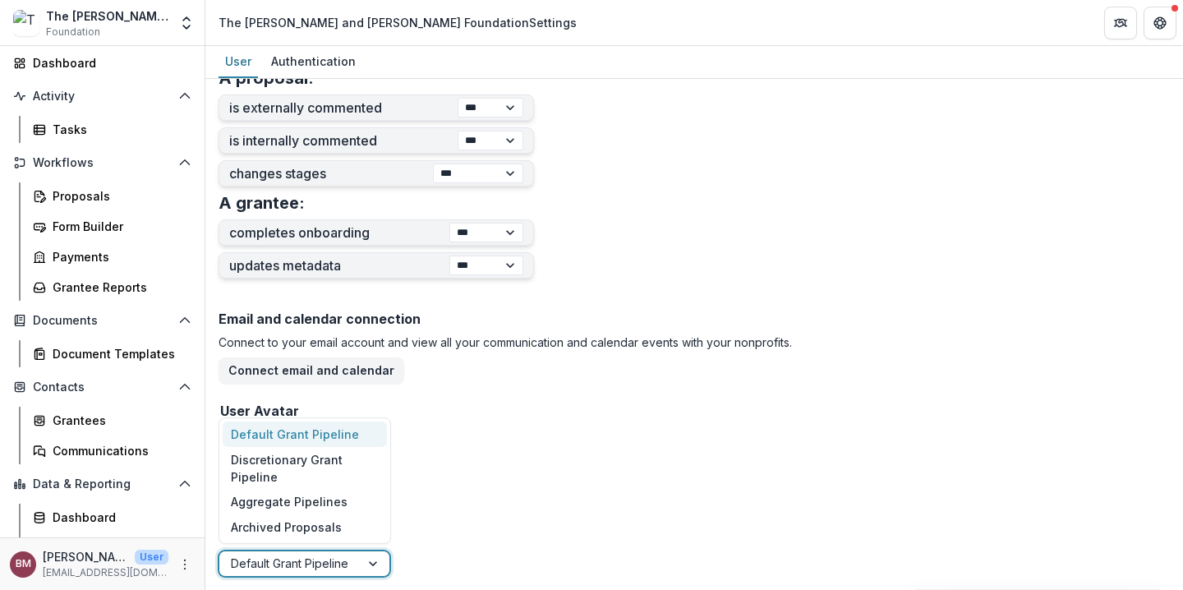
click at [321, 564] on div at bounding box center [289, 563] width 117 height 21
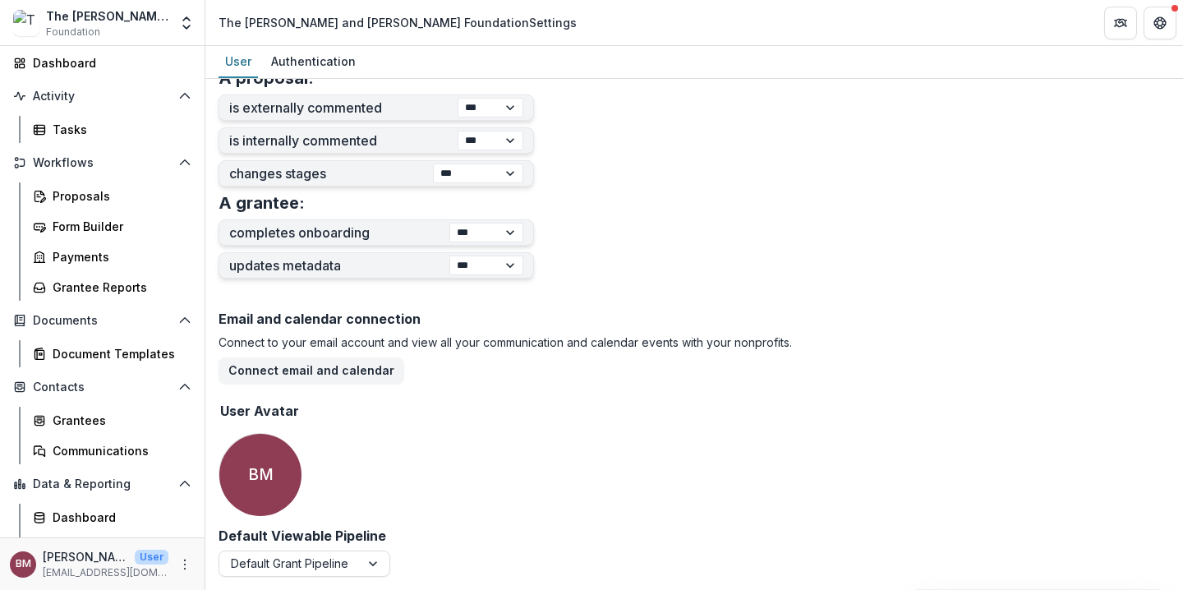
click at [429, 489] on div "Email and calendar connection Connect to your email account and view all your c…" at bounding box center [693, 416] width 951 height 223
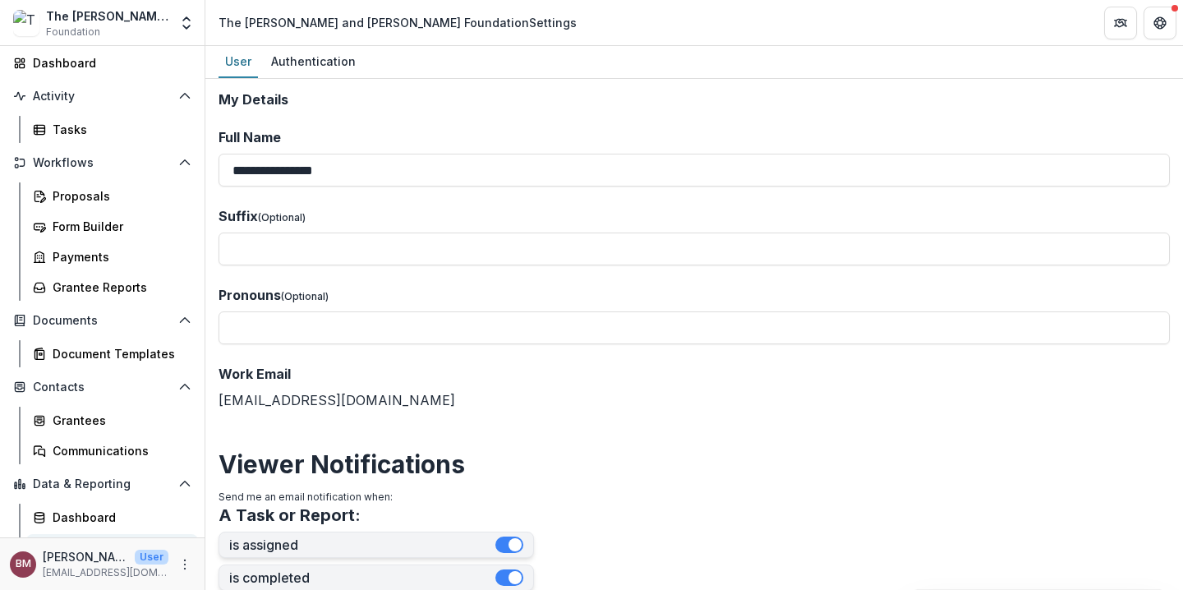
scroll to position [113, 0]
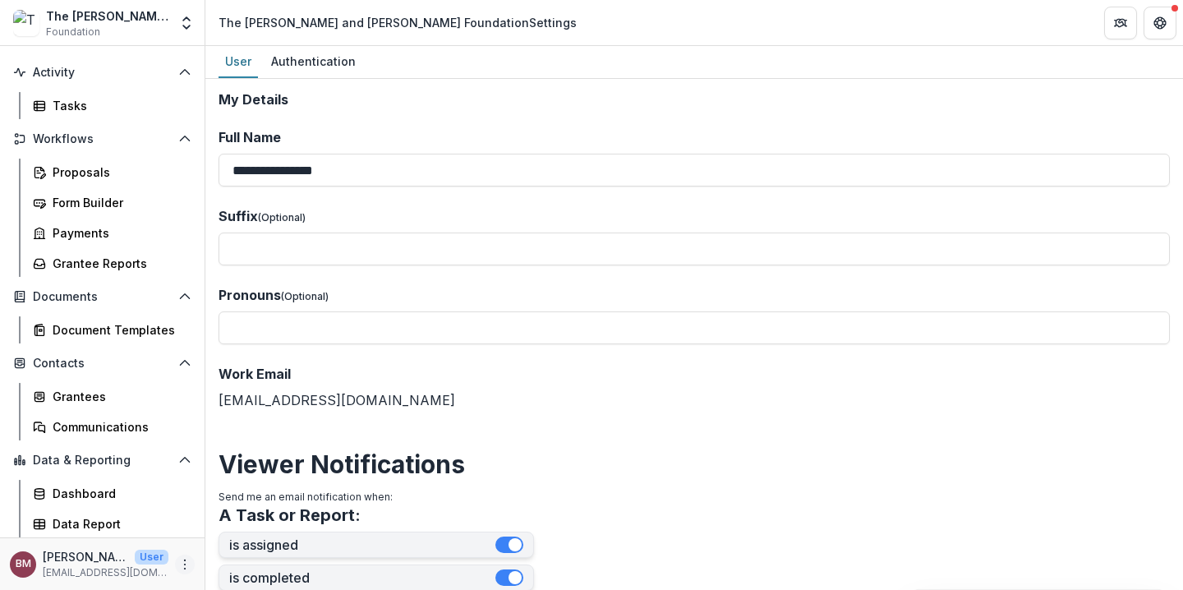
click at [178, 563] on icon "More" at bounding box center [184, 564] width 13 height 13
click at [273, 531] on link "User Settings" at bounding box center [288, 529] width 176 height 27
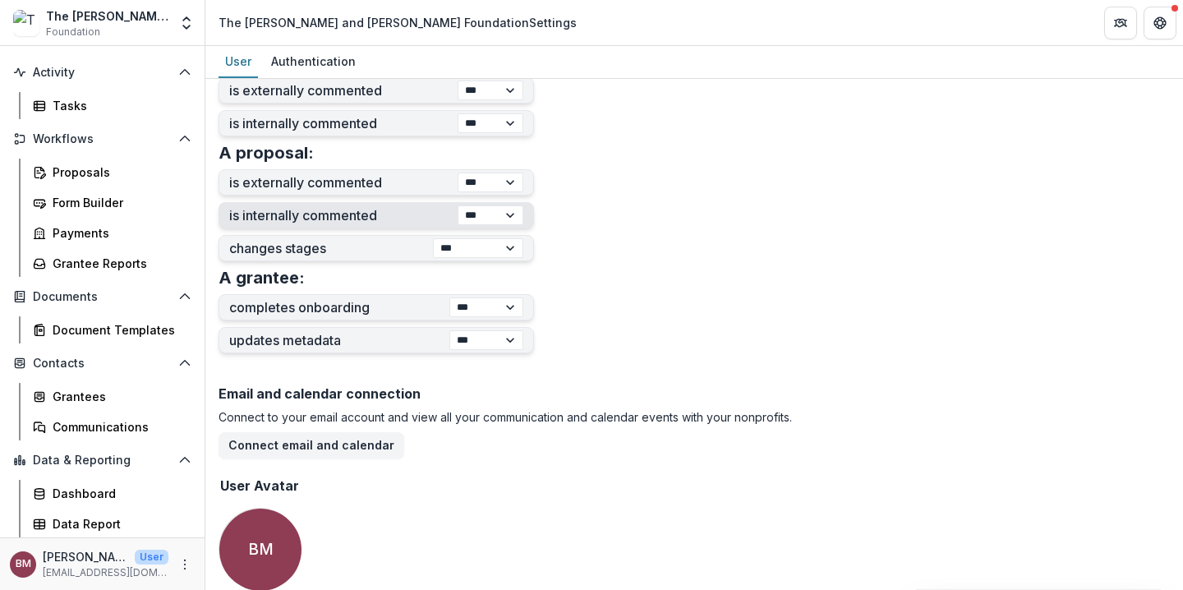
scroll to position [660, 0]
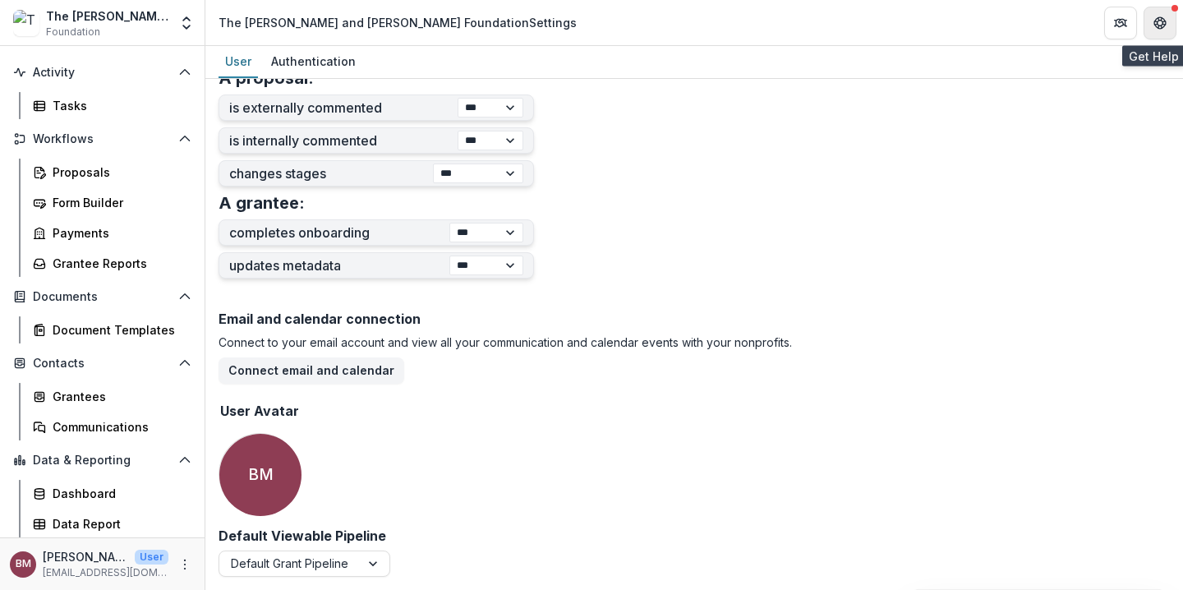
click at [1154, 21] on icon "Get Help" at bounding box center [1155, 23] width 3 height 4
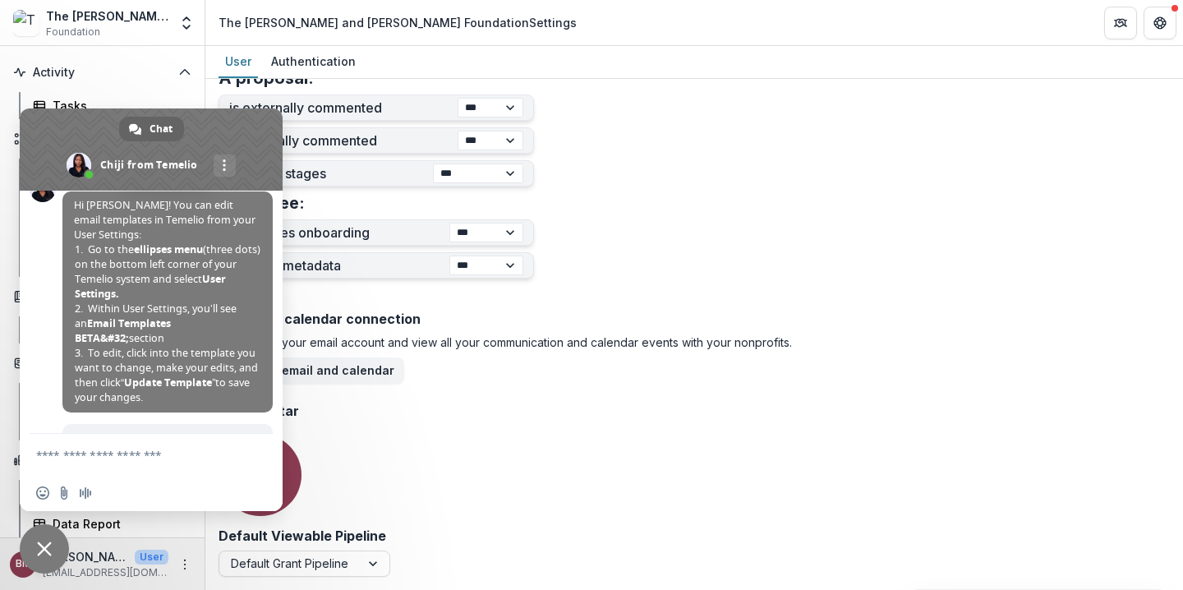
scroll to position [186, 0]
click at [435, 430] on div "Email and calendar connection Connect to your email account and view all your c…" at bounding box center [693, 416] width 951 height 223
click at [698, 214] on form "**********" at bounding box center [693, 4] width 951 height 1145
click at [33, 545] on span "Close chat" at bounding box center [44, 548] width 49 height 49
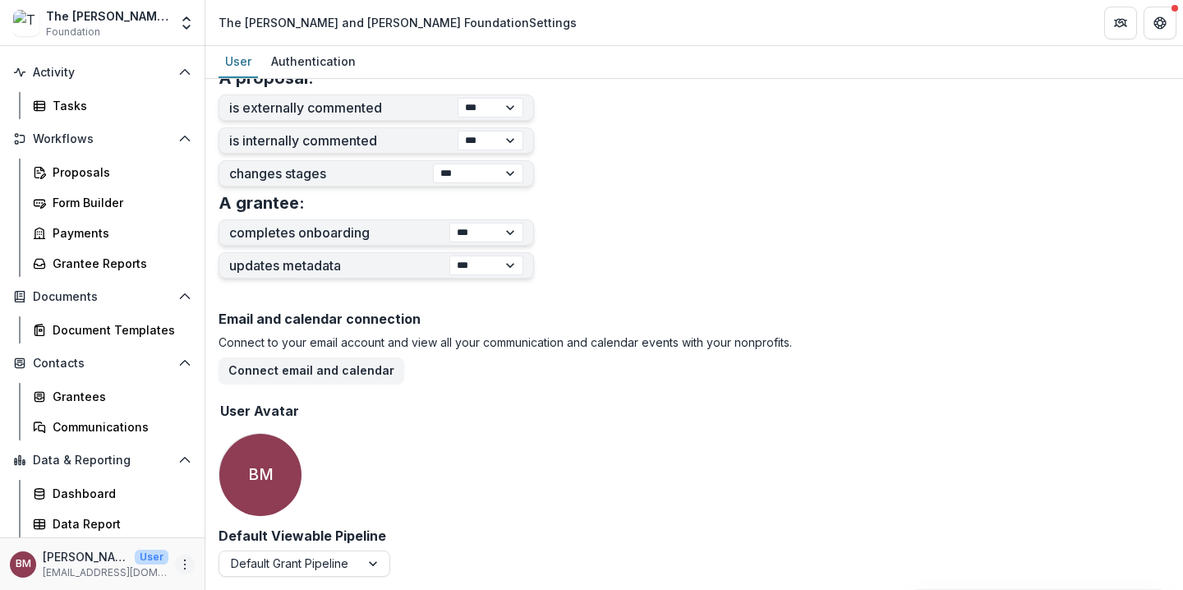
click at [185, 559] on circle "More" at bounding box center [185, 559] width 1 height 1
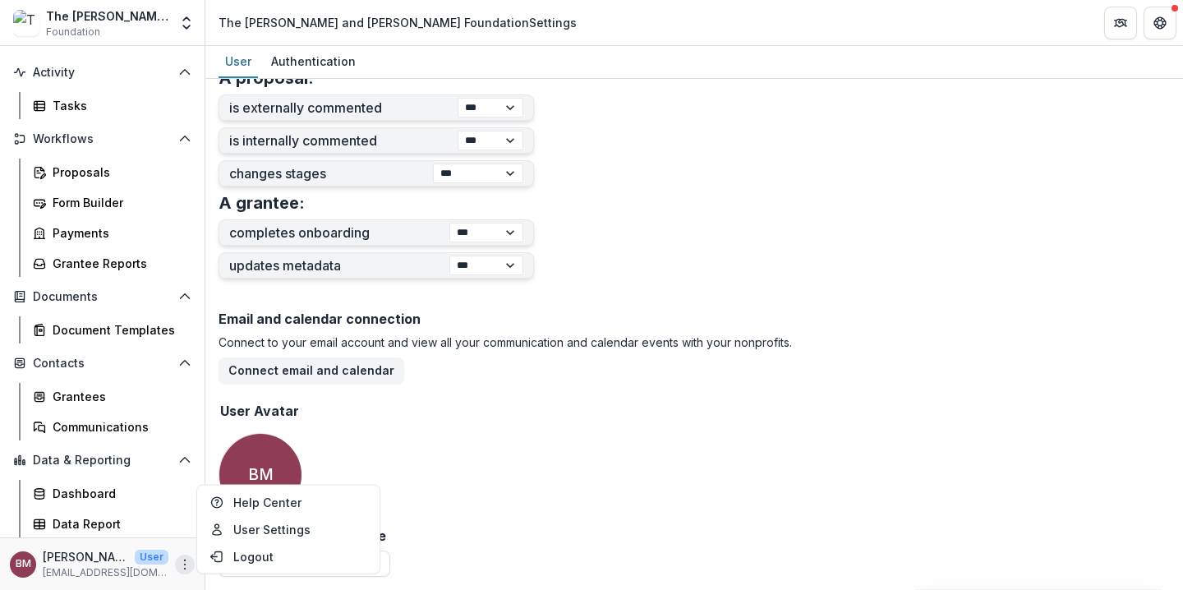
click at [376, 434] on div "Email and calendar connection Connect to your email account and view all your c…" at bounding box center [693, 416] width 951 height 223
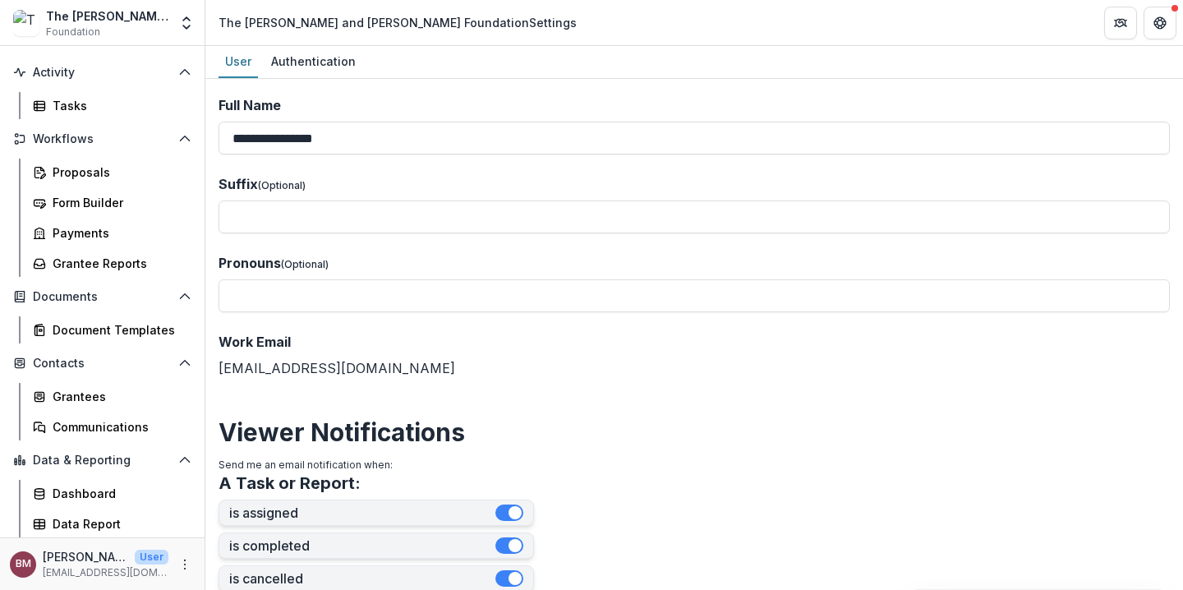
scroll to position [0, 0]
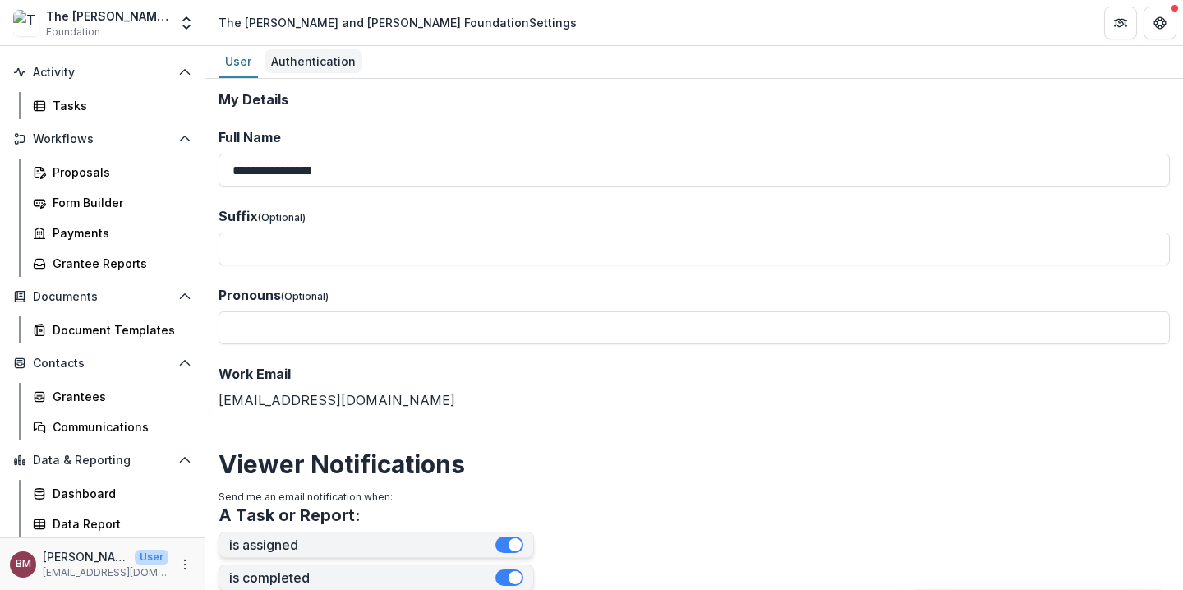
click at [329, 57] on div "Authentication" at bounding box center [313, 61] width 98 height 24
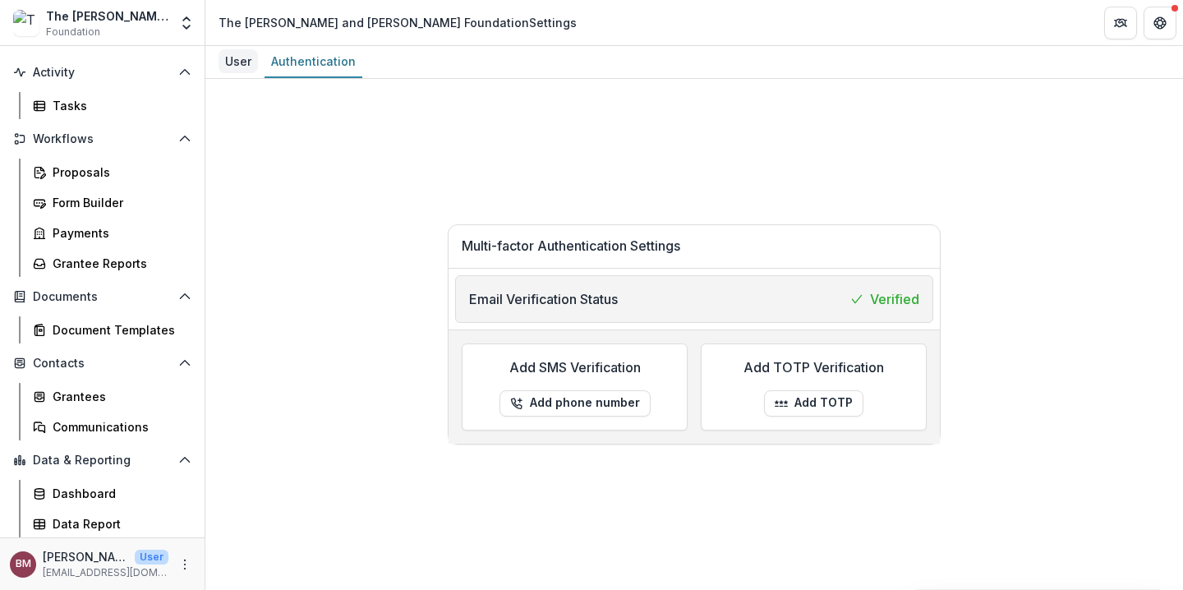
click at [241, 62] on div "User" at bounding box center [237, 61] width 39 height 24
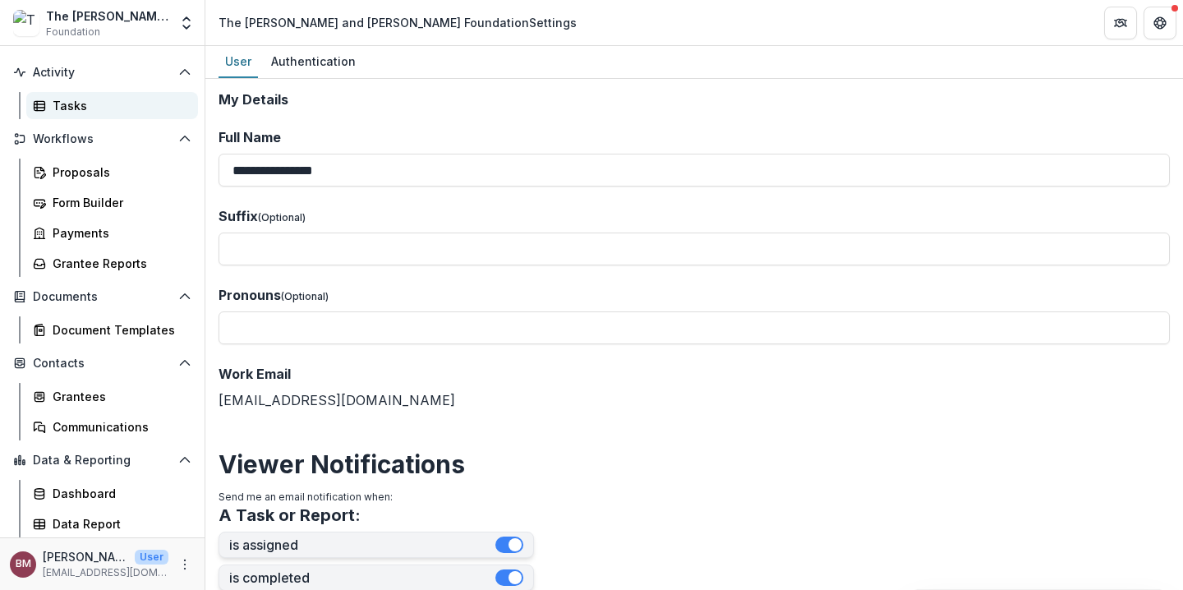
click at [87, 101] on div "Tasks" at bounding box center [119, 105] width 132 height 17
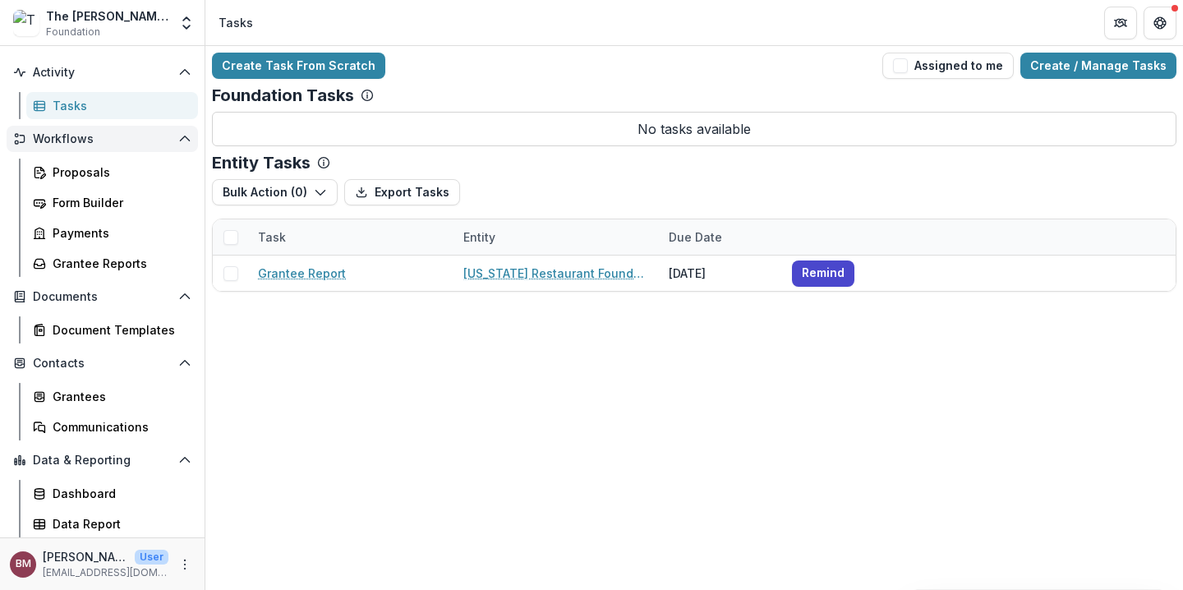
click at [79, 146] on button "Workflows" at bounding box center [102, 139] width 191 height 26
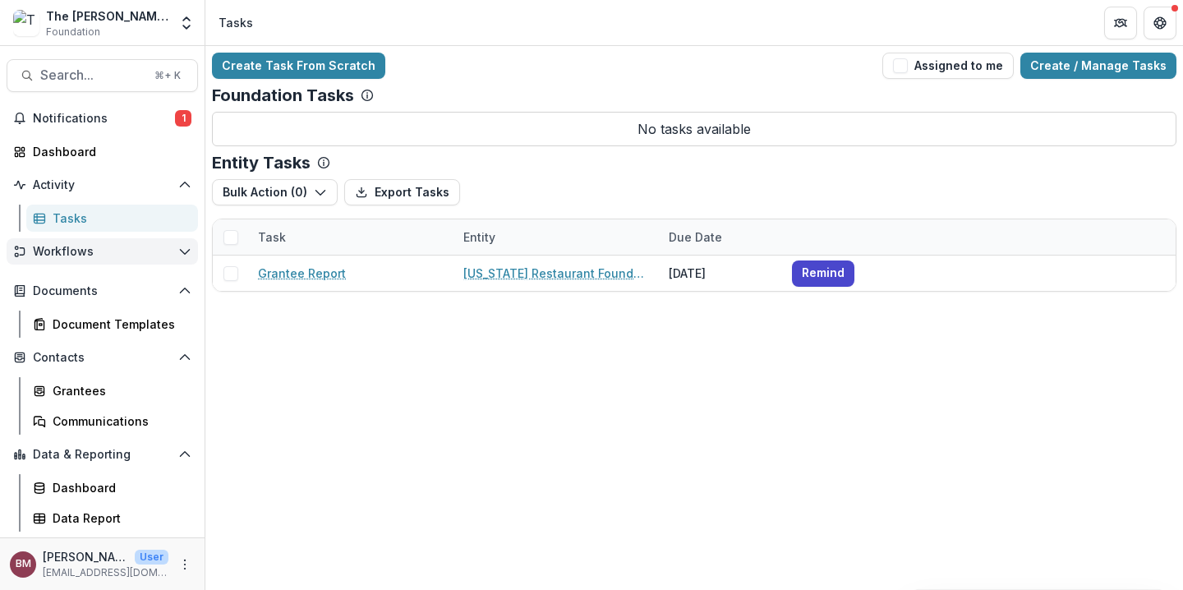
click at [159, 251] on span "Workflows" at bounding box center [102, 252] width 139 height 14
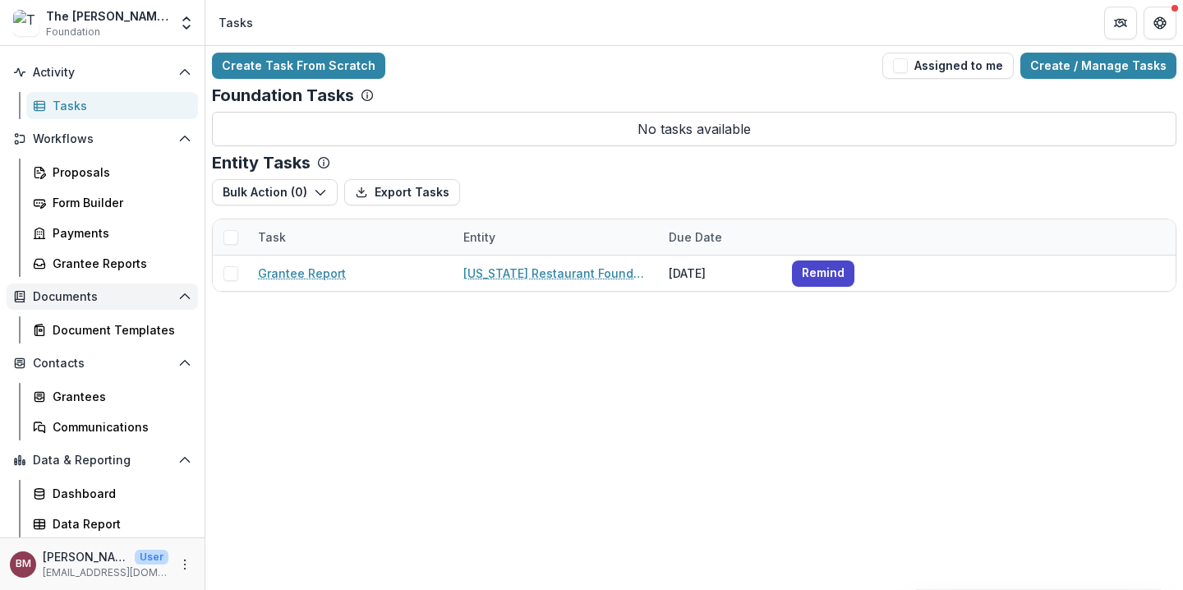
click at [180, 302] on icon "Open Documents" at bounding box center [184, 296] width 13 height 13
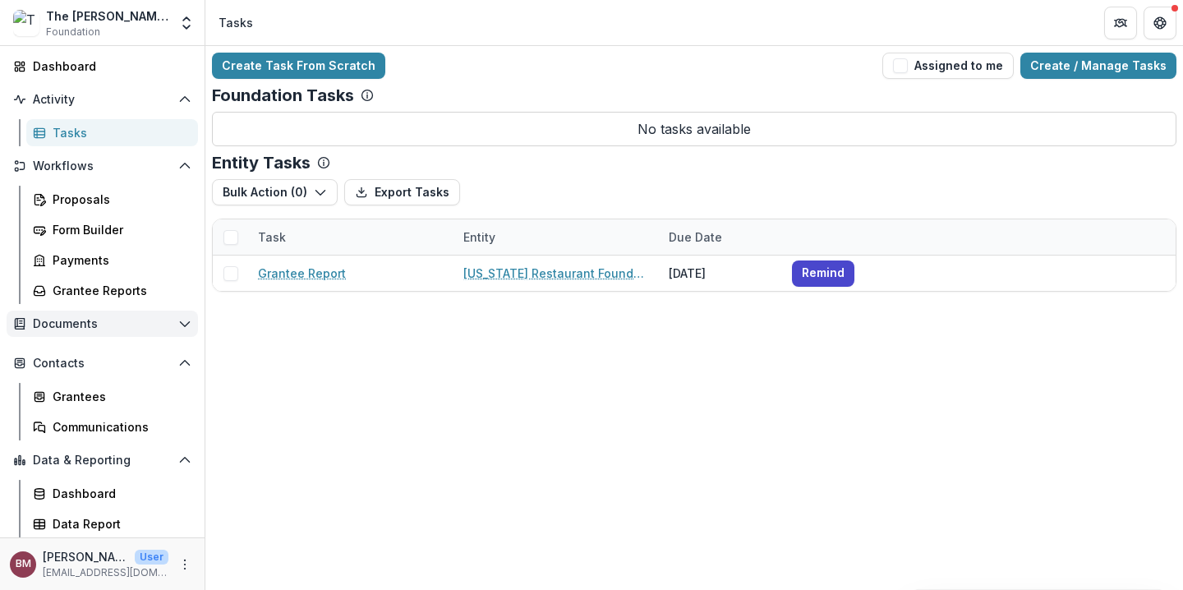
scroll to position [85, 0]
click at [178, 318] on icon "Open Documents" at bounding box center [184, 323] width 13 height 13
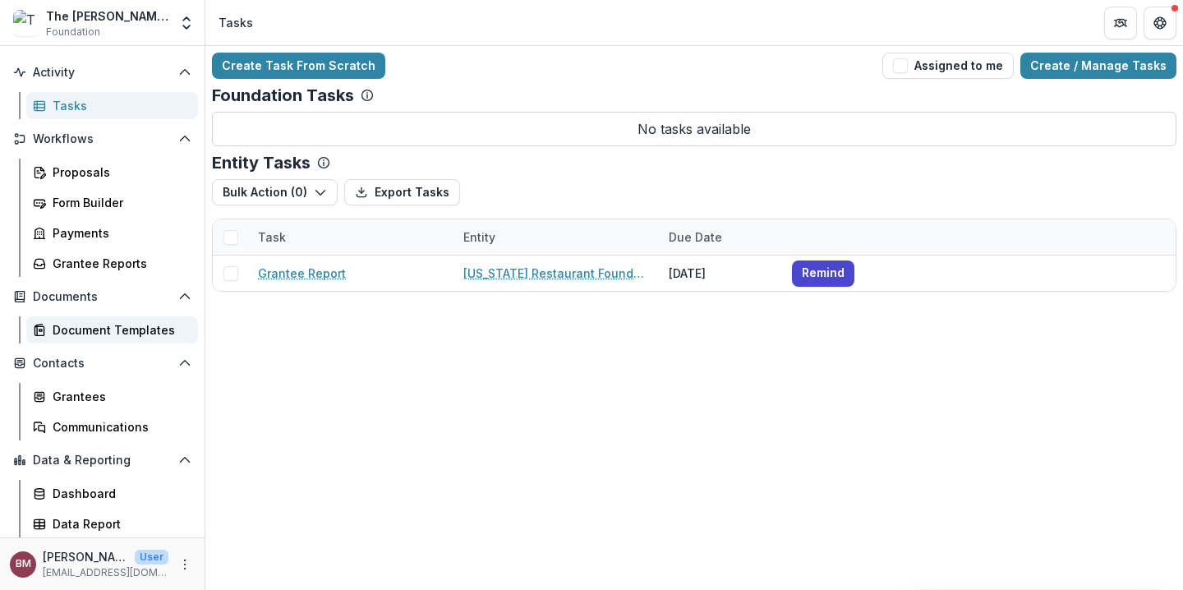
click at [140, 328] on div "Document Templates" at bounding box center [119, 329] width 132 height 17
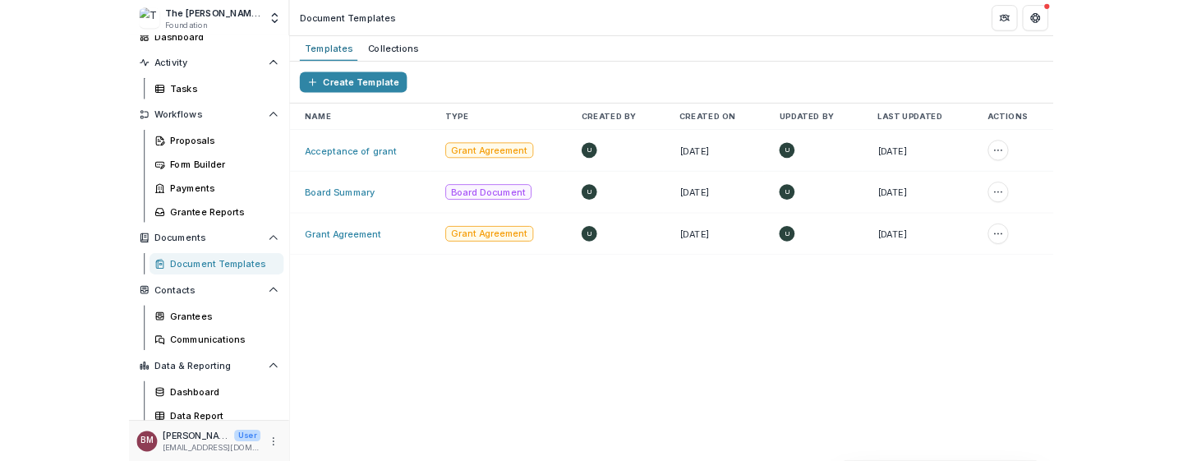
scroll to position [113, 0]
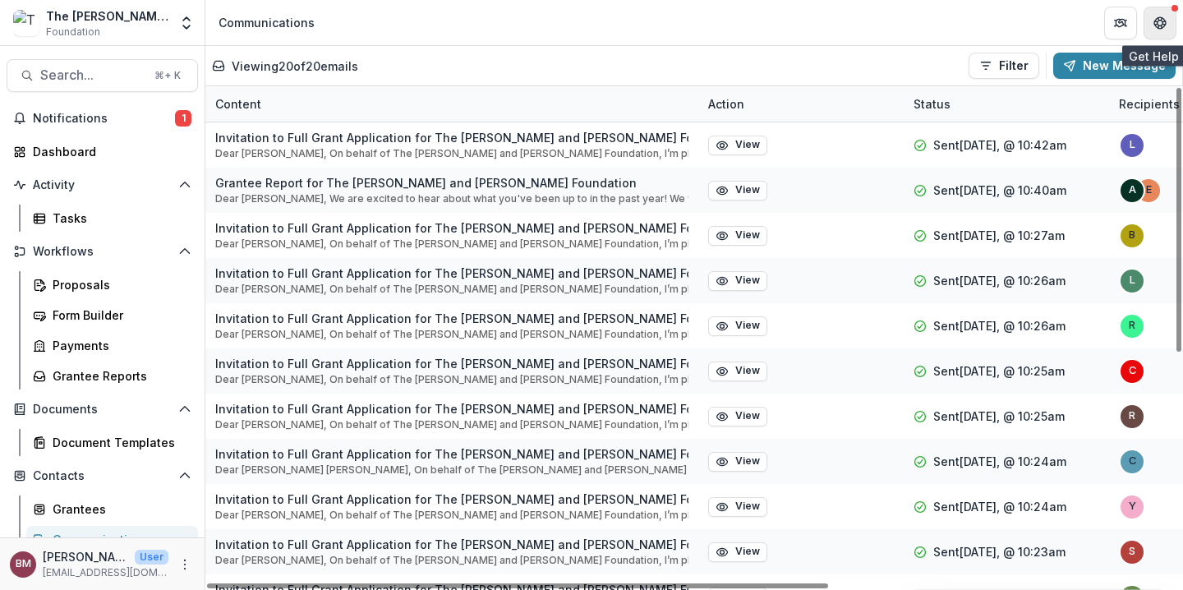
click at [1164, 34] on button "Get Help" at bounding box center [1159, 23] width 33 height 33
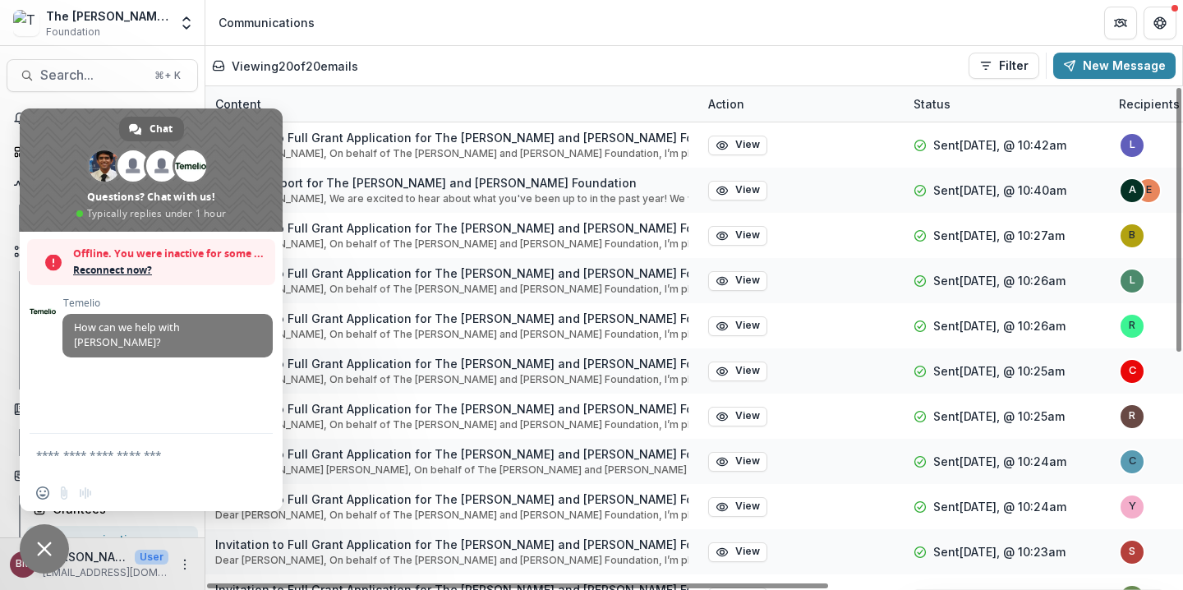
click at [503, 27] on header "Communications" at bounding box center [693, 22] width 977 height 45
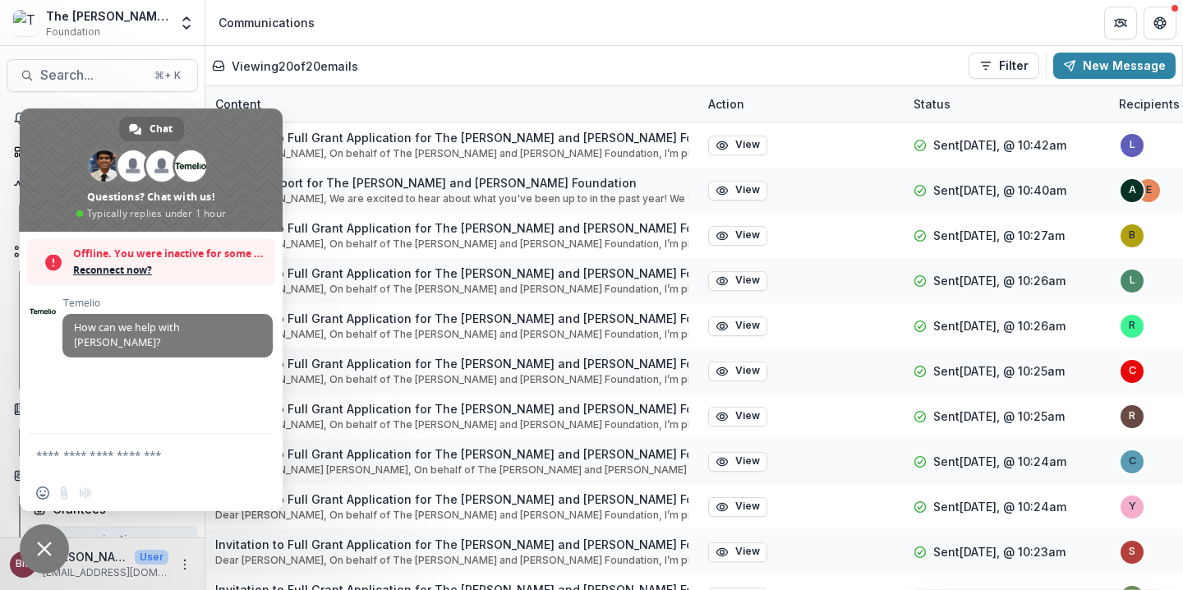
click at [39, 546] on span "Close chat" at bounding box center [44, 548] width 15 height 15
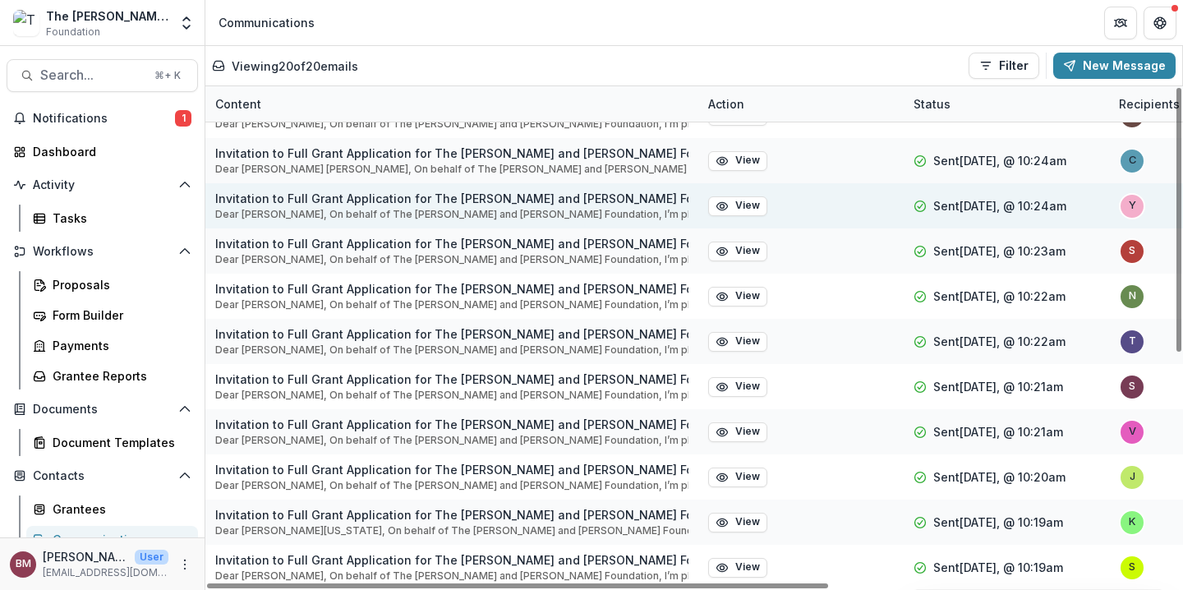
scroll to position [436, 0]
